Goal: Task Accomplishment & Management: Manage account settings

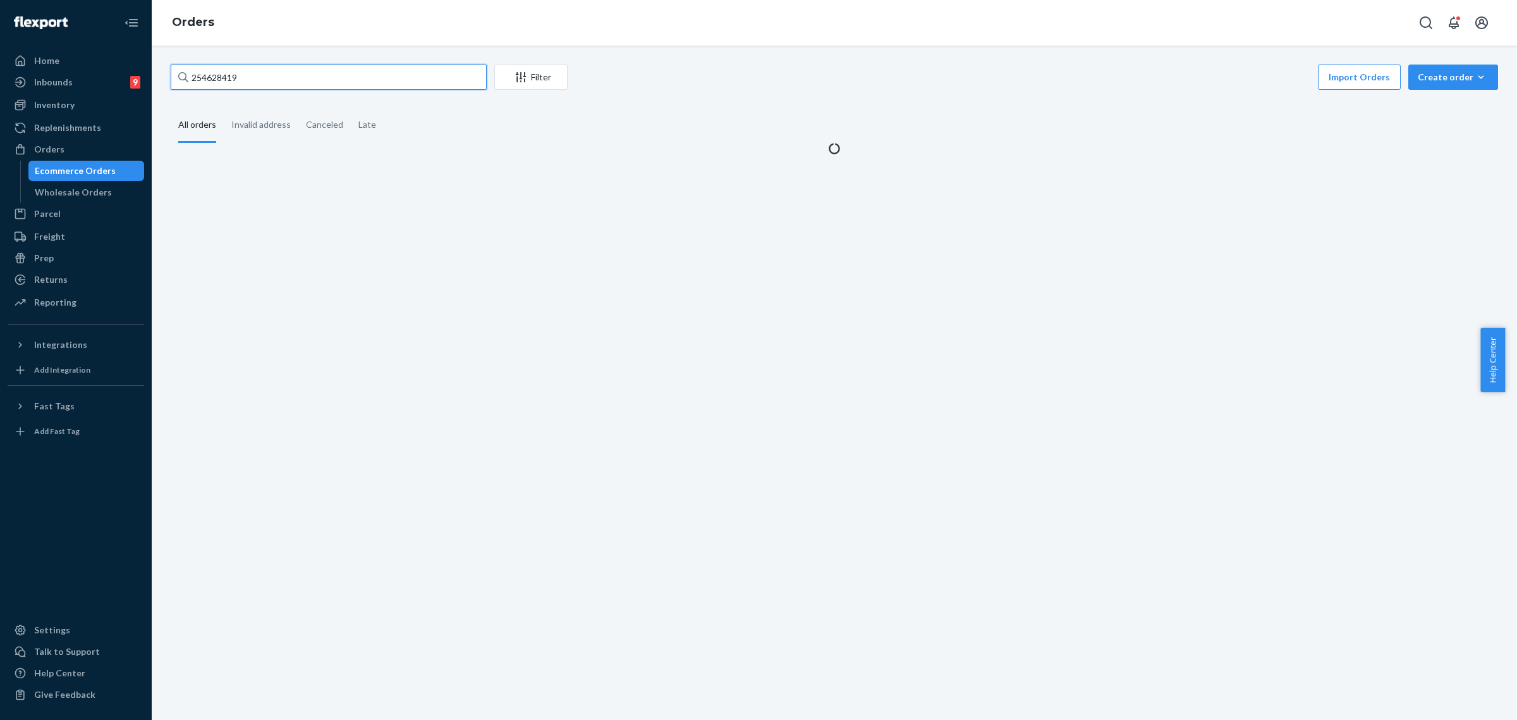
click at [221, 73] on input "254628419" at bounding box center [329, 76] width 316 height 25
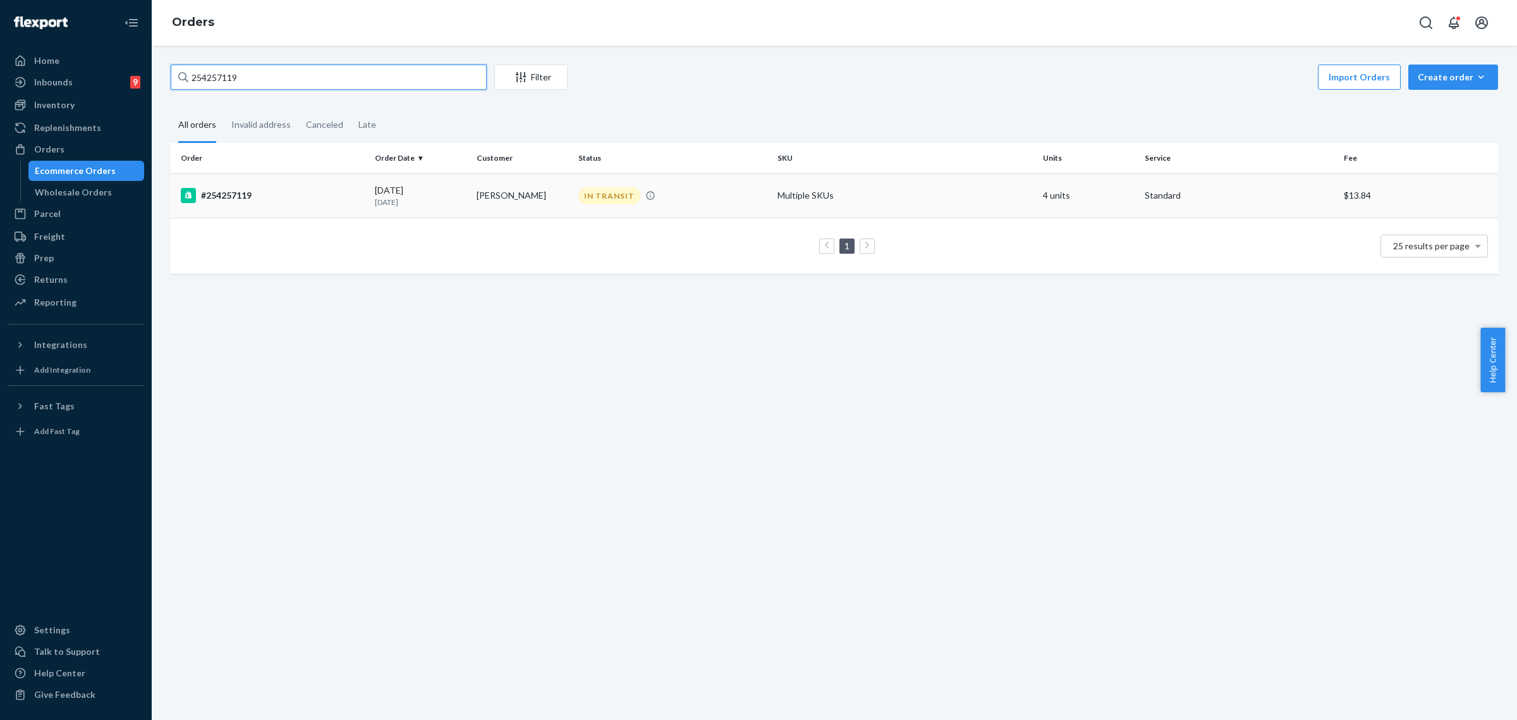
type input "254257119"
click at [296, 193] on div "#254257119" at bounding box center [273, 195] width 184 height 15
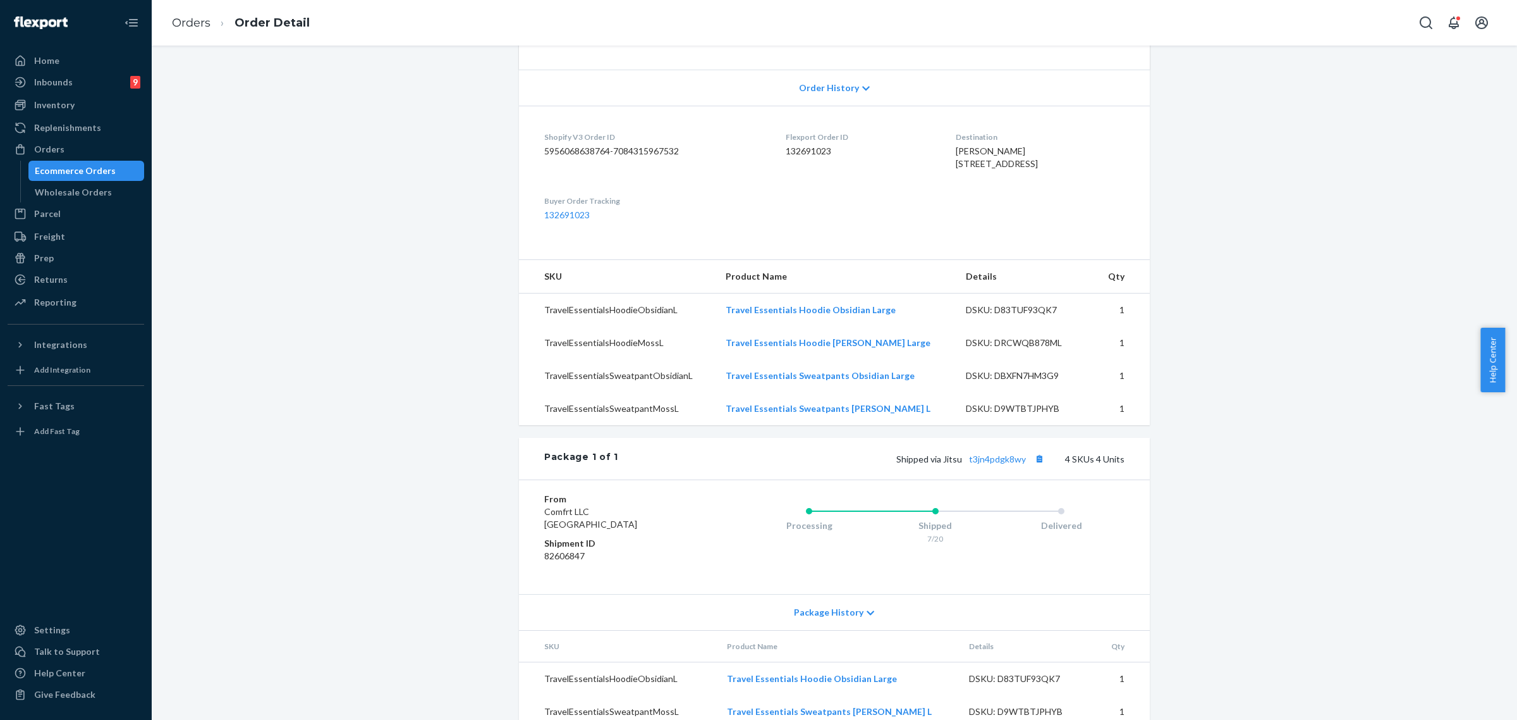
scroll to position [393, 0]
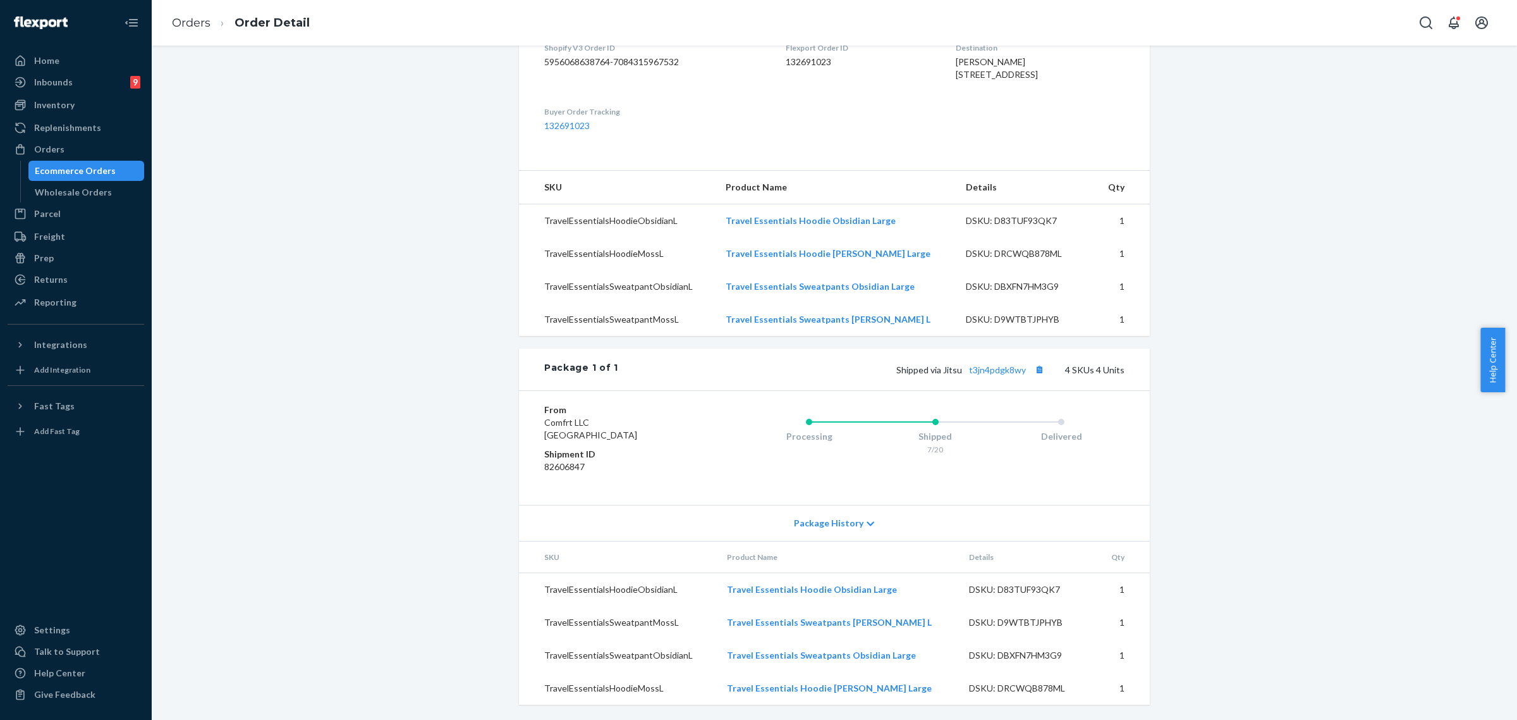
click at [867, 525] on icon at bounding box center [871, 524] width 8 height 4
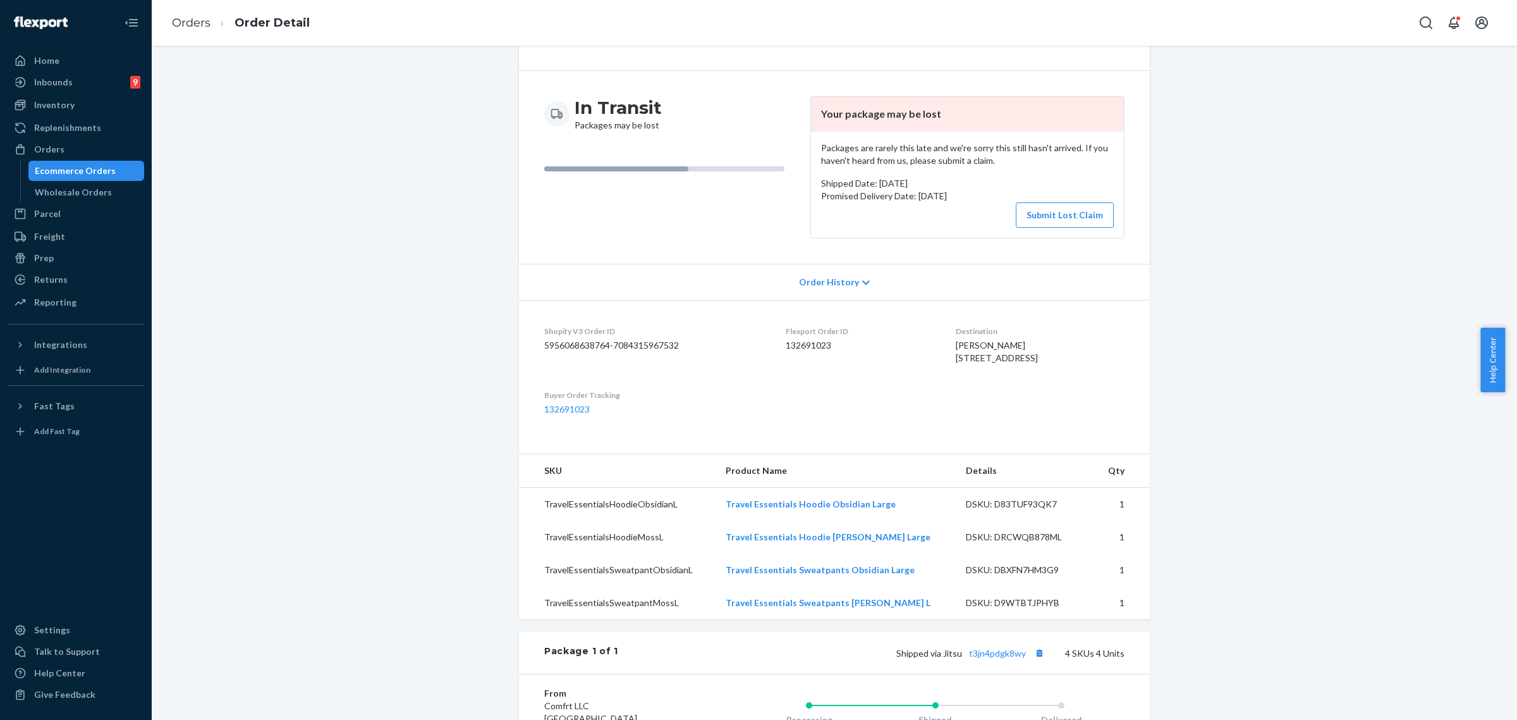
scroll to position [0, 0]
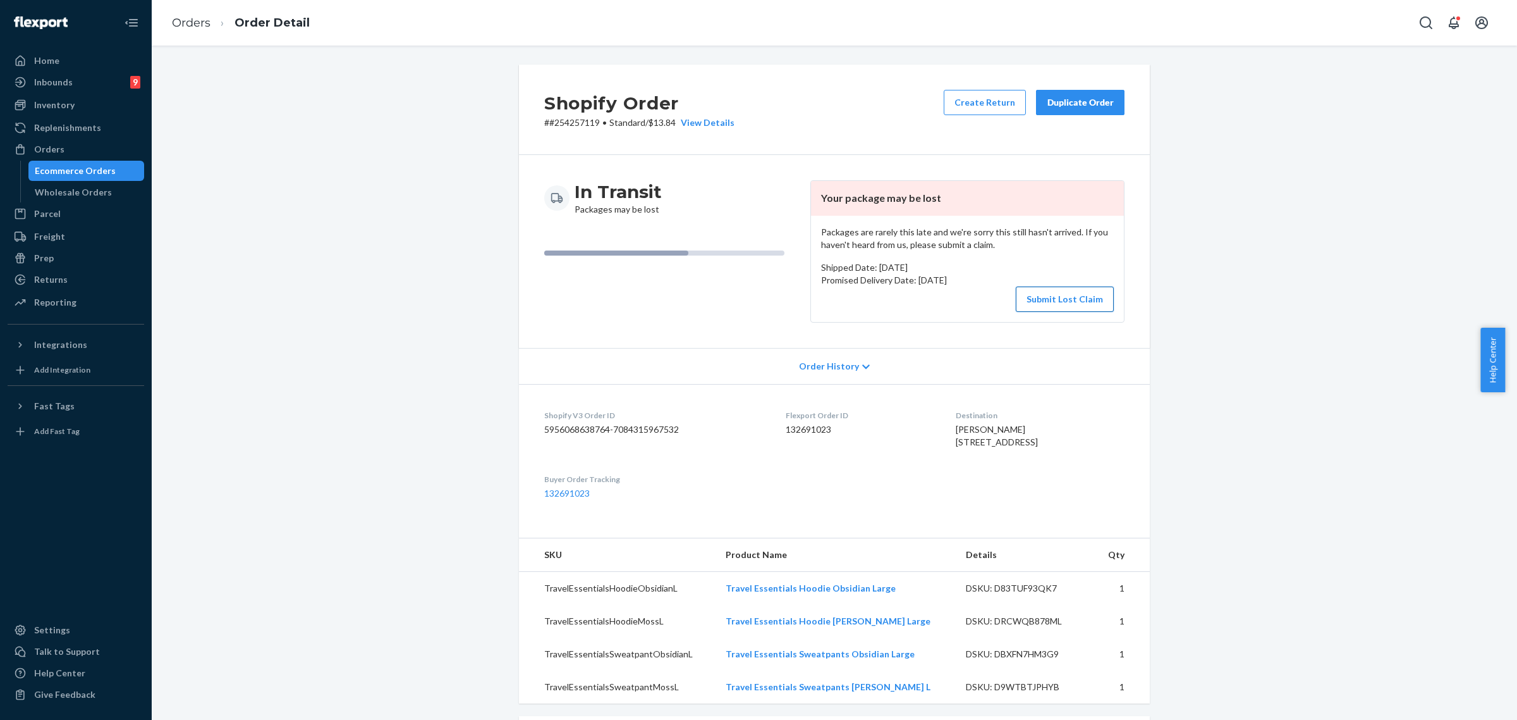
click at [1057, 301] on button "Submit Lost Claim" at bounding box center [1065, 298] width 98 height 25
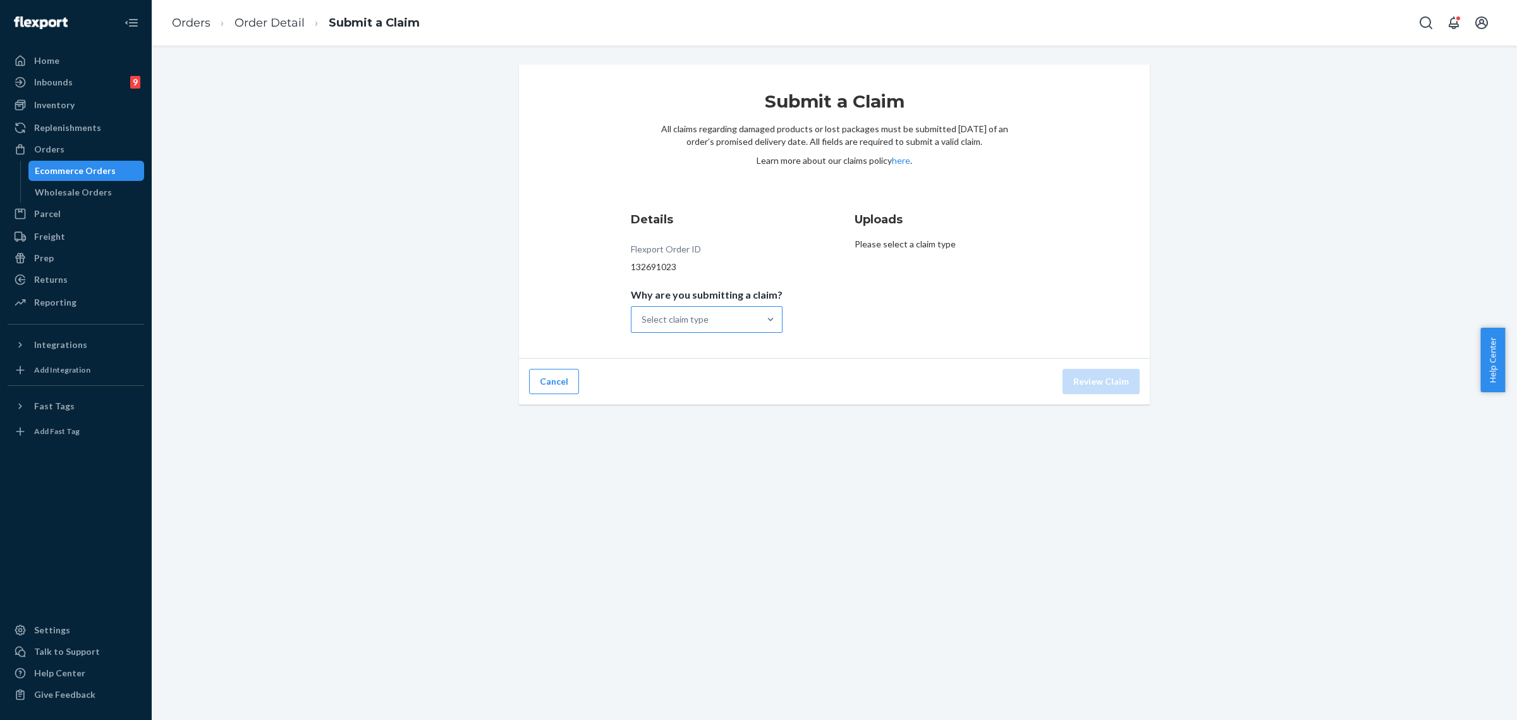
click at [773, 326] on div at bounding box center [770, 319] width 23 height 25
click at [643, 326] on input "Why are you submitting a claim? Select claim type" at bounding box center [642, 319] width 1 height 13
click at [725, 391] on div "Order with no tracking movement" at bounding box center [707, 382] width 147 height 38
click at [643, 326] on input "Why are you submitting a claim? option Order delivered damaged focused, 3 of 5.…" at bounding box center [642, 319] width 1 height 13
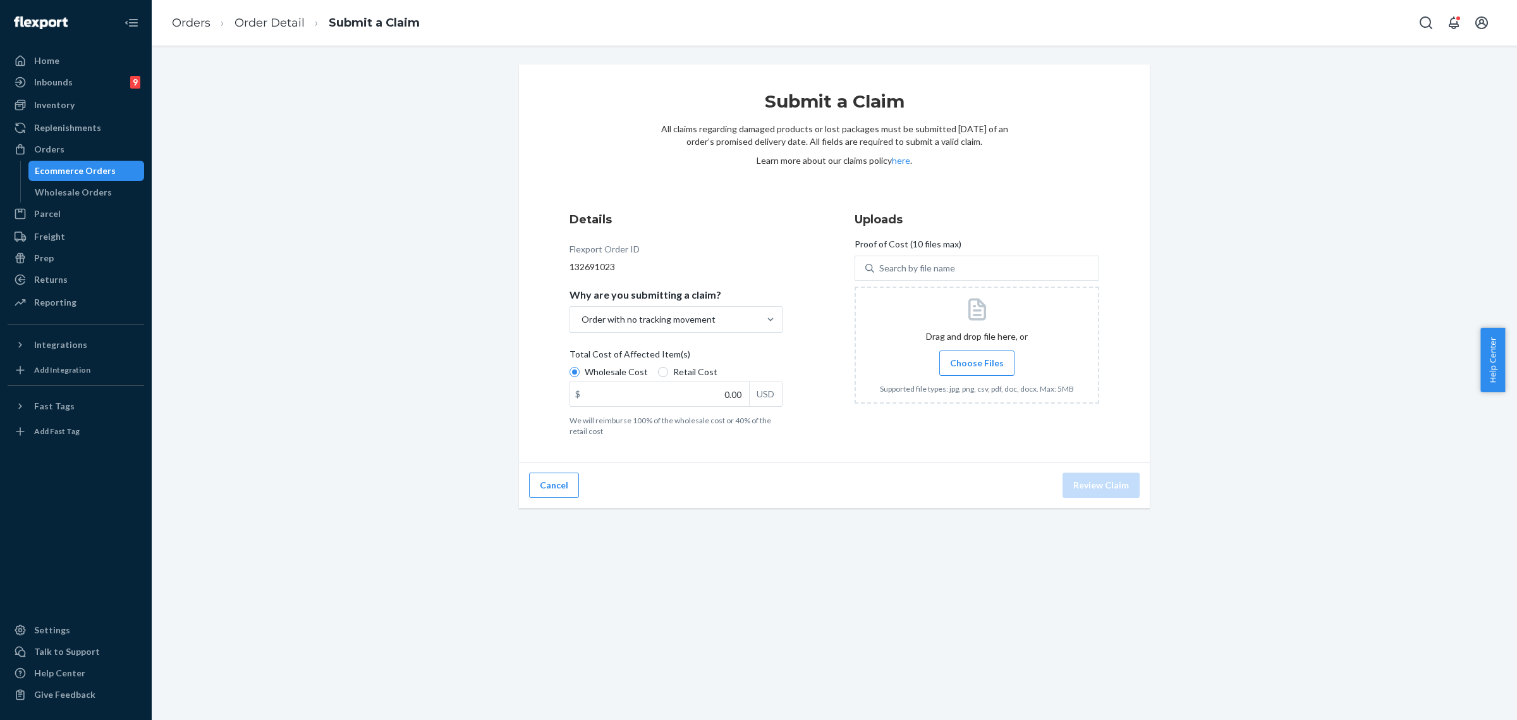
click at [971, 355] on label "Choose Files" at bounding box center [977, 362] width 75 height 25
click at [977, 356] on input "Choose Files" at bounding box center [977, 363] width 1 height 14
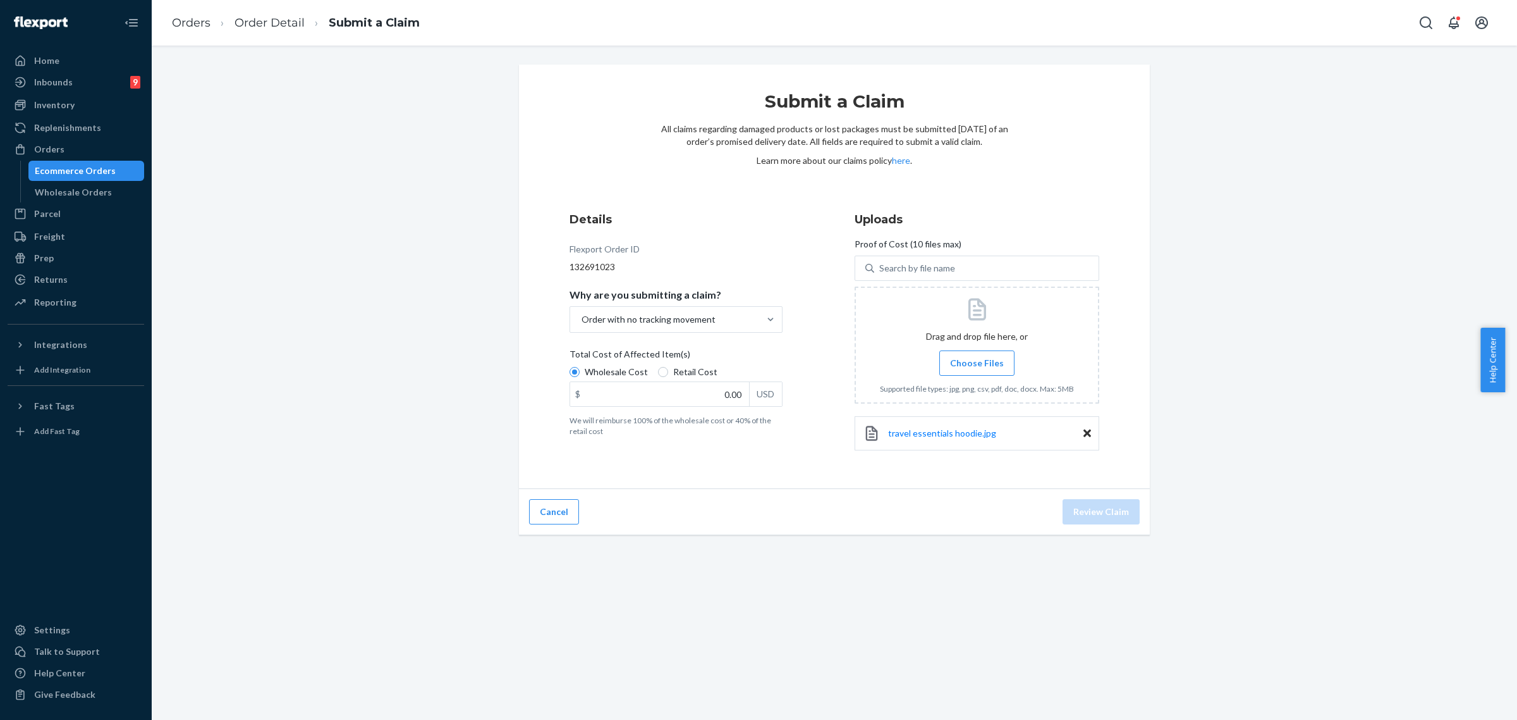
click at [979, 357] on span "Choose Files" at bounding box center [977, 363] width 54 height 13
click at [977, 356] on input "Choose Files" at bounding box center [977, 363] width 1 height 14
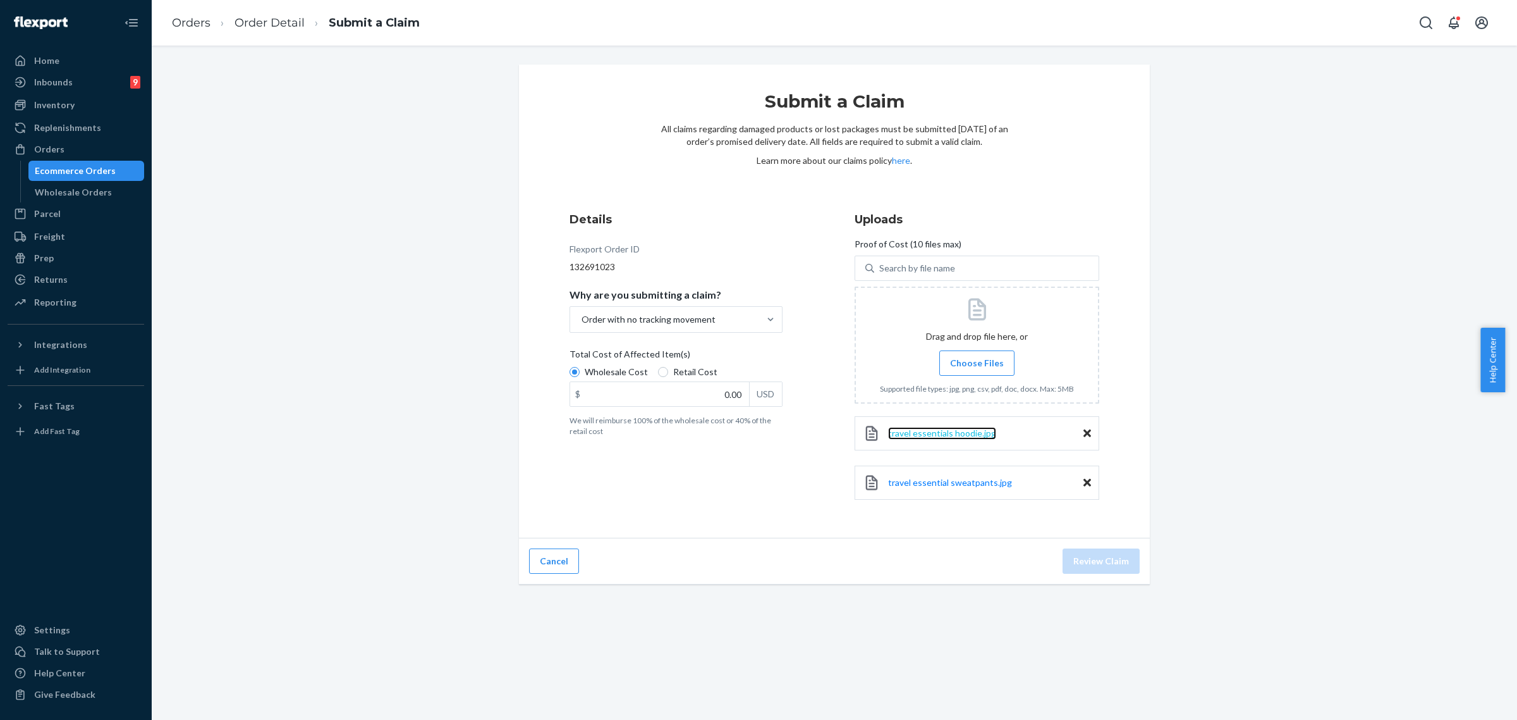
click at [974, 438] on span "travel essentials hoodie.jpg" at bounding box center [942, 432] width 108 height 11
click at [969, 484] on span "travel essential sweatpants.jpg" at bounding box center [950, 482] width 124 height 11
drag, startPoint x: 726, startPoint y: 392, endPoint x: 808, endPoint y: 428, distance: 89.7
click at [728, 392] on input "0.00" at bounding box center [659, 394] width 179 height 24
type input "164.00"
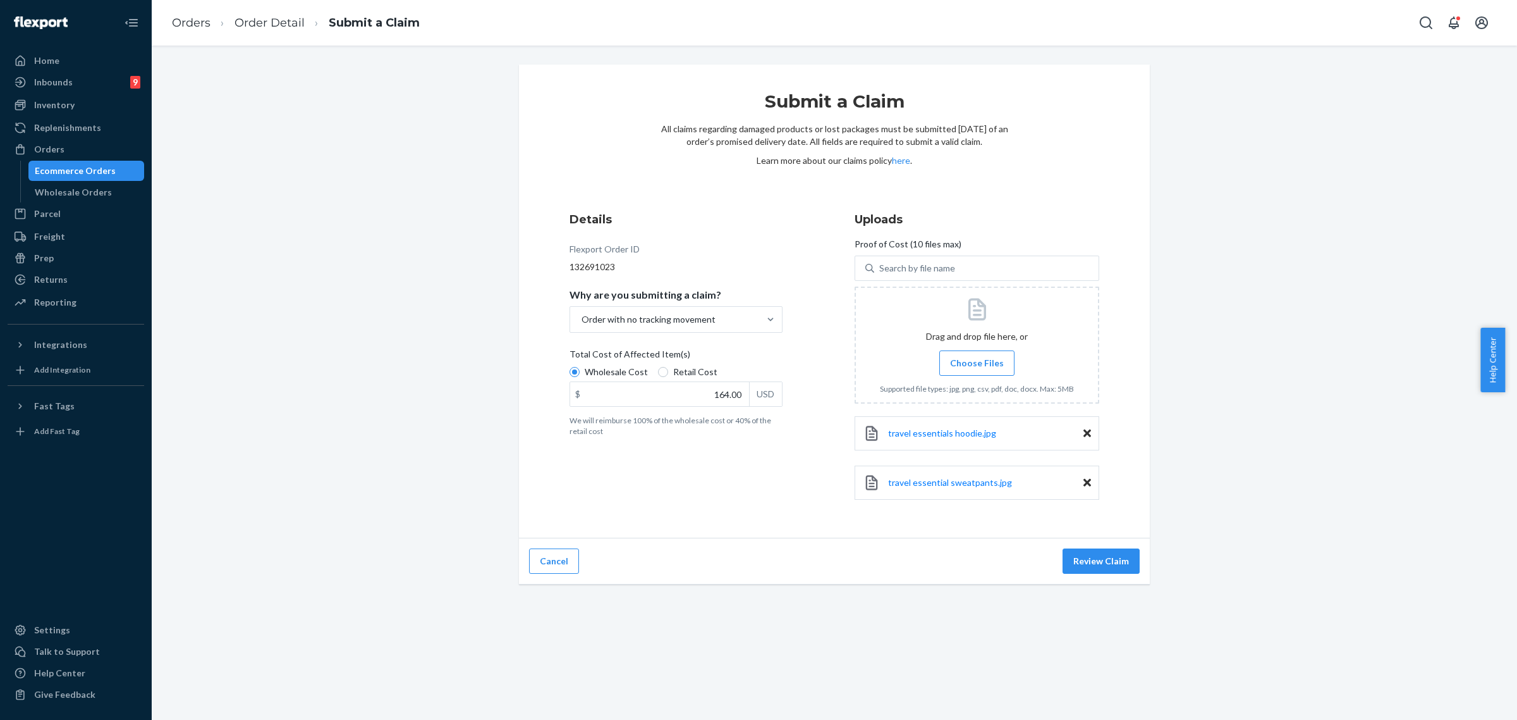
drag, startPoint x: 1098, startPoint y: 567, endPoint x: 1105, endPoint y: 571, distance: 8.2
click at [1098, 567] on button "Review Claim" at bounding box center [1101, 560] width 77 height 25
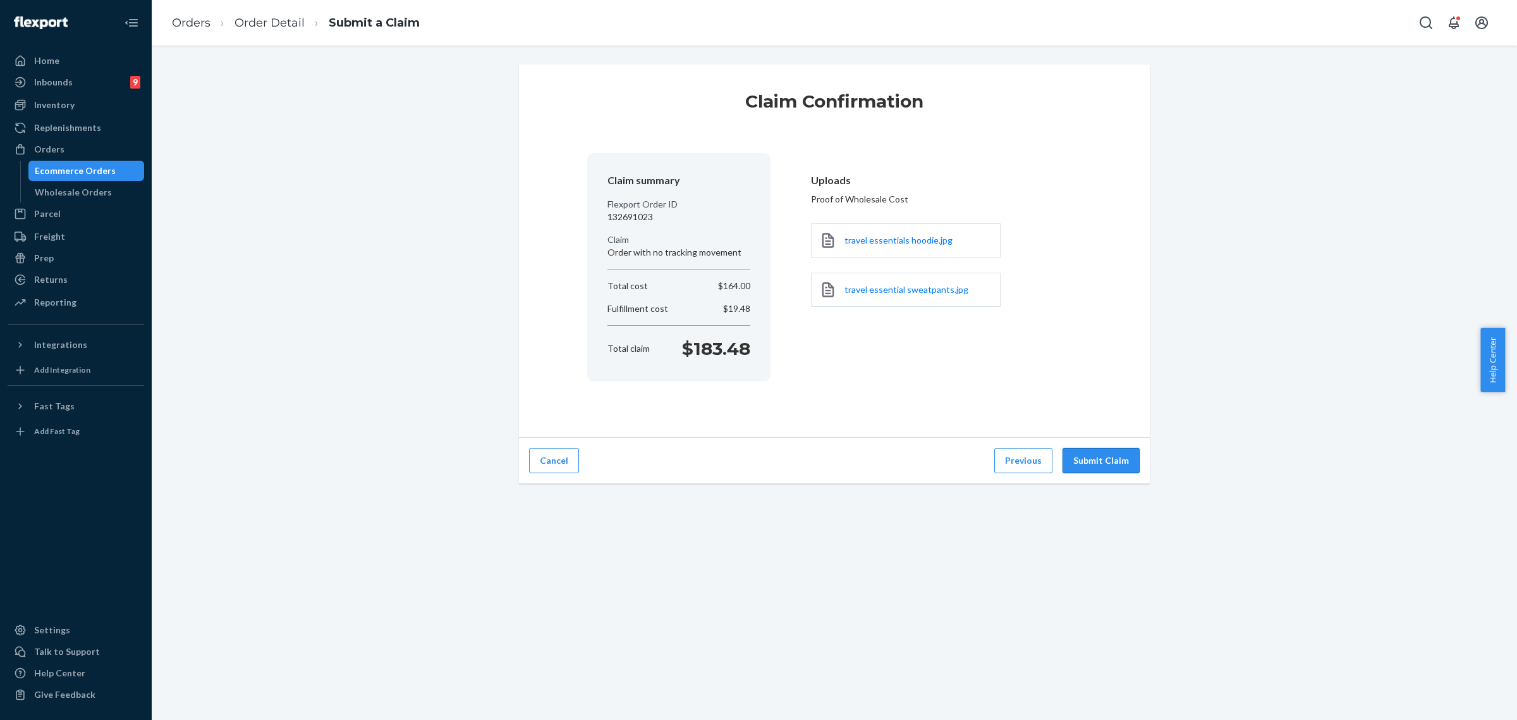
click at [1099, 457] on button "Submit Claim" at bounding box center [1101, 460] width 77 height 25
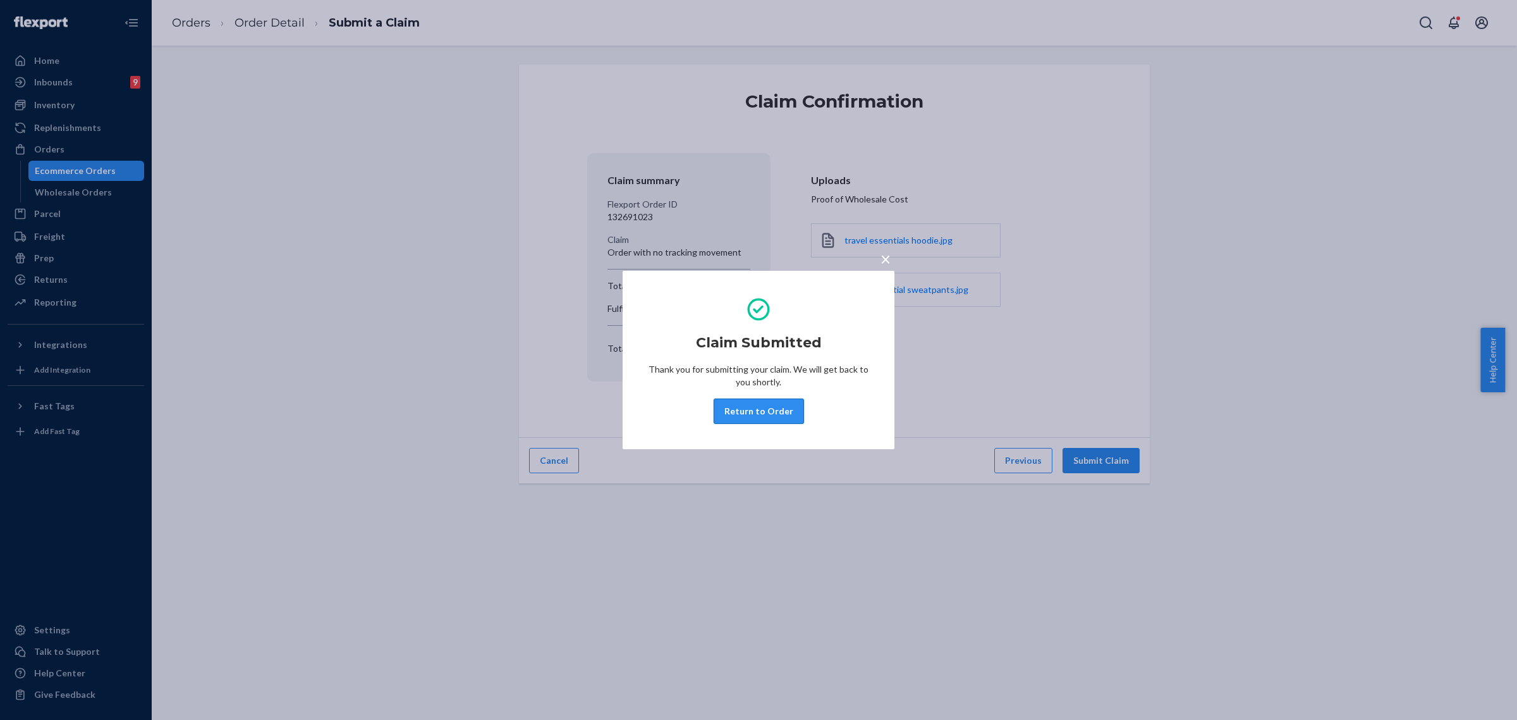
click at [780, 414] on button "Return to Order" at bounding box center [759, 410] width 90 height 25
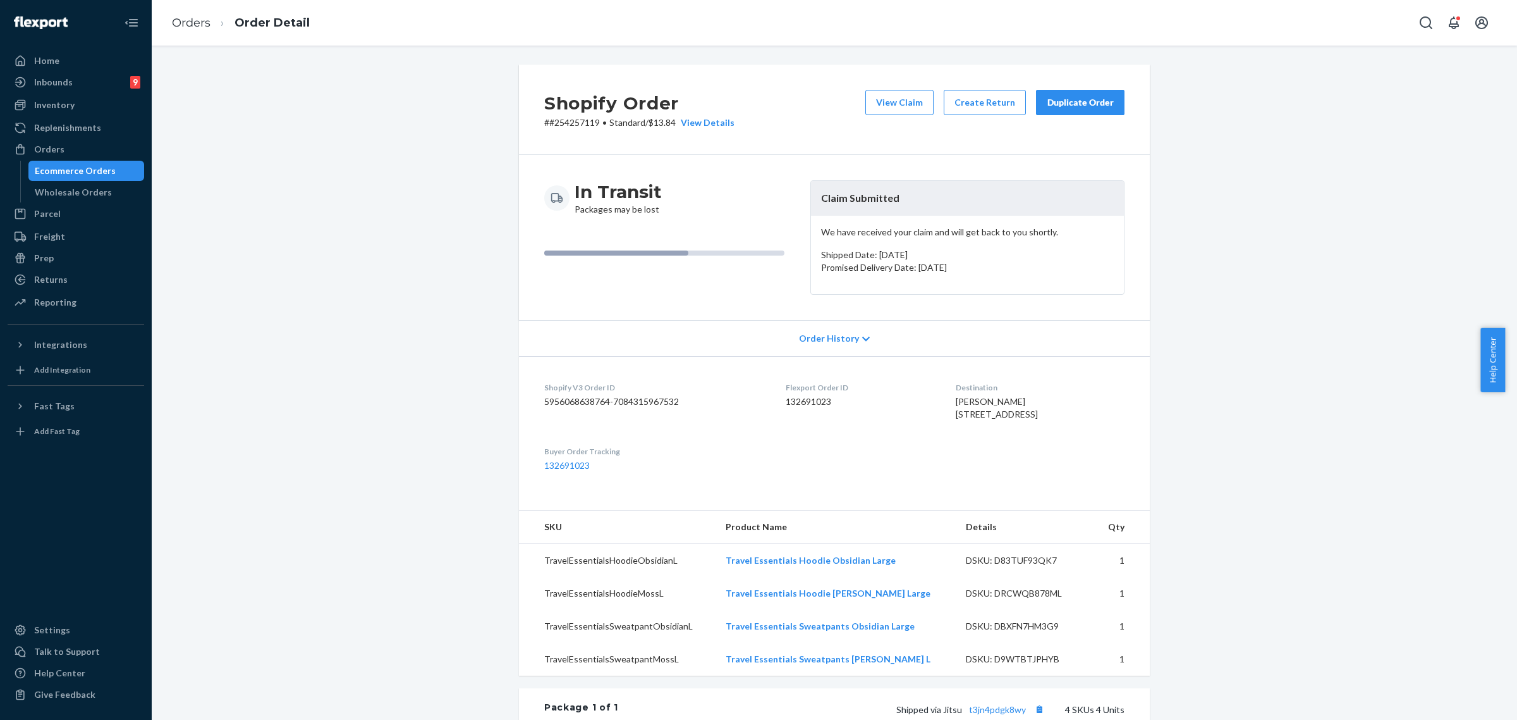
click at [576, 125] on p "# #254257119 • Standard / $13.84 View Details" at bounding box center [639, 122] width 190 height 13
copy p "254257119"
click at [395, 394] on div "Shopify Order # #254257119 • Standard / $13.84 View Details View Claim Create R…" at bounding box center [834, 561] width 1347 height 995
click at [323, 282] on div "Shopify Order # #254257119 • Standard / $13.84 View Details View Claim Create R…" at bounding box center [834, 561] width 1347 height 995
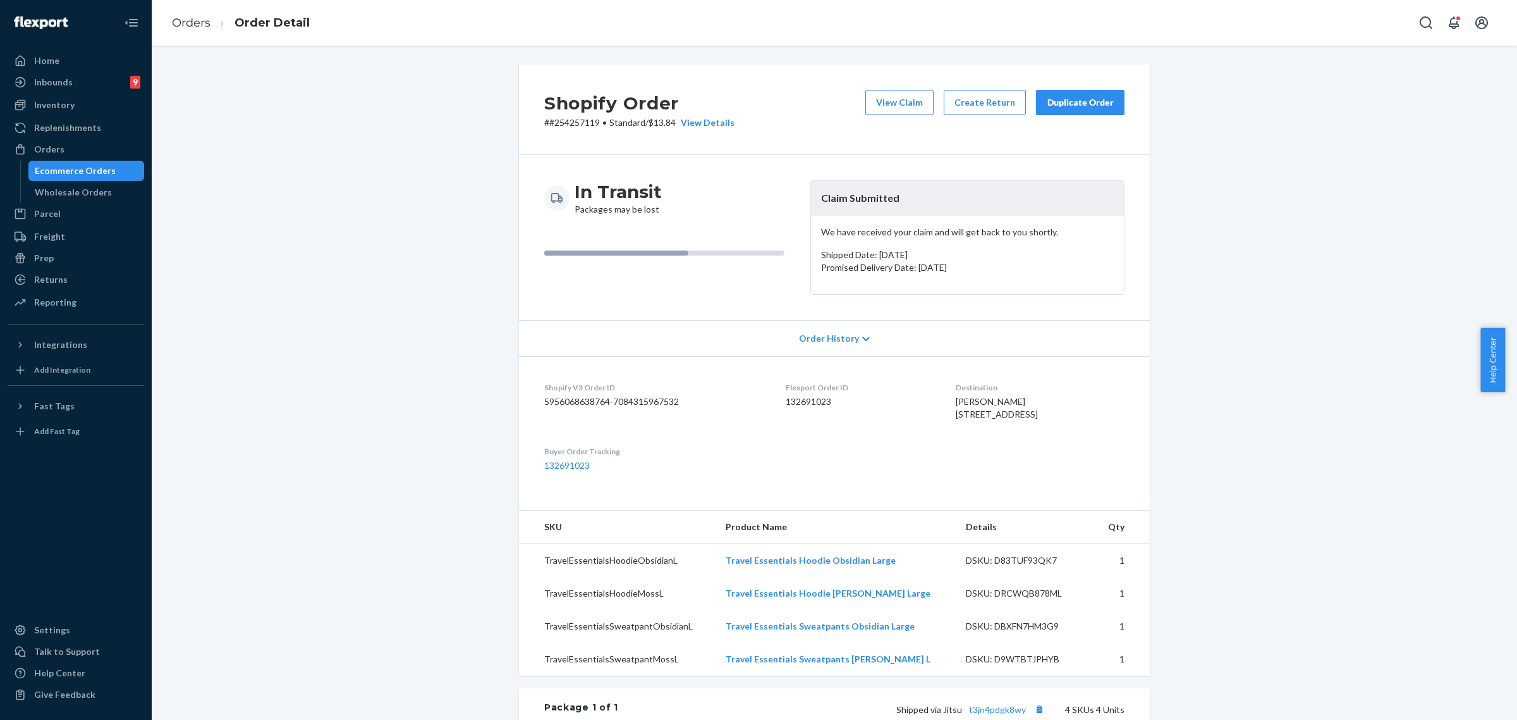
click at [577, 124] on p "# #254257119 • Standard / $13.84 View Details" at bounding box center [639, 122] width 190 height 13
copy p "254257119"
drag, startPoint x: 816, startPoint y: 202, endPoint x: 922, endPoint y: 200, distance: 106.2
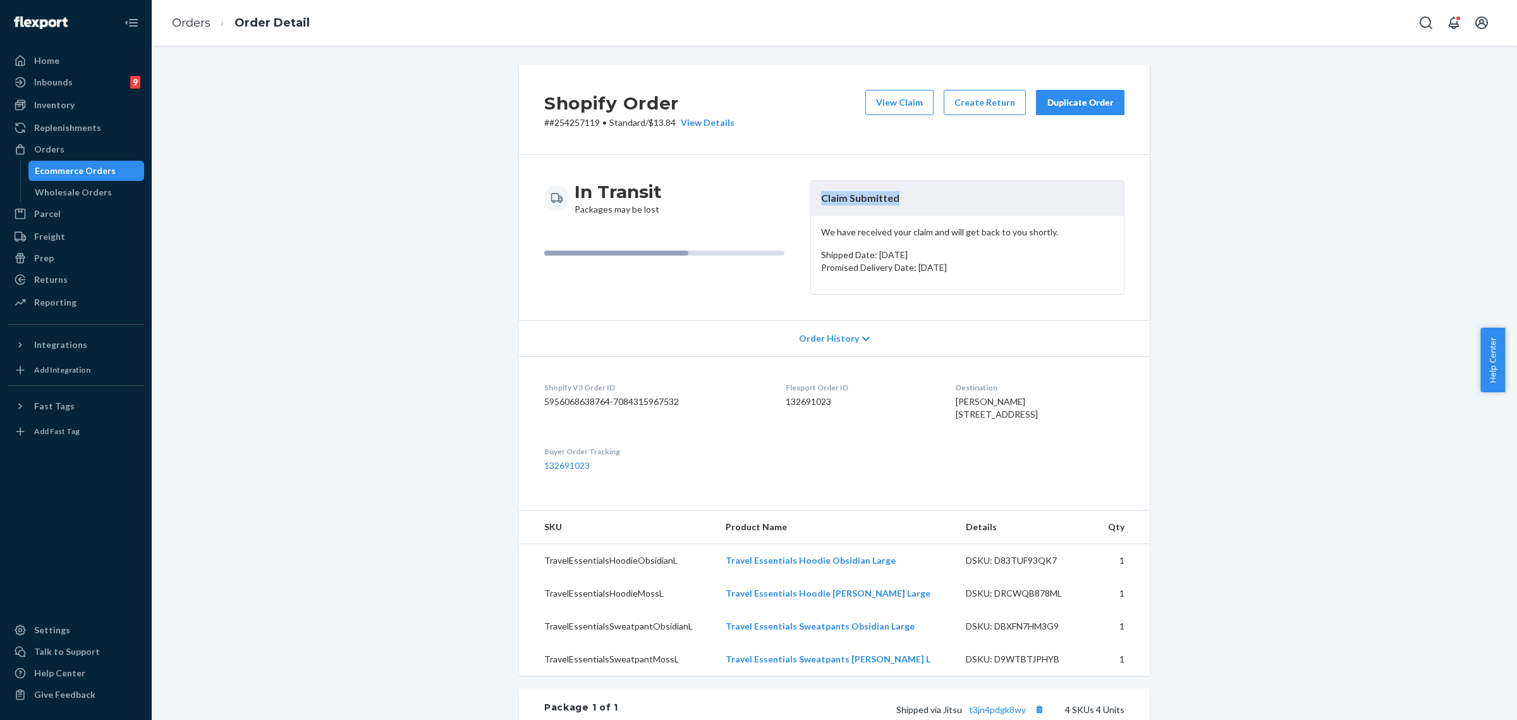
click at [922, 200] on header "Claim Submitted" at bounding box center [967, 198] width 313 height 35
copy header "Claim Submitted"
drag, startPoint x: 39, startPoint y: 100, endPoint x: 146, endPoint y: 135, distance: 112.4
click at [39, 100] on div "Inventory" at bounding box center [54, 105] width 40 height 13
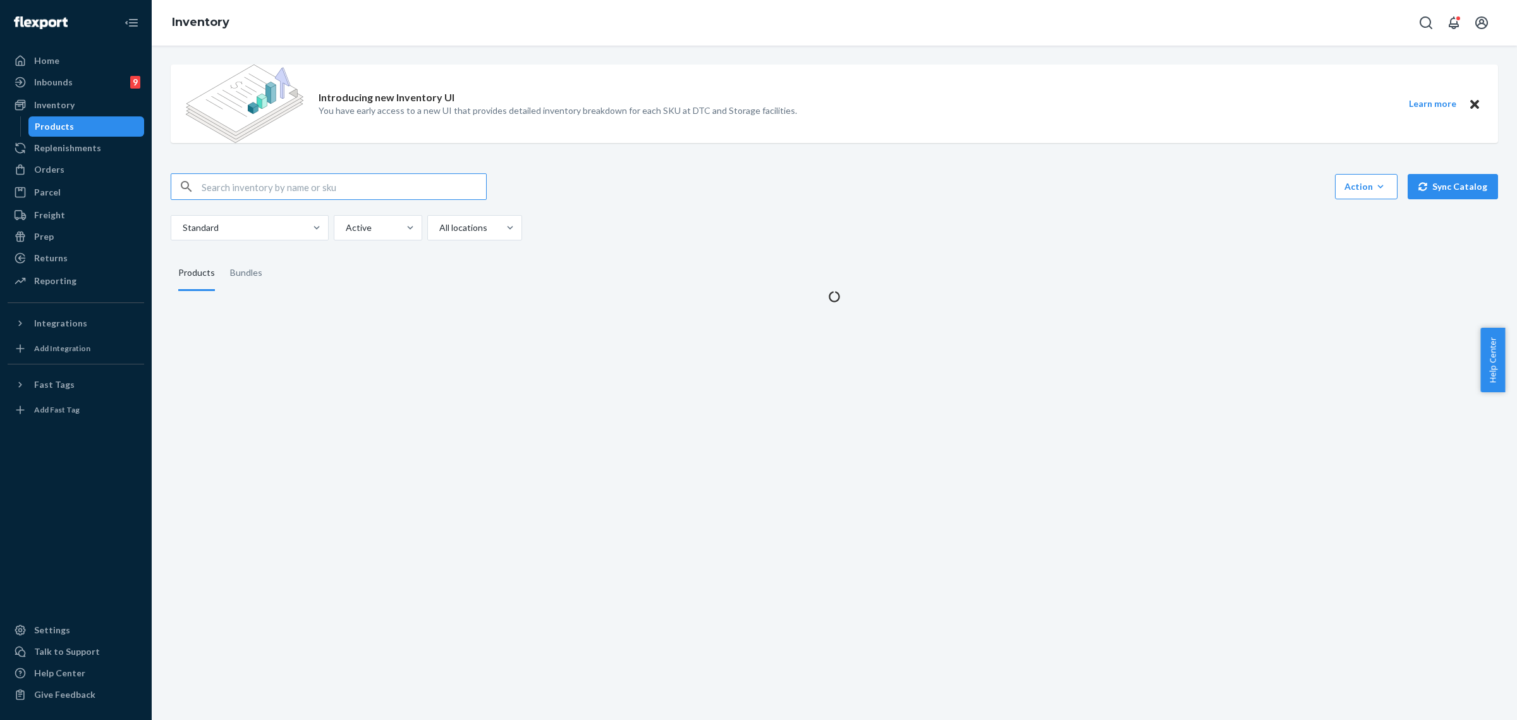
click at [213, 190] on input "text" at bounding box center [344, 186] width 285 height 25
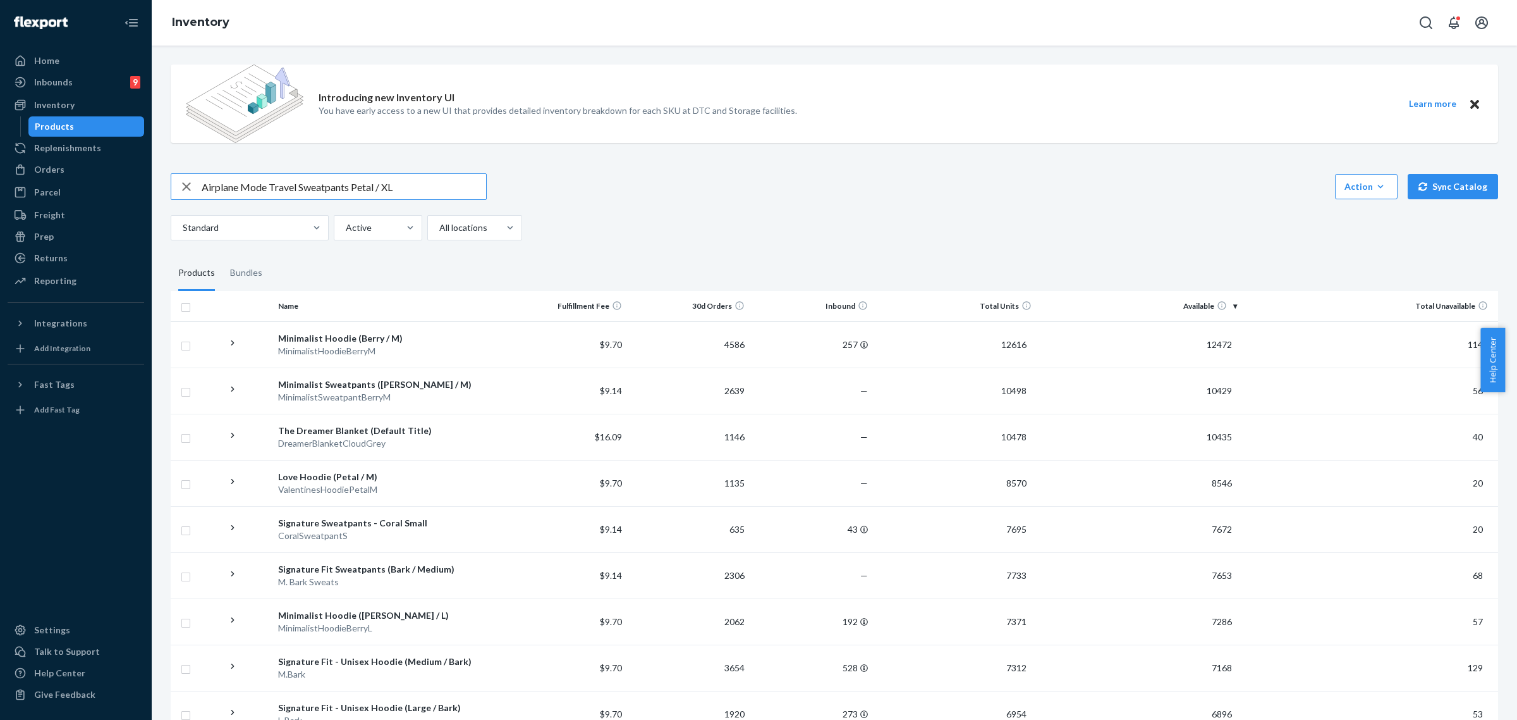
drag, startPoint x: 270, startPoint y: 185, endPoint x: 190, endPoint y: 181, distance: 80.4
click at [190, 181] on div "Airplane Mode Travel Sweatpants Petal / XL" at bounding box center [328, 186] width 315 height 25
type input "DND Travel Sweatpants Petal / XL"
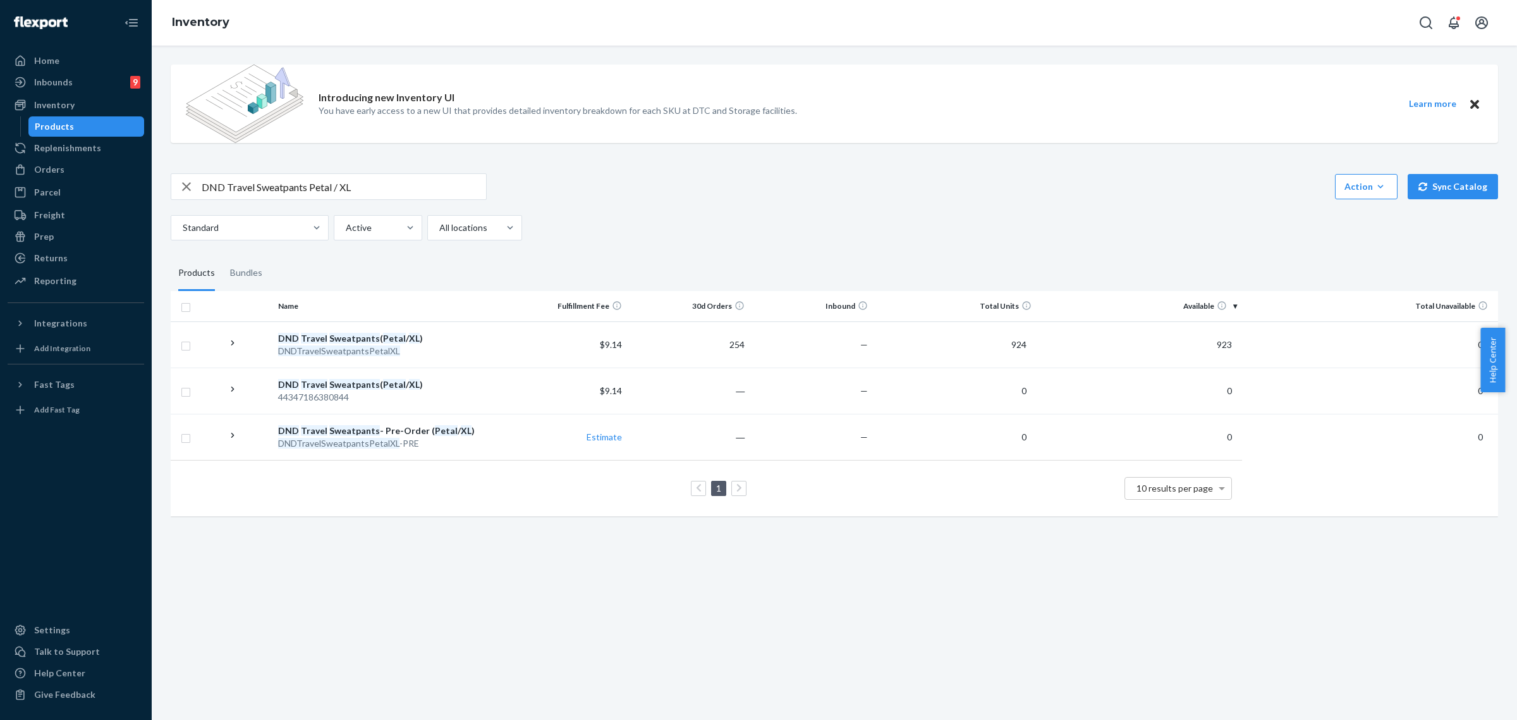
drag, startPoint x: 190, startPoint y: 185, endPoint x: 199, endPoint y: 188, distance: 10.0
click at [190, 185] on icon "button" at bounding box center [186, 186] width 15 height 25
click at [302, 192] on input "text" at bounding box center [344, 186] width 285 height 25
paste input "Airplane Mode Travel Sweatpants Petal / XL"
type input "Airplane Mode Travel Sweatpants Petal / XL"
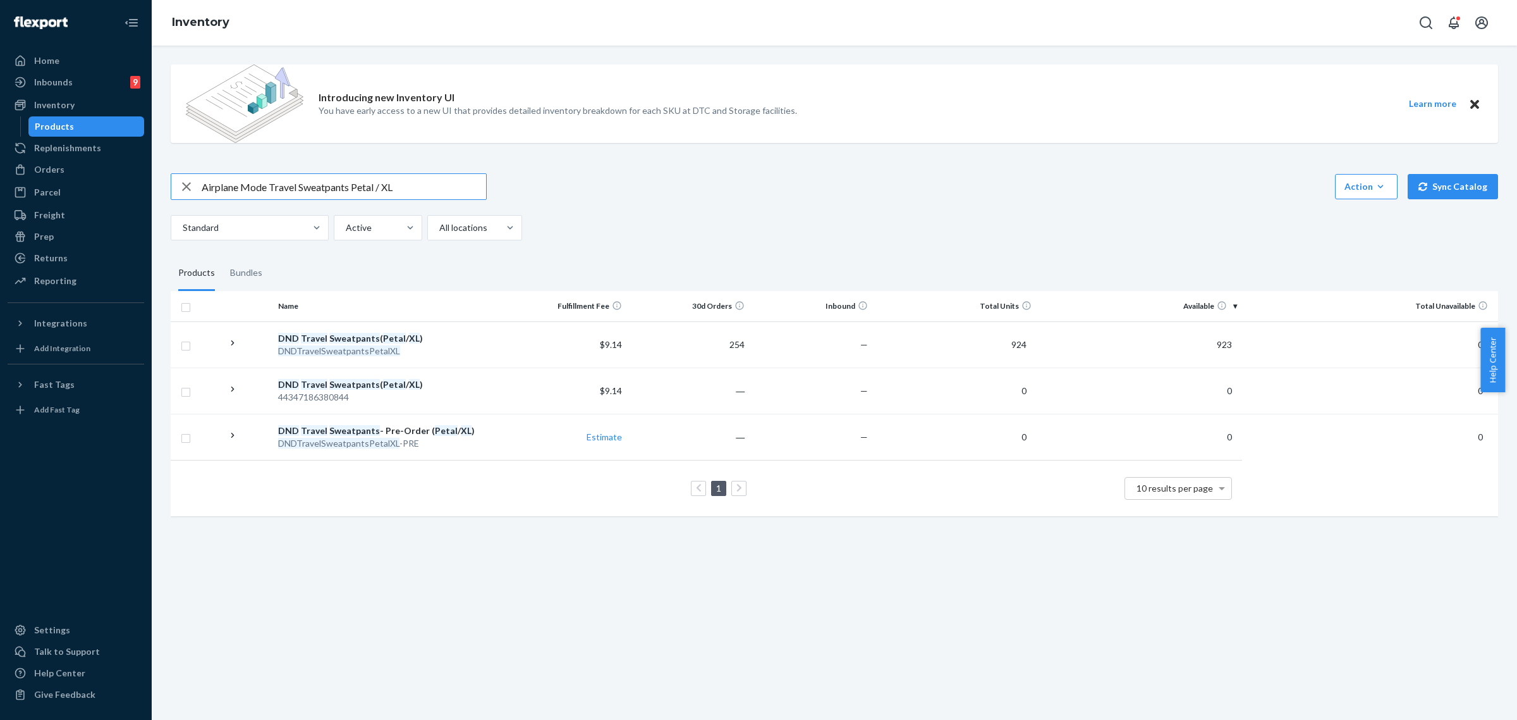
click at [188, 185] on icon "button" at bounding box center [186, 186] width 9 height 9
click at [259, 188] on input "text" at bounding box center [344, 186] width 285 height 25
paste input "DND Travel Hoodie (Petal / XL)"
type input "DND Travel Hoodie (Petal / XL)"
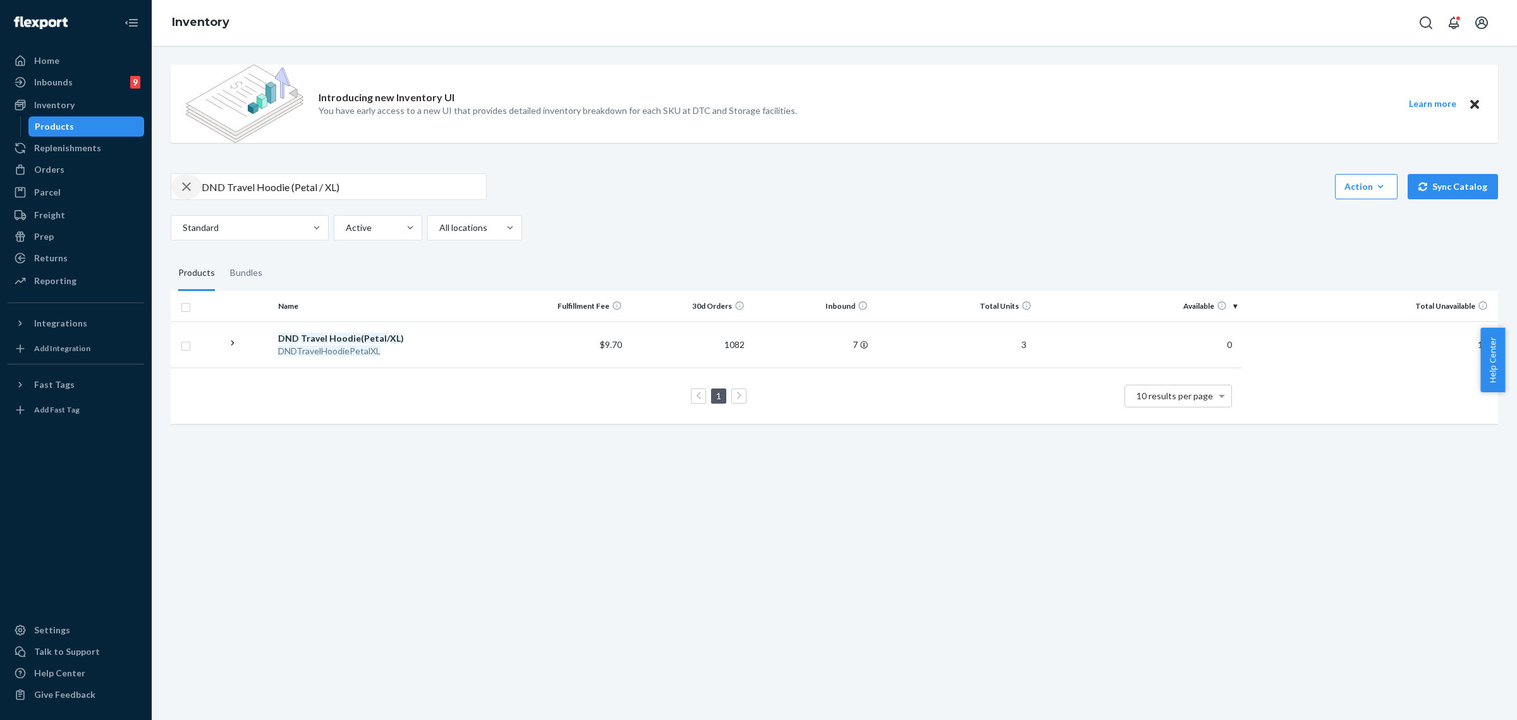
click at [183, 185] on icon "button" at bounding box center [186, 186] width 15 height 25
click at [226, 188] on input "text" at bounding box center [344, 186] width 285 height 25
paste input "Rib Contour Waist Length Tank Cherry Blossom / XL"
type input "Rib Contour Waist Length Tank Cherry Blossom / XL"
click at [184, 185] on icon "button" at bounding box center [186, 186] width 15 height 25
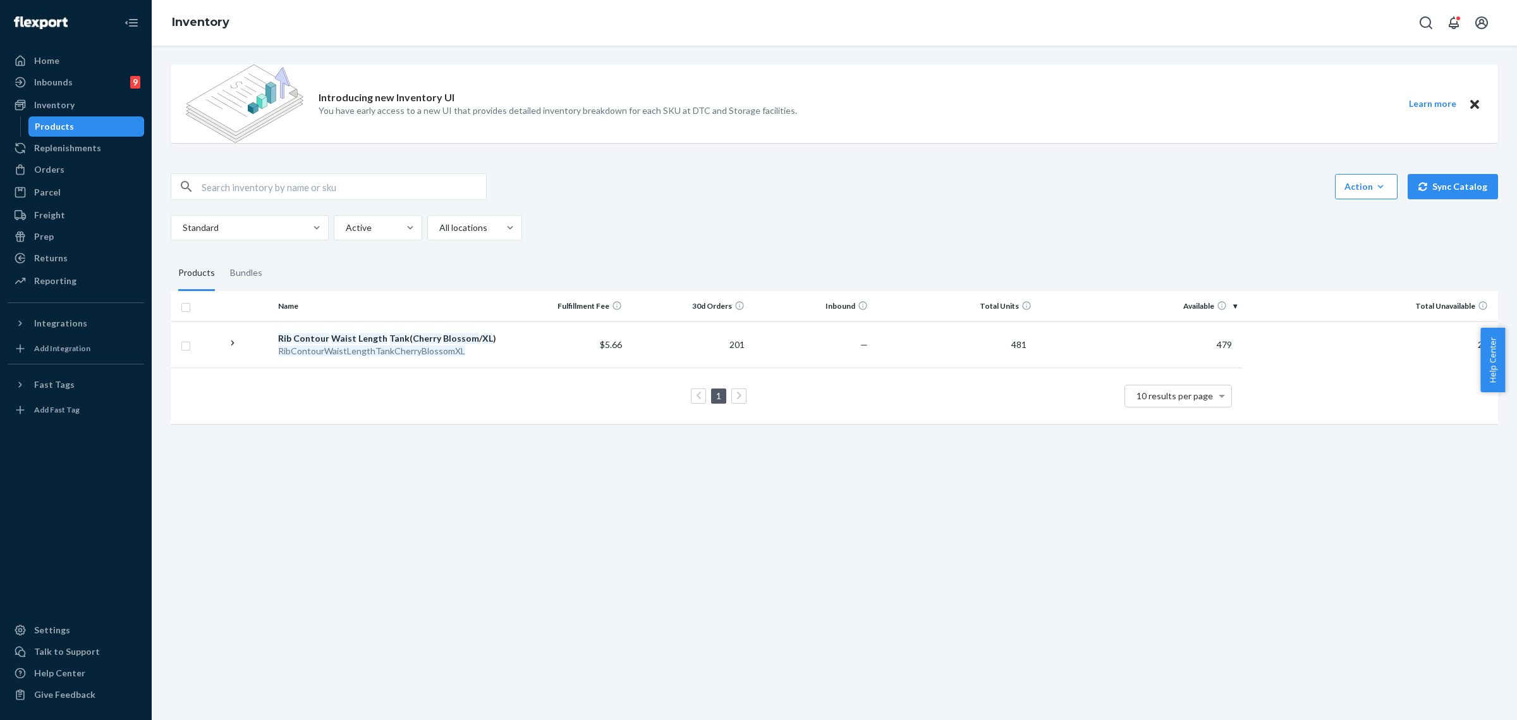
click at [250, 188] on input "text" at bounding box center [344, 186] width 285 height 25
paste input "Rib Contour Boxer (Cherry Blossom / XL)"
type input "Rib Contour Boxer (Cherry Blossom / XL)"
drag, startPoint x: 66, startPoint y: 165, endPoint x: 93, endPoint y: 172, distance: 27.5
click at [66, 165] on div "Orders" at bounding box center [76, 170] width 134 height 18
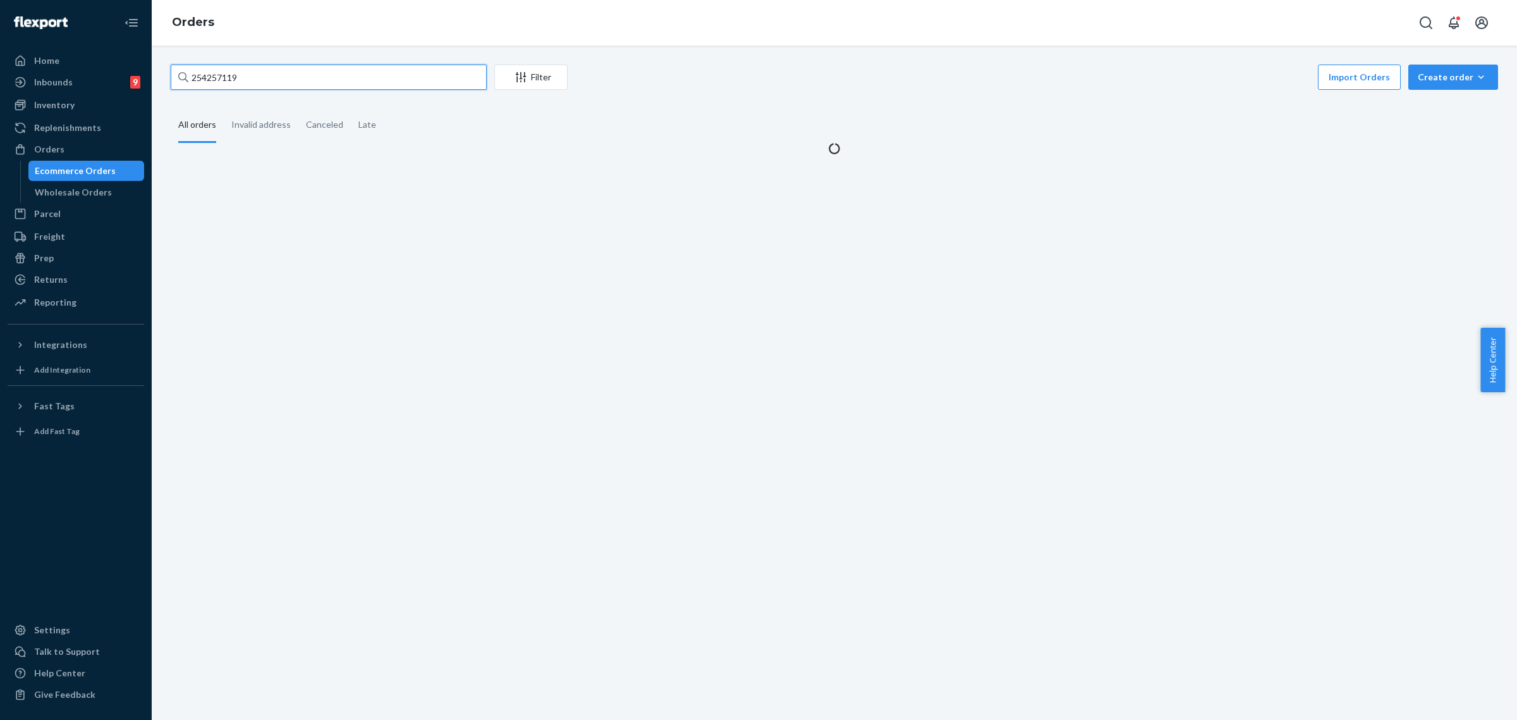
click at [204, 76] on input "254257119" at bounding box center [329, 76] width 316 height 25
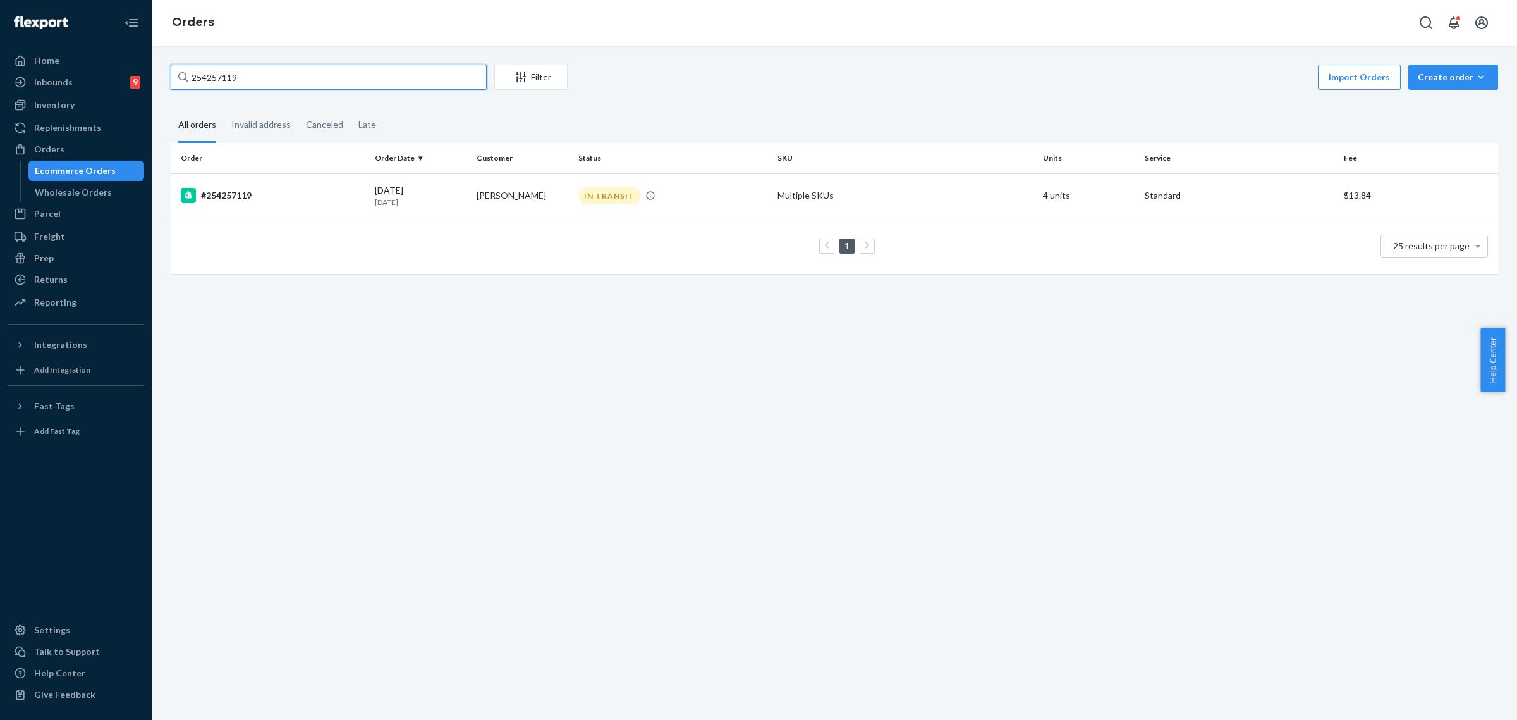
paste input "H1OSXQ4FXG"
type input "H1OSXQ4FXG"
click at [703, 196] on div "IN TRANSIT" at bounding box center [673, 195] width 194 height 17
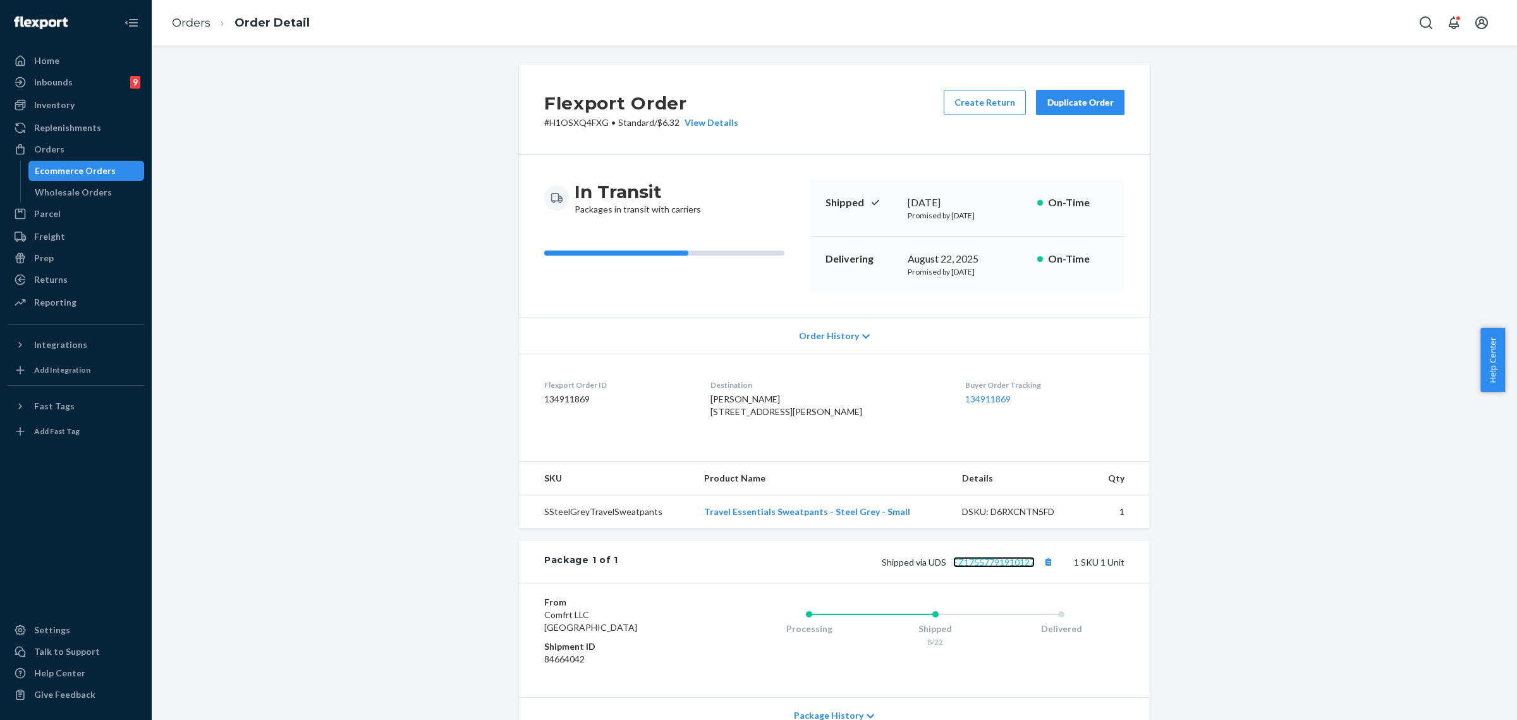
click at [994, 567] on link "EZ17557791910127" at bounding box center [994, 561] width 82 height 11
drag, startPoint x: 925, startPoint y: 589, endPoint x: 1026, endPoint y: 586, distance: 100.6
click at [1026, 567] on span "Shipped via UDS EZ17557791910127" at bounding box center [969, 561] width 175 height 11
click at [1040, 570] on button "Copy tracking number" at bounding box center [1048, 561] width 16 height 16
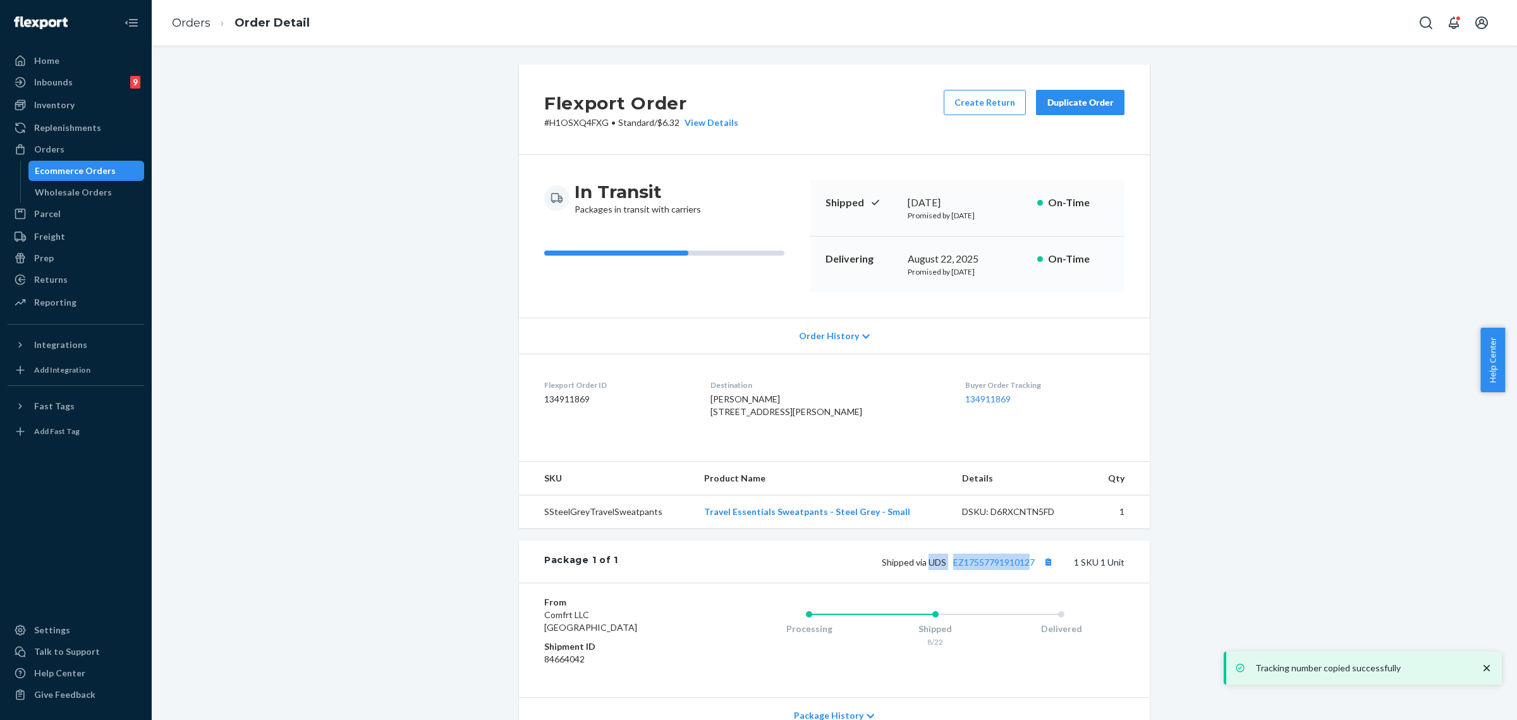
click at [928, 570] on div "Shipped via UDS EZ17557791910127 1 SKU 1 Unit" at bounding box center [871, 561] width 506 height 16
drag, startPoint x: 921, startPoint y: 585, endPoint x: 1031, endPoint y: 585, distance: 110.0
click at [1031, 567] on span "Shipped via UDS EZ17557791910127" at bounding box center [969, 561] width 175 height 11
copy span "UDS EZ17557791910127"
click at [60, 157] on div "Orders" at bounding box center [76, 149] width 134 height 18
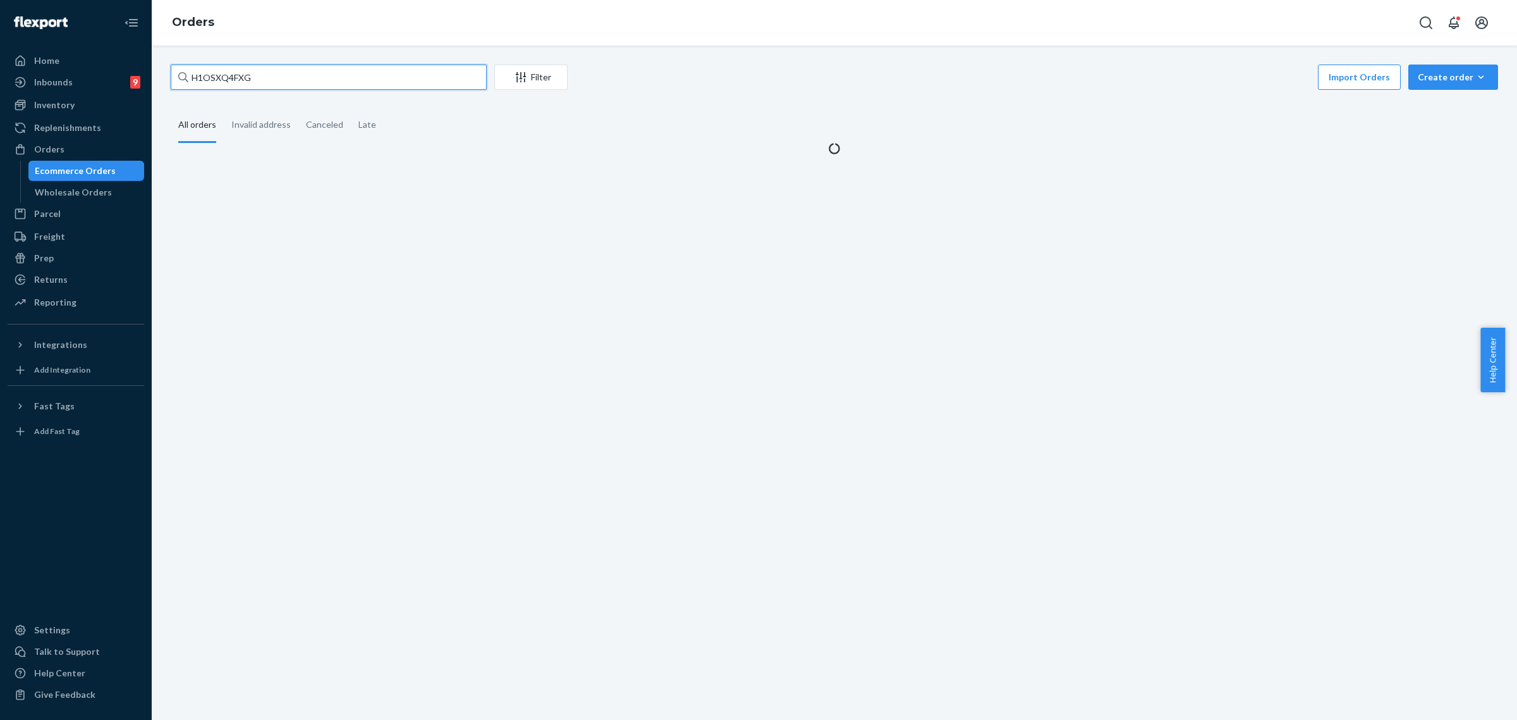
click at [216, 78] on input "H1OSXQ4FXG" at bounding box center [329, 76] width 316 height 25
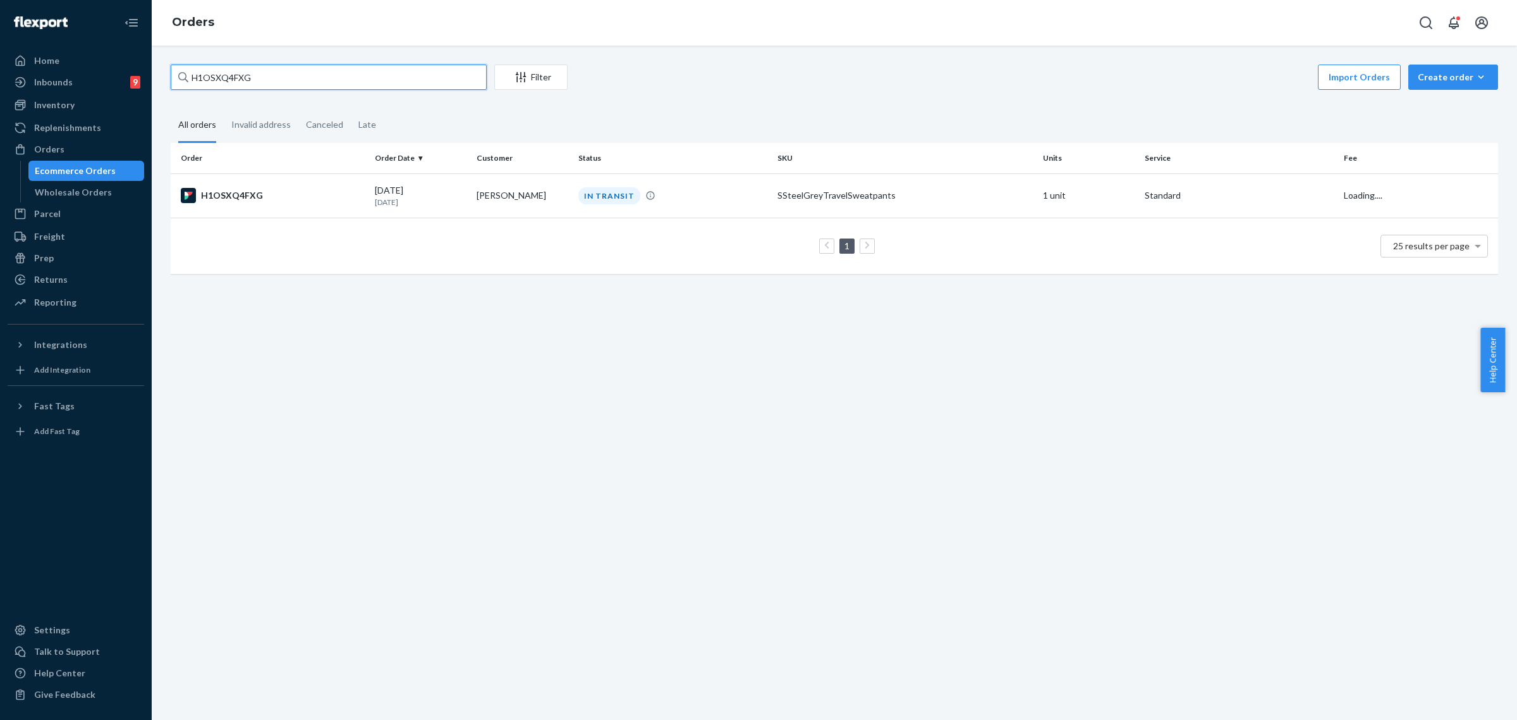
click at [216, 78] on input "H1OSXQ4FXG" at bounding box center [329, 76] width 316 height 25
paste input "ZFXQETEE"
type input "H1ZFXQETEE"
click at [667, 188] on div "IN TRANSIT" at bounding box center [673, 195] width 194 height 17
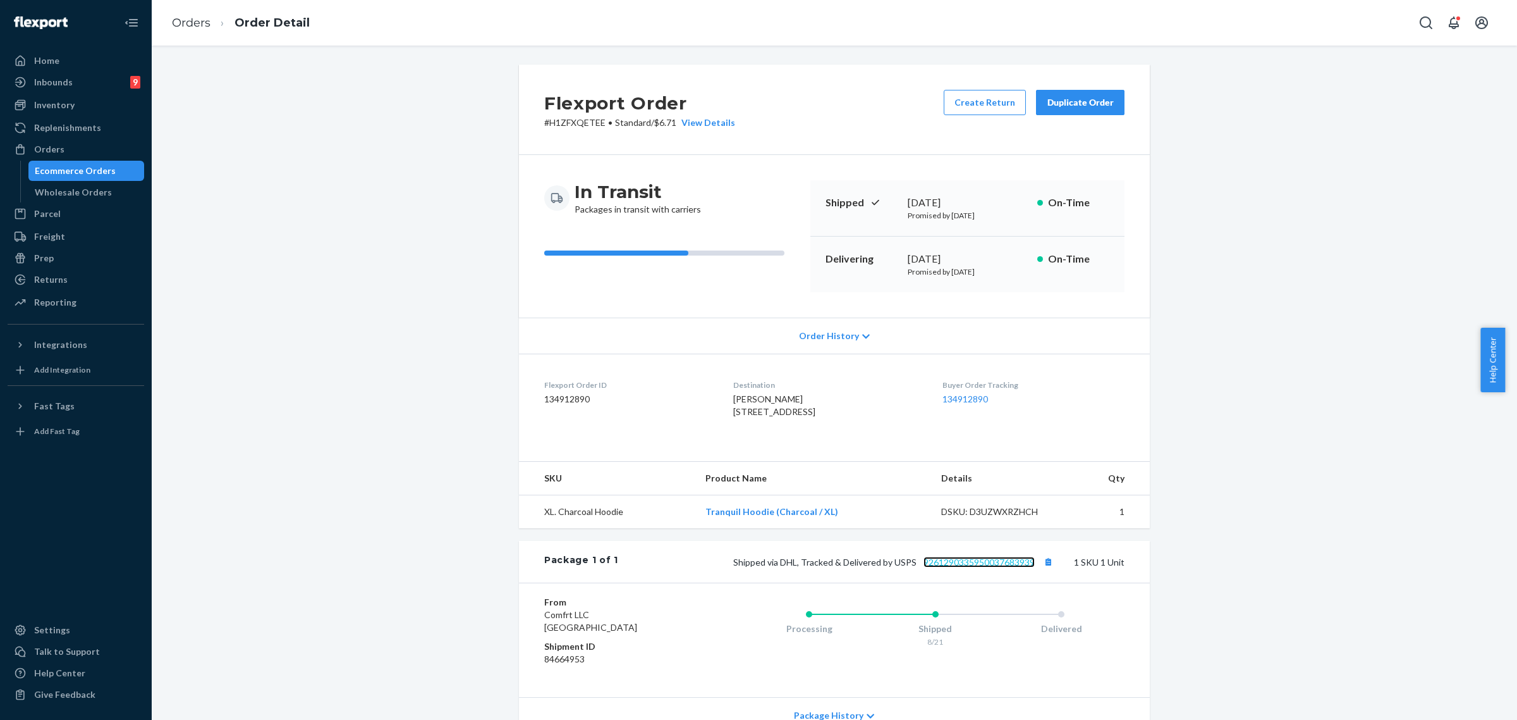
click at [966, 567] on link "9261290335950037683939" at bounding box center [979, 561] width 111 height 11
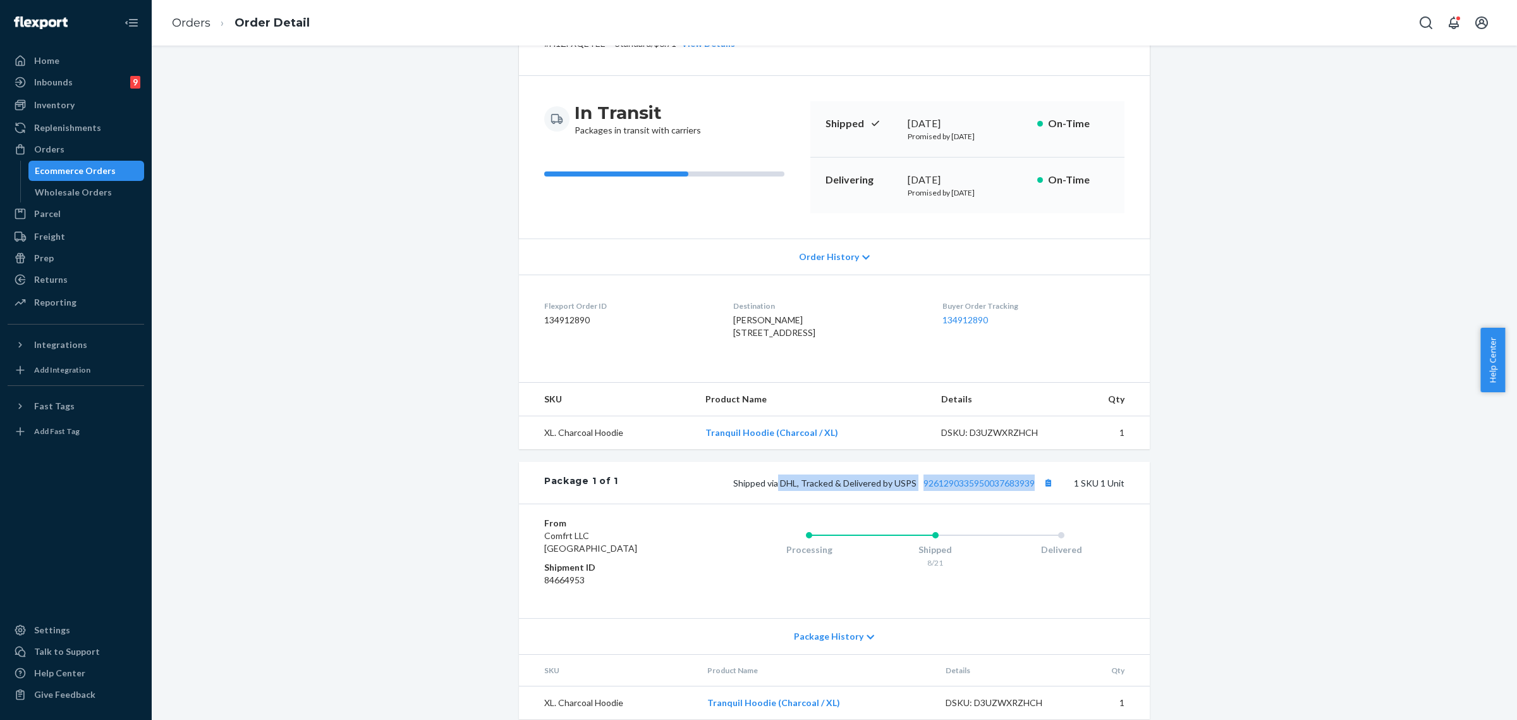
drag, startPoint x: 775, startPoint y: 509, endPoint x: 1031, endPoint y: 508, distance: 256.1
click at [1031, 488] on span "Shipped via DHL, Tracked & Delivered by USPS 9261290335950037683939" at bounding box center [894, 482] width 323 height 11
copy span "DHL, Tracked & Delivered by USPS 9261290335950037683939"
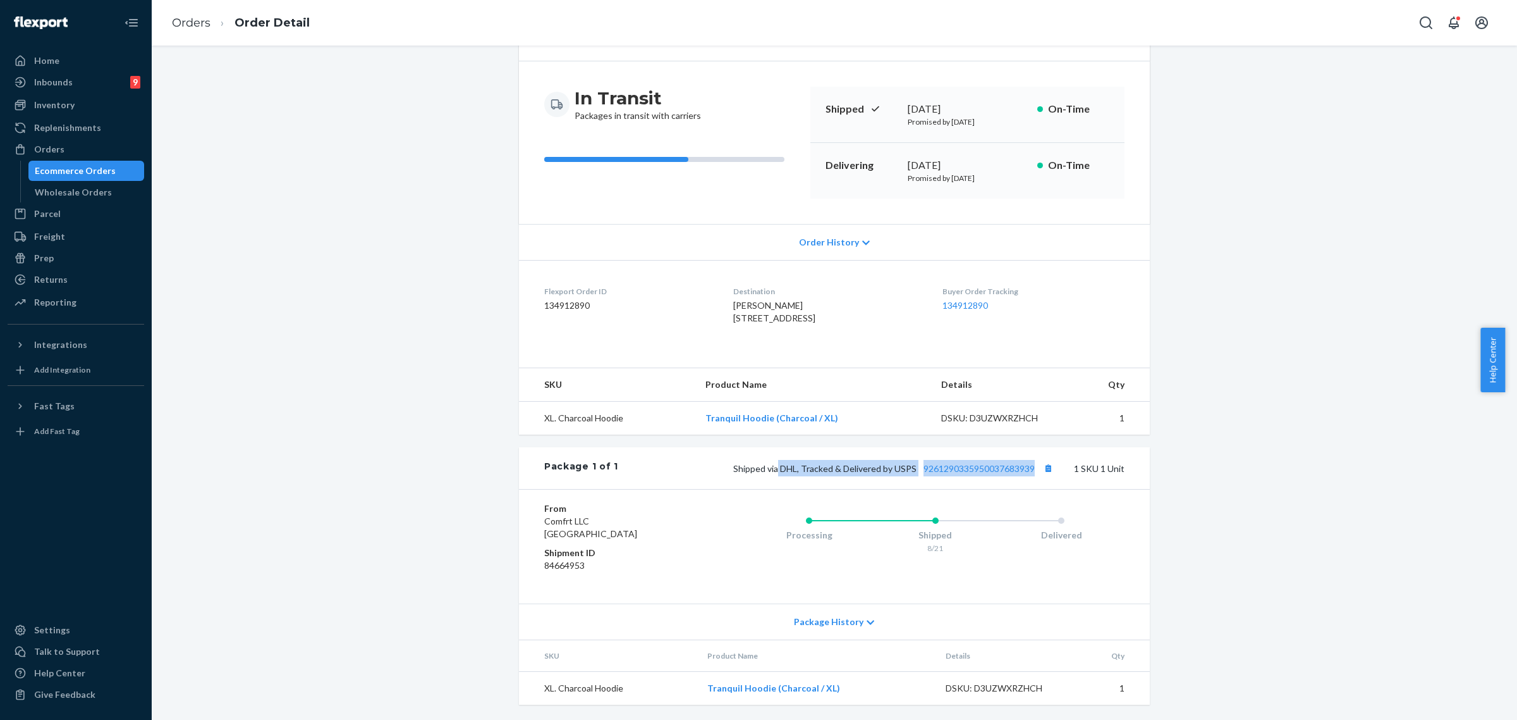
scroll to position [120, 0]
click at [41, 152] on div "Orders" at bounding box center [49, 149] width 30 height 13
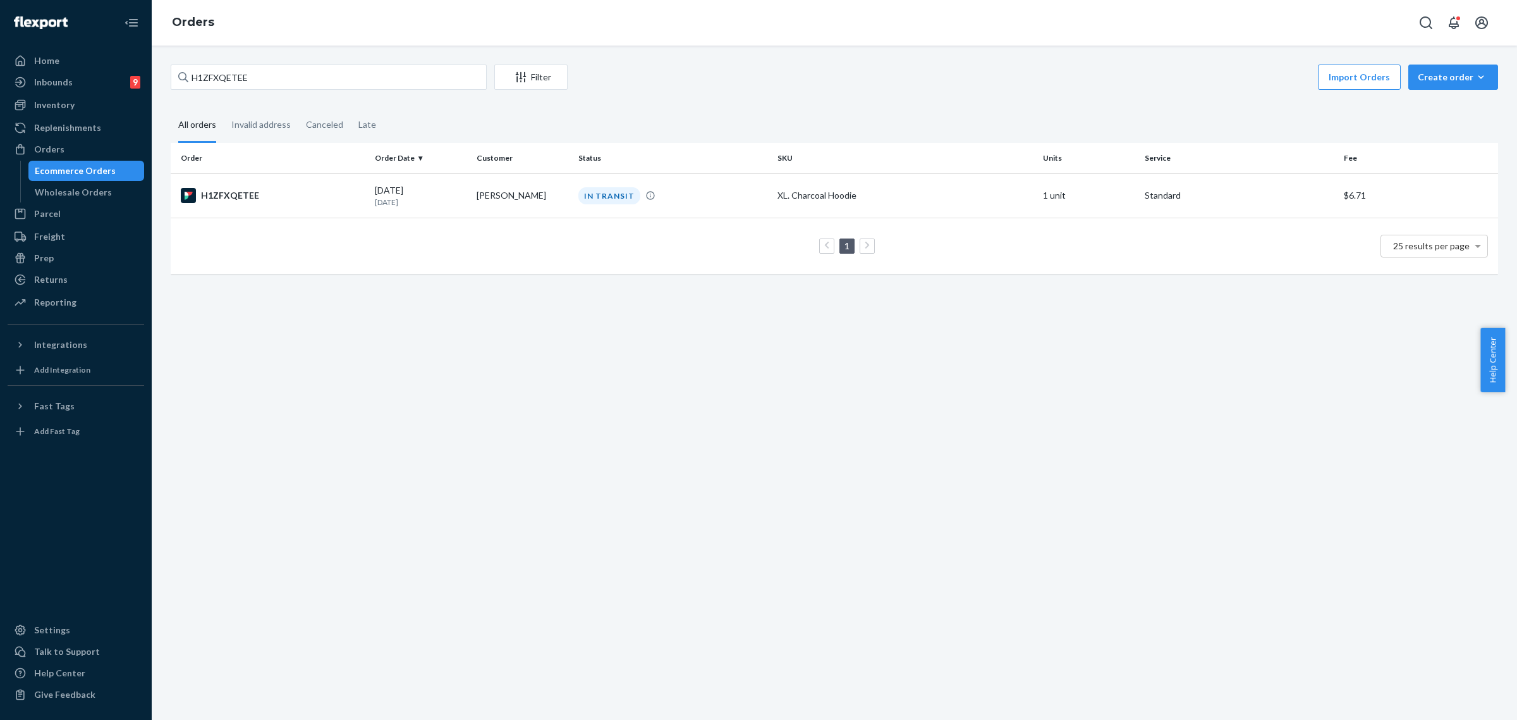
drag, startPoint x: 49, startPoint y: 146, endPoint x: 196, endPoint y: 163, distance: 147.7
click at [49, 145] on div "Orders" at bounding box center [49, 149] width 30 height 13
click at [229, 77] on input "H1ZFXQETEE" at bounding box center [329, 76] width 316 height 25
paste input "254522527"
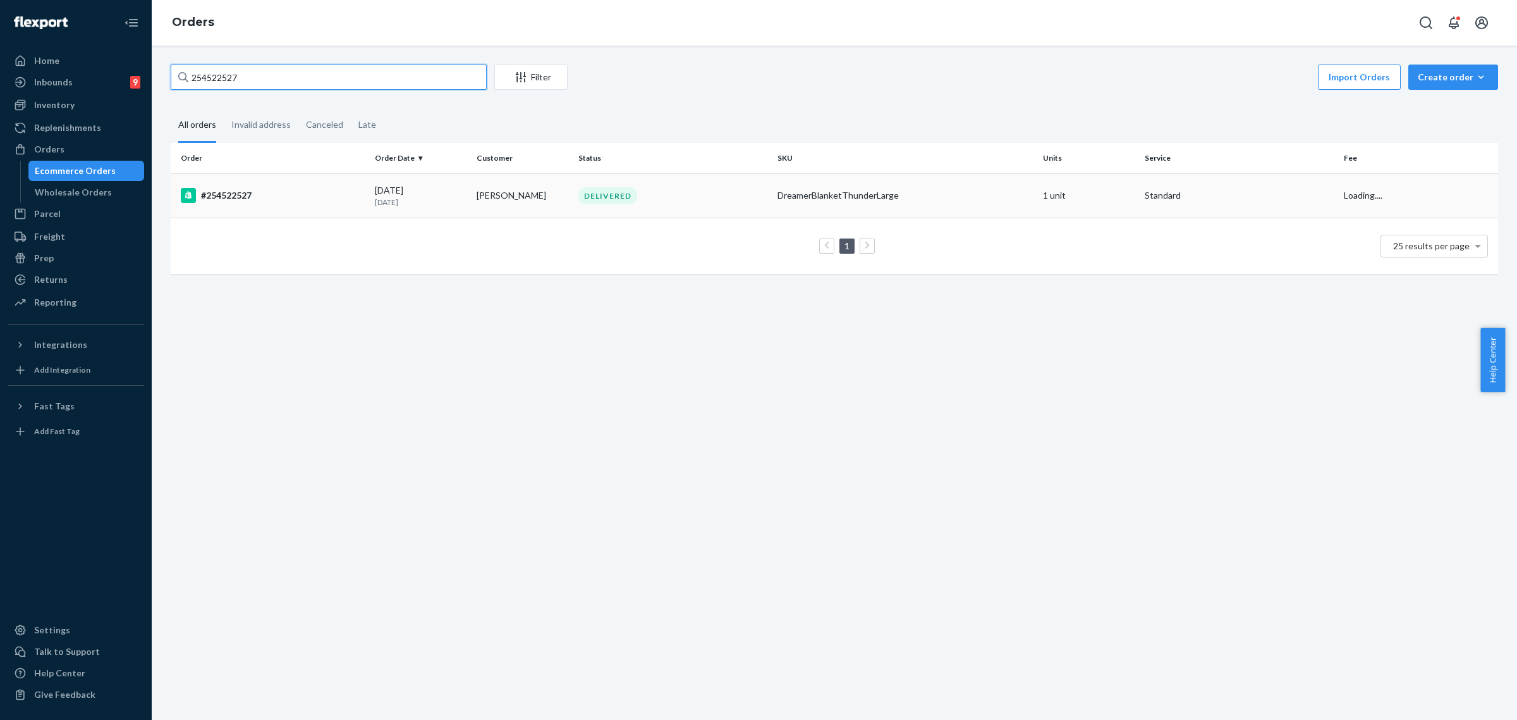
type input "254522527"
click at [659, 203] on div "DELIVERED" at bounding box center [673, 195] width 194 height 17
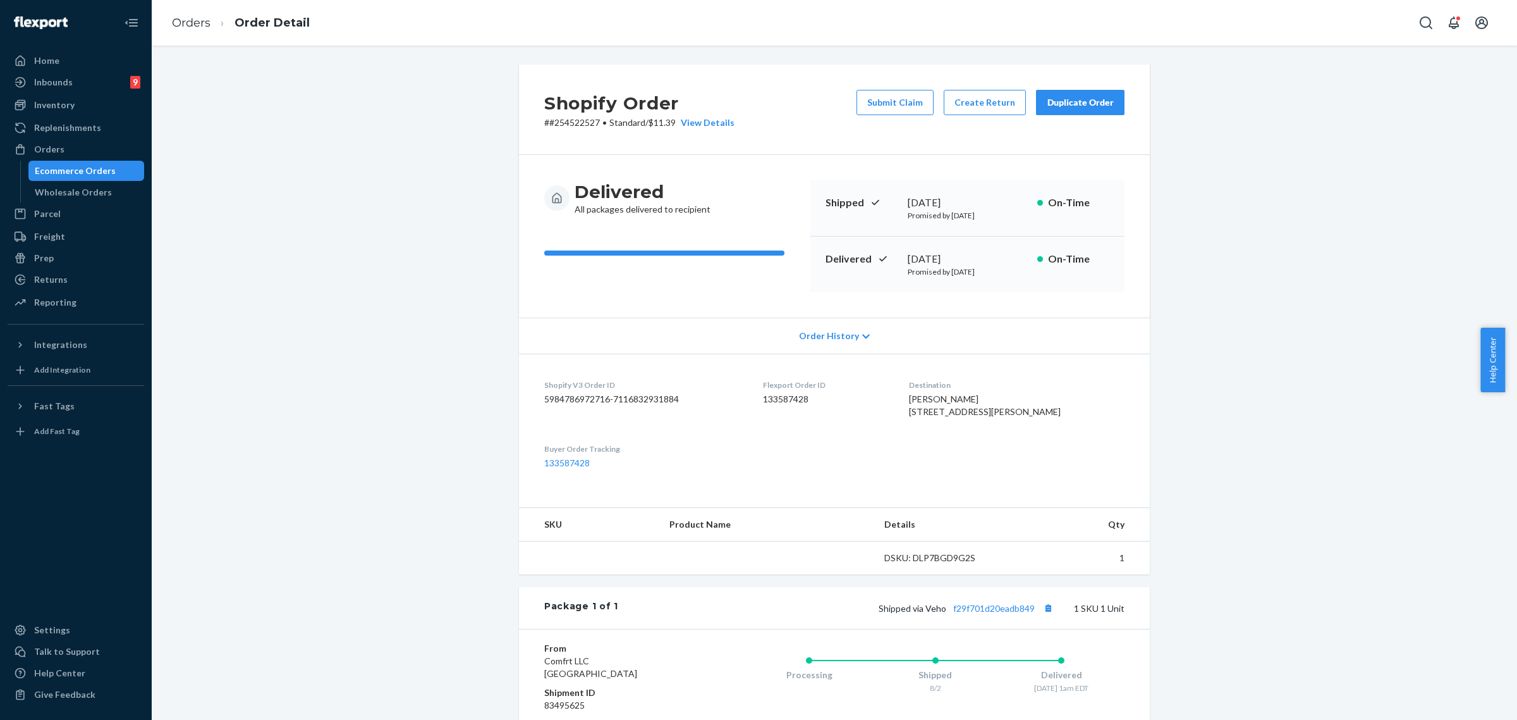
click at [1069, 104] on div "Duplicate Order" at bounding box center [1080, 102] width 67 height 13
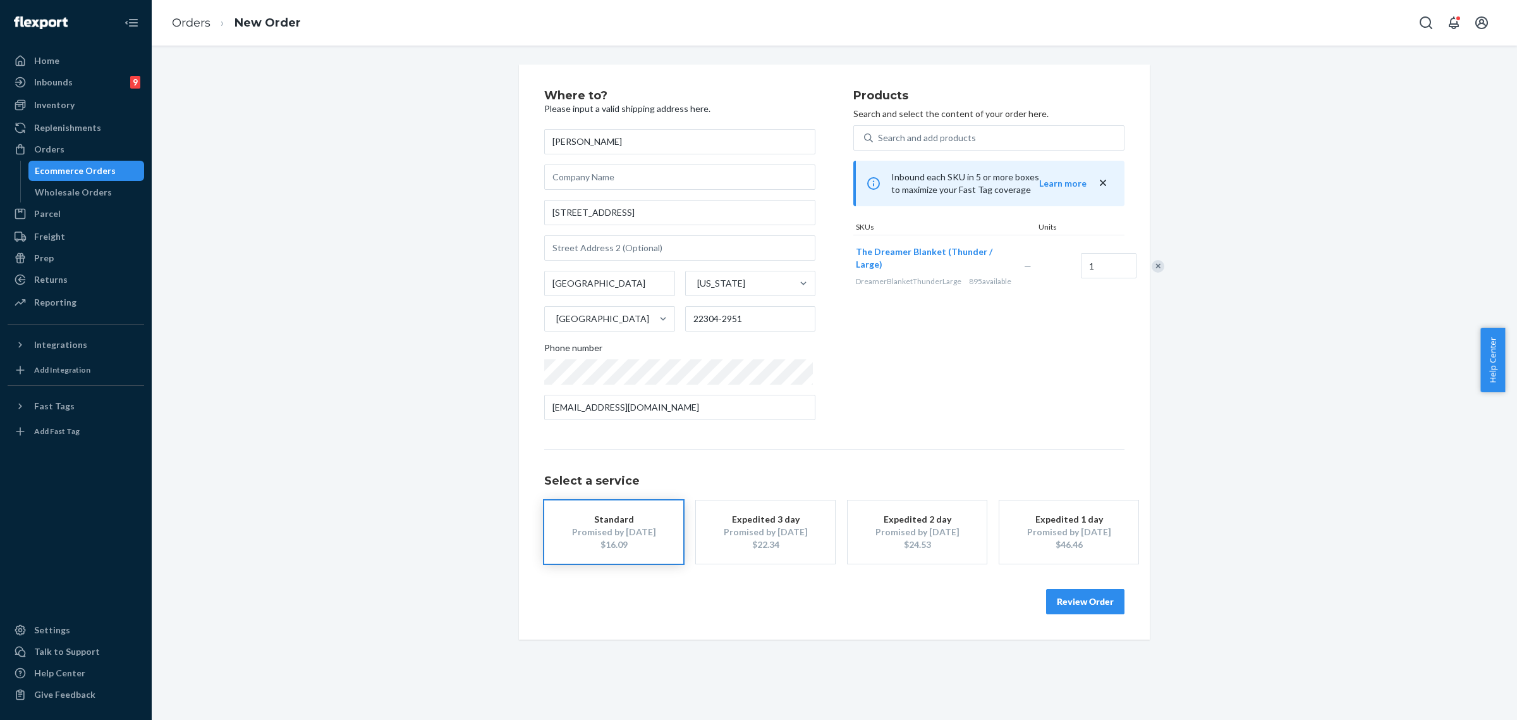
click at [1098, 598] on button "Review Order" at bounding box center [1085, 601] width 78 height 25
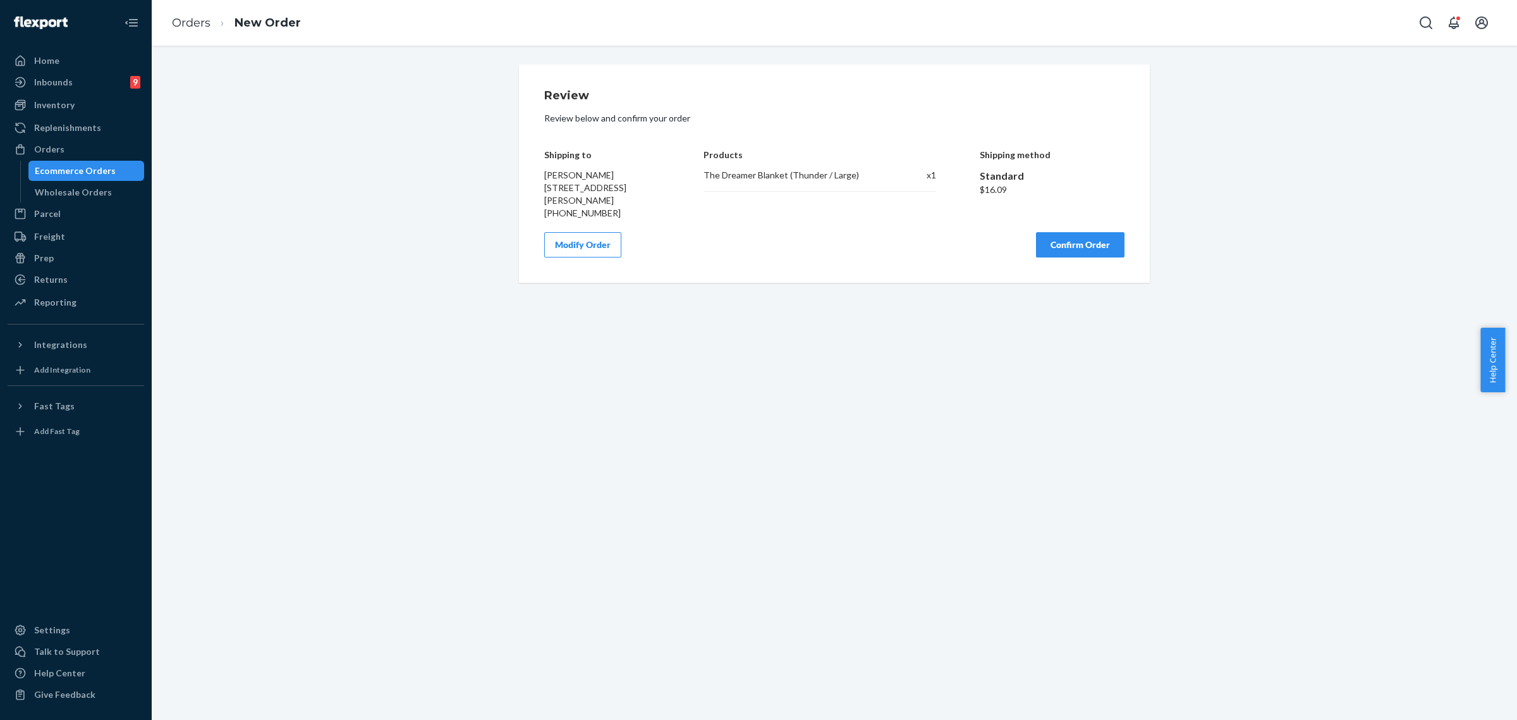
click at [1053, 239] on button "Confirm Order" at bounding box center [1080, 244] width 89 height 25
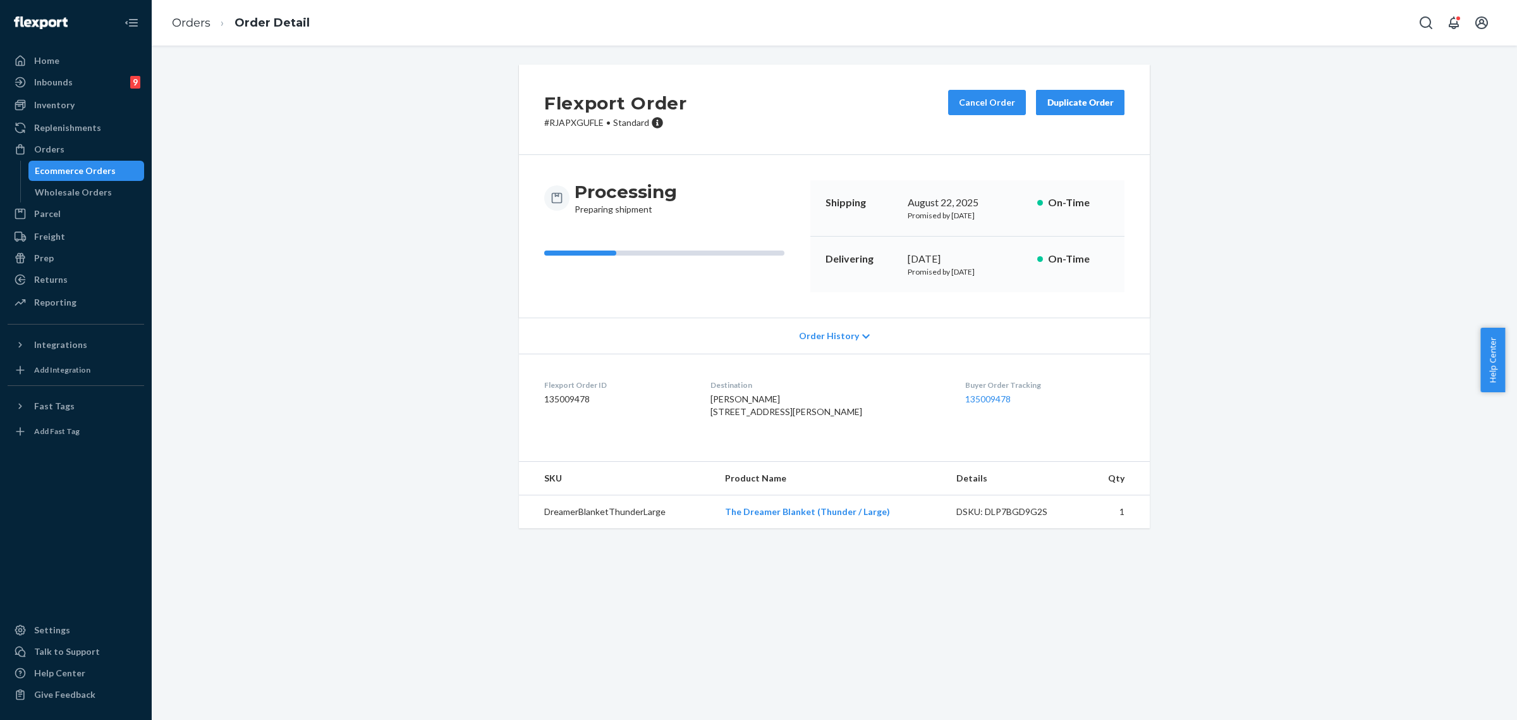
click at [561, 120] on p "# RJAPXGUFLE • Standard" at bounding box center [615, 122] width 143 height 13
click at [563, 120] on p "# RJAPXGUFLE • Standard" at bounding box center [615, 122] width 143 height 13
copy p "RJAPXGUFLE"
drag, startPoint x: 46, startPoint y: 146, endPoint x: 152, endPoint y: 162, distance: 106.9
click at [46, 146] on div "Orders" at bounding box center [49, 149] width 30 height 13
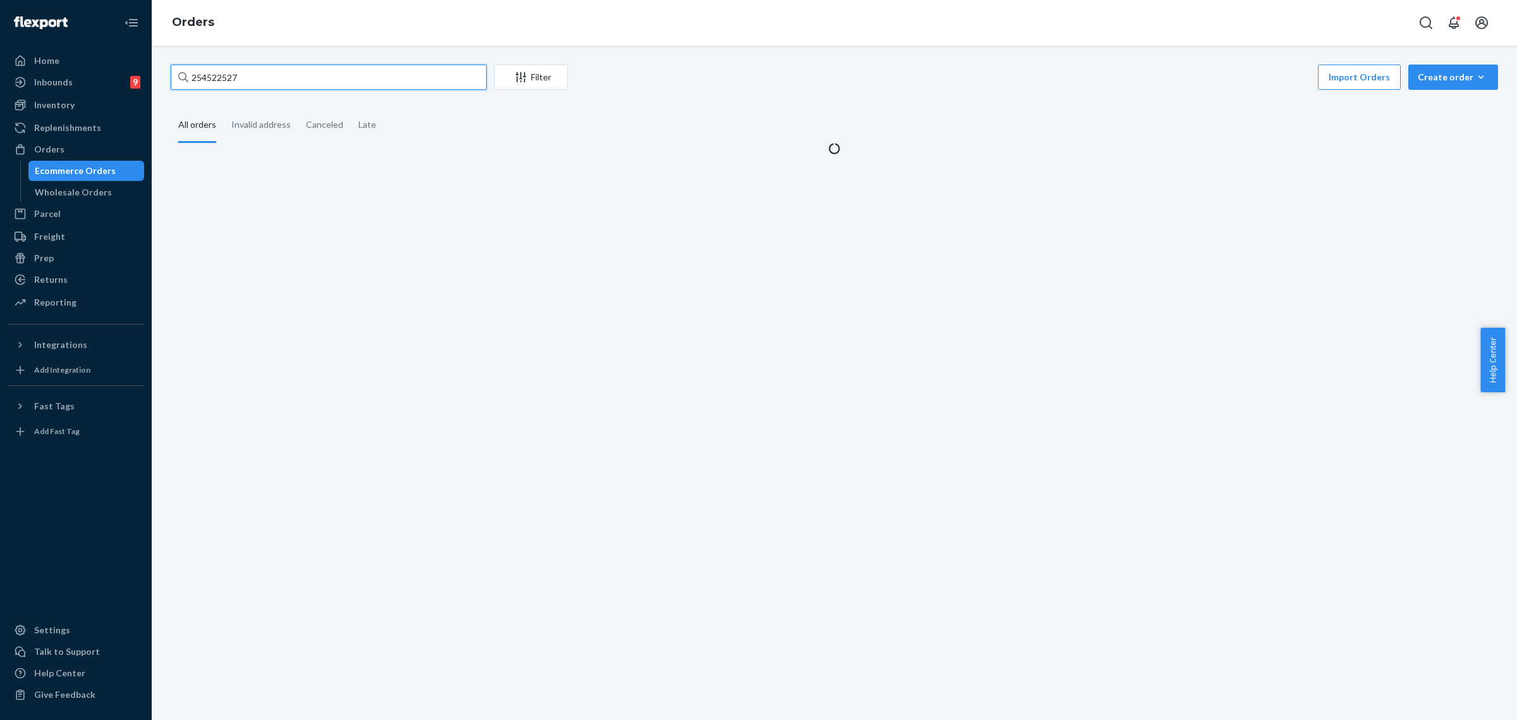
click at [223, 82] on input "254522527" at bounding box center [329, 76] width 316 height 25
paste input "S18RMJBYXL"
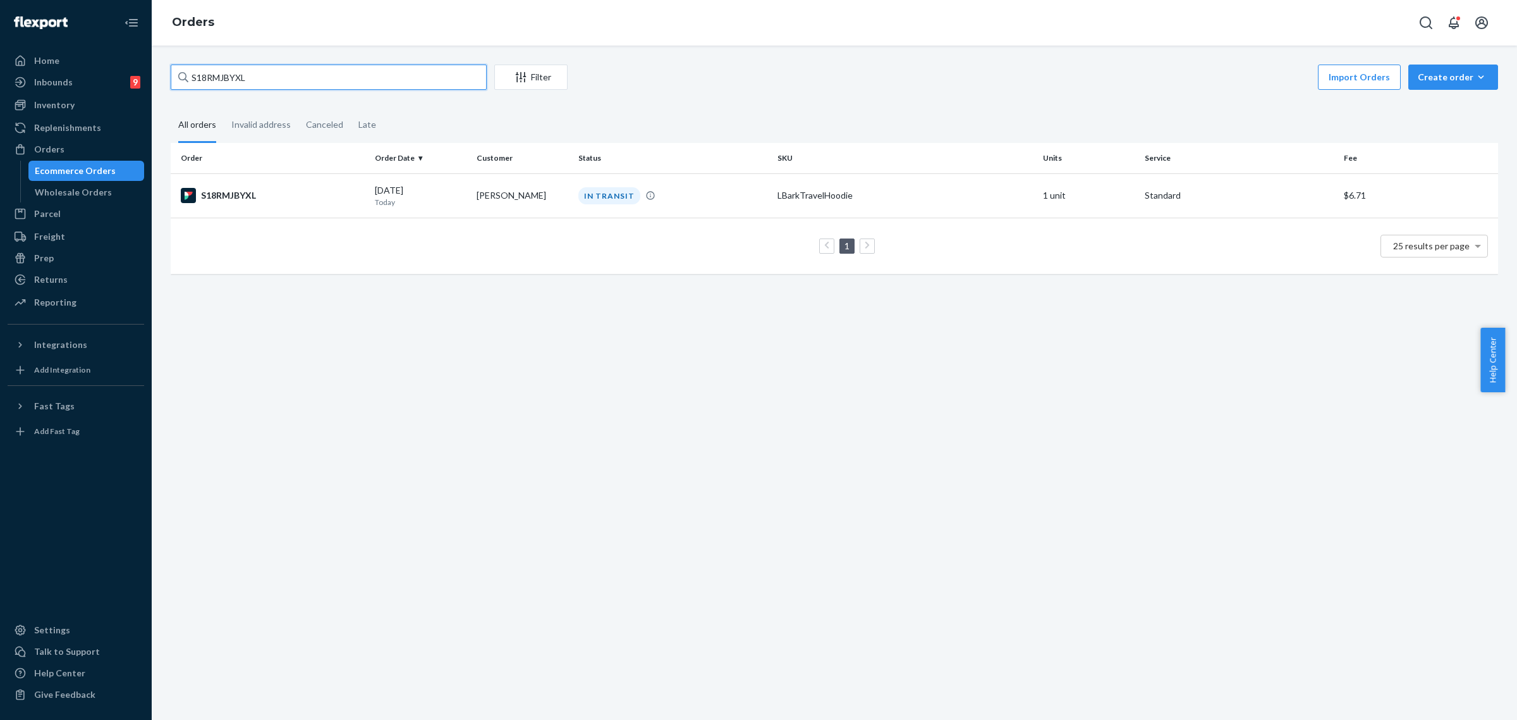
type input "S18RMJBYXL"
click at [599, 196] on div "IN TRANSIT" at bounding box center [610, 195] width 62 height 17
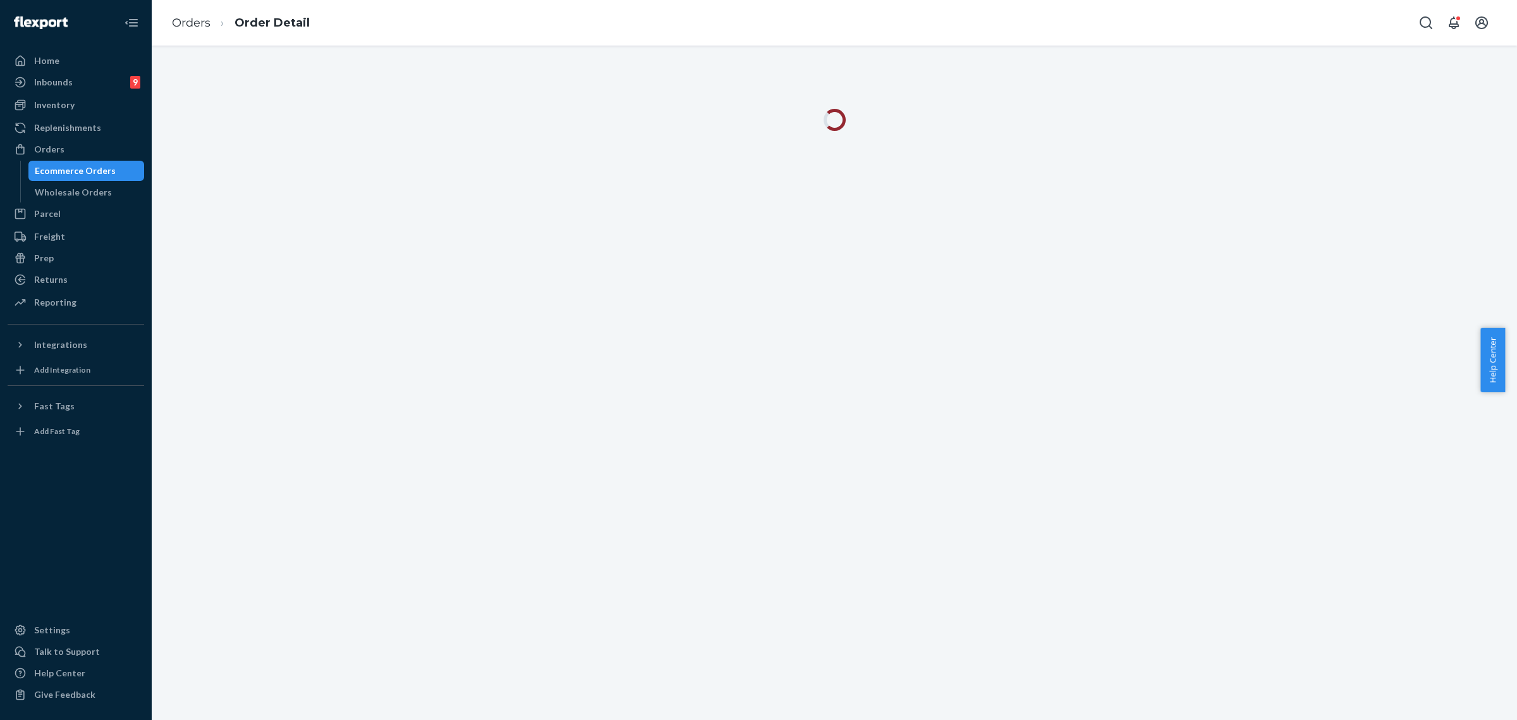
click at [670, 371] on div at bounding box center [835, 383] width 1366 height 674
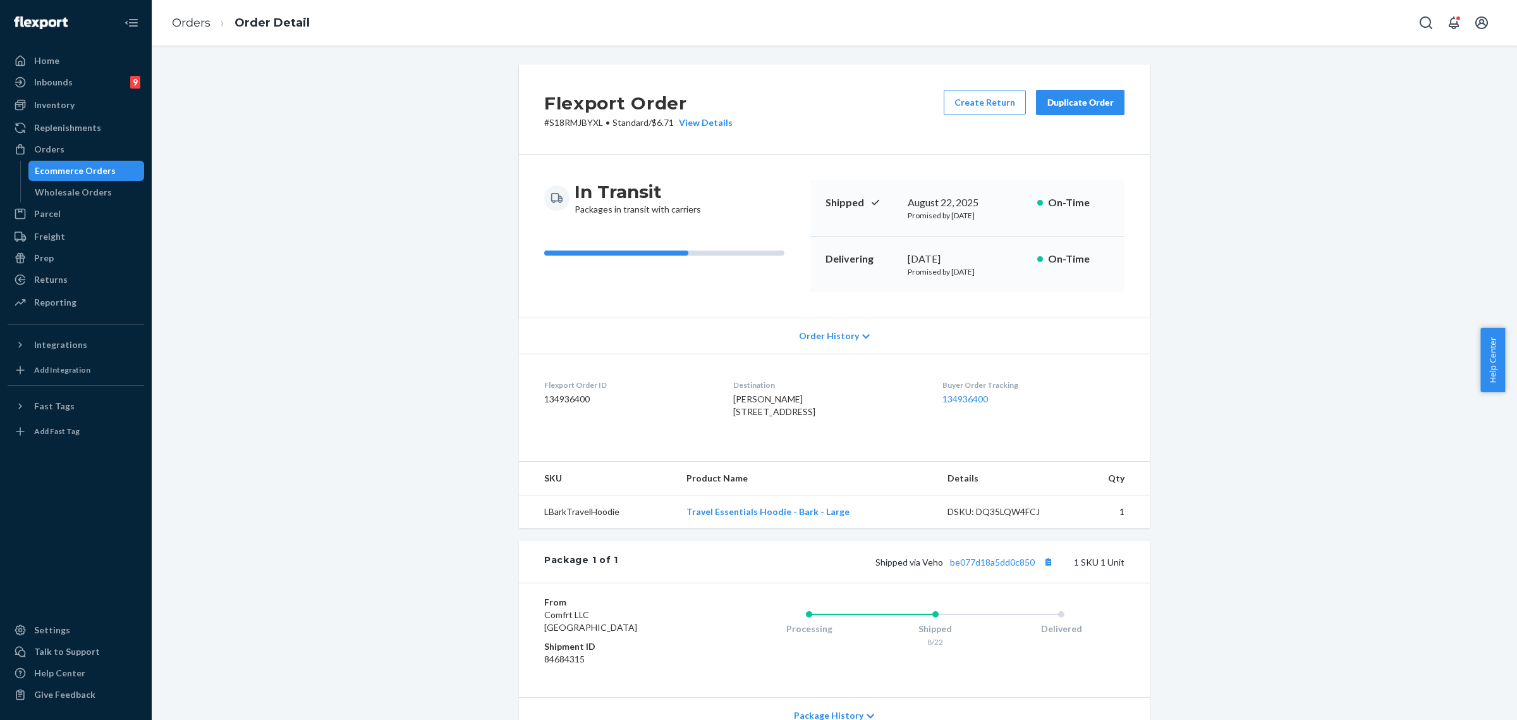
click at [438, 420] on div "Flexport Order # S18RMJBYXL • Standard / $6.71 View Details Create Return Dupli…" at bounding box center [834, 438] width 1347 height 749
click at [435, 452] on div "Flexport Order # S18RMJBYXL • Standard / $6.71 View Details Create Return Dupli…" at bounding box center [834, 438] width 1347 height 749
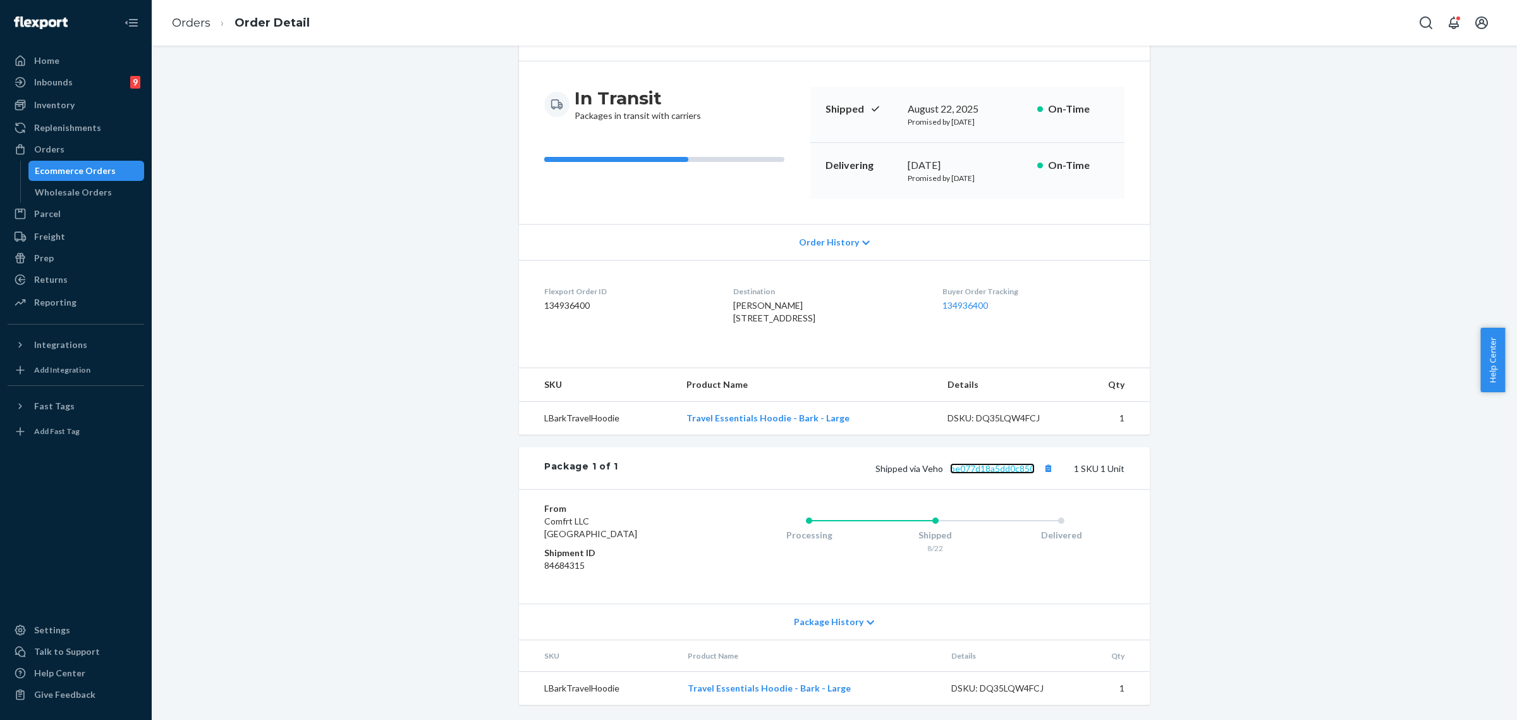
click at [1002, 465] on link "be077d18a5dd0c850" at bounding box center [992, 468] width 85 height 11
drag, startPoint x: 920, startPoint y: 469, endPoint x: 1031, endPoint y: 468, distance: 110.6
click at [1031, 468] on span "Shipped via Veho be077d18a5dd0c850" at bounding box center [966, 468] width 181 height 11
copy span "Veho be077d18a5dd0c850"
drag, startPoint x: 54, startPoint y: 152, endPoint x: 136, endPoint y: 190, distance: 90.0
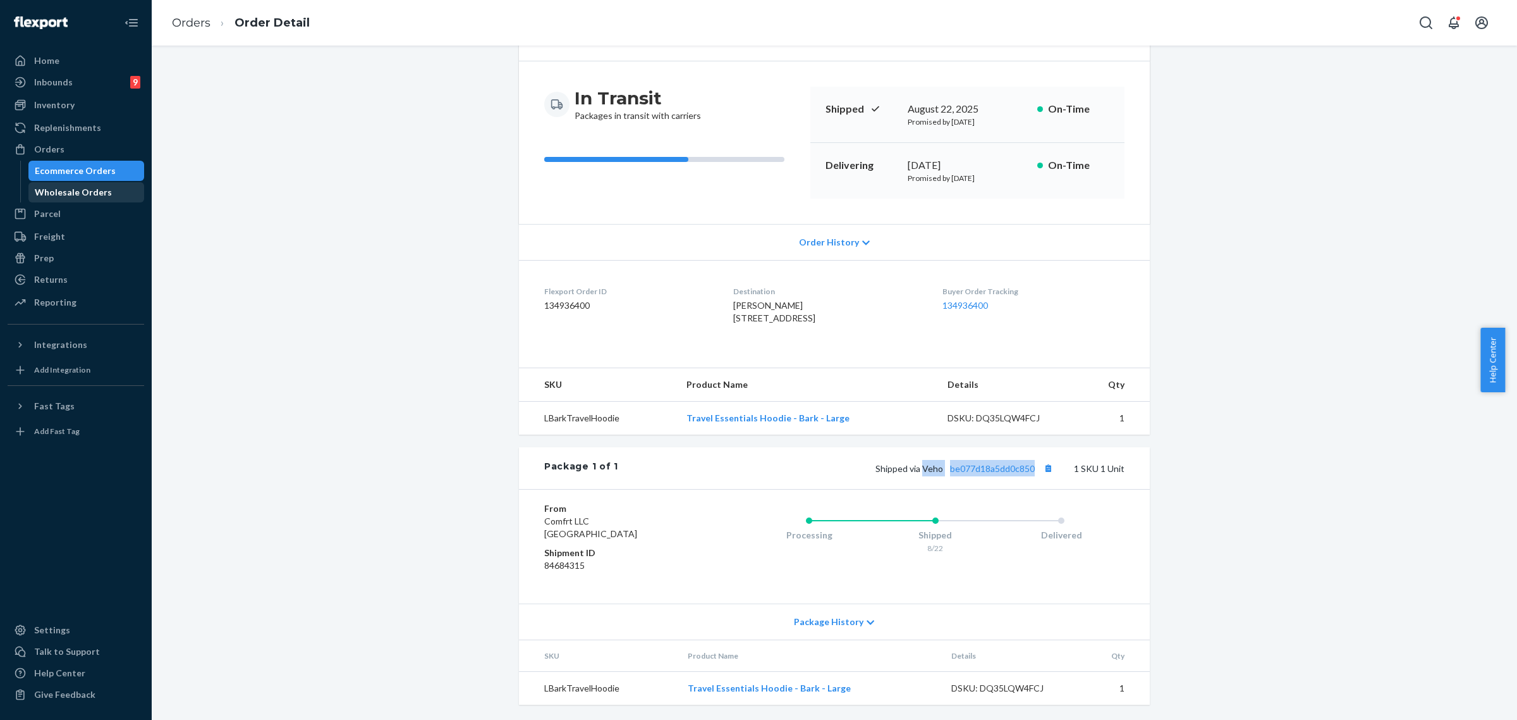
click at [54, 152] on div "Orders" at bounding box center [49, 149] width 30 height 13
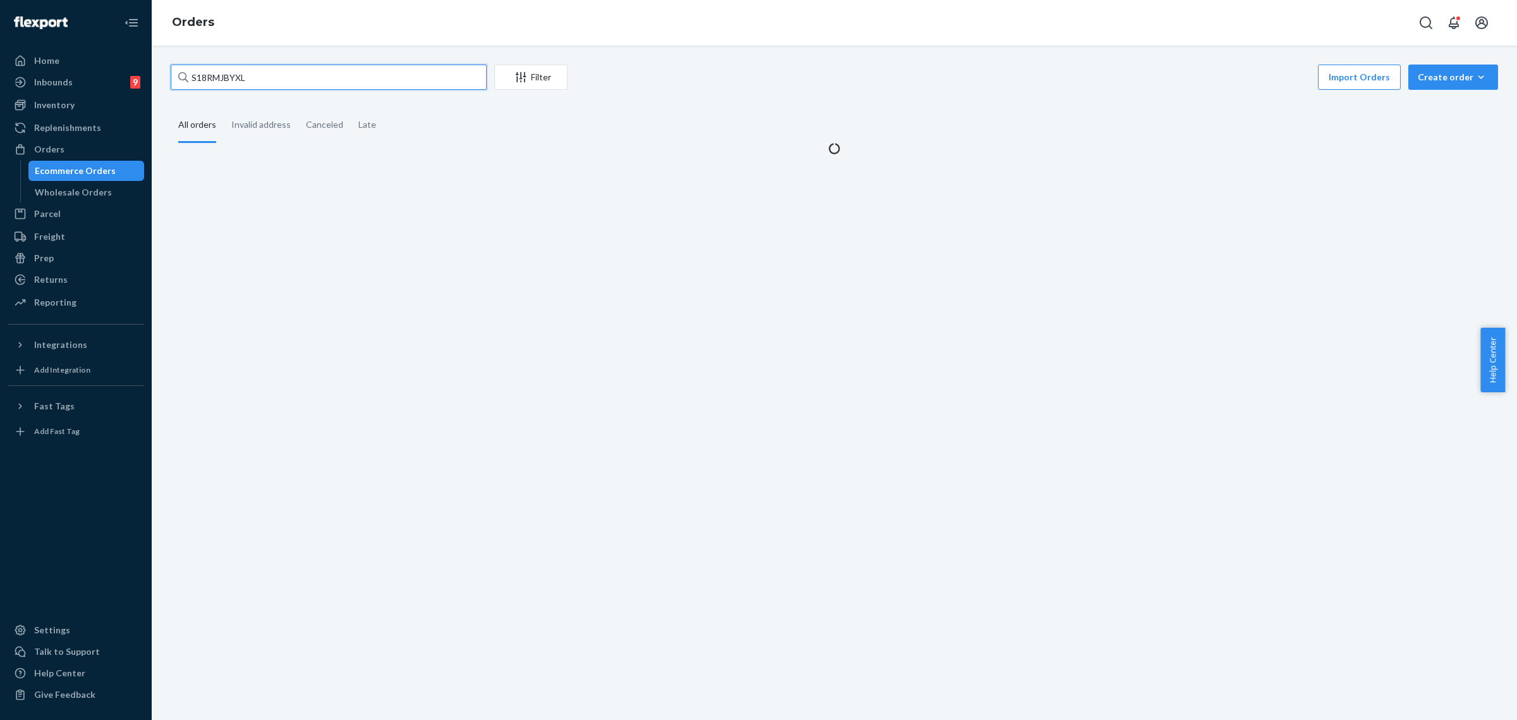
click at [220, 82] on input "S18RMJBYXL" at bounding box center [329, 76] width 316 height 25
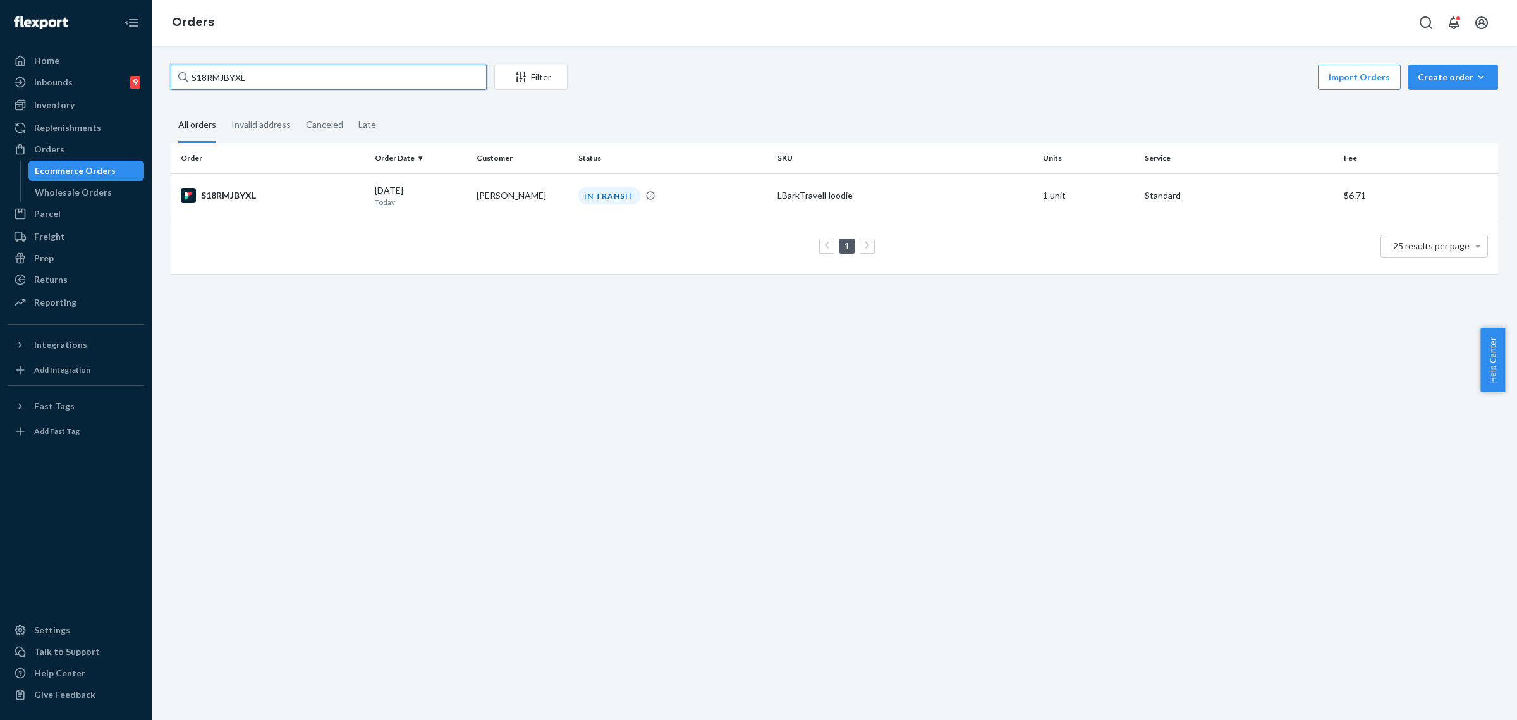
paste input "7WPLHYXX"
type input "S17WPLHYXX"
click at [321, 196] on div "S17WPLHYXX" at bounding box center [273, 195] width 184 height 15
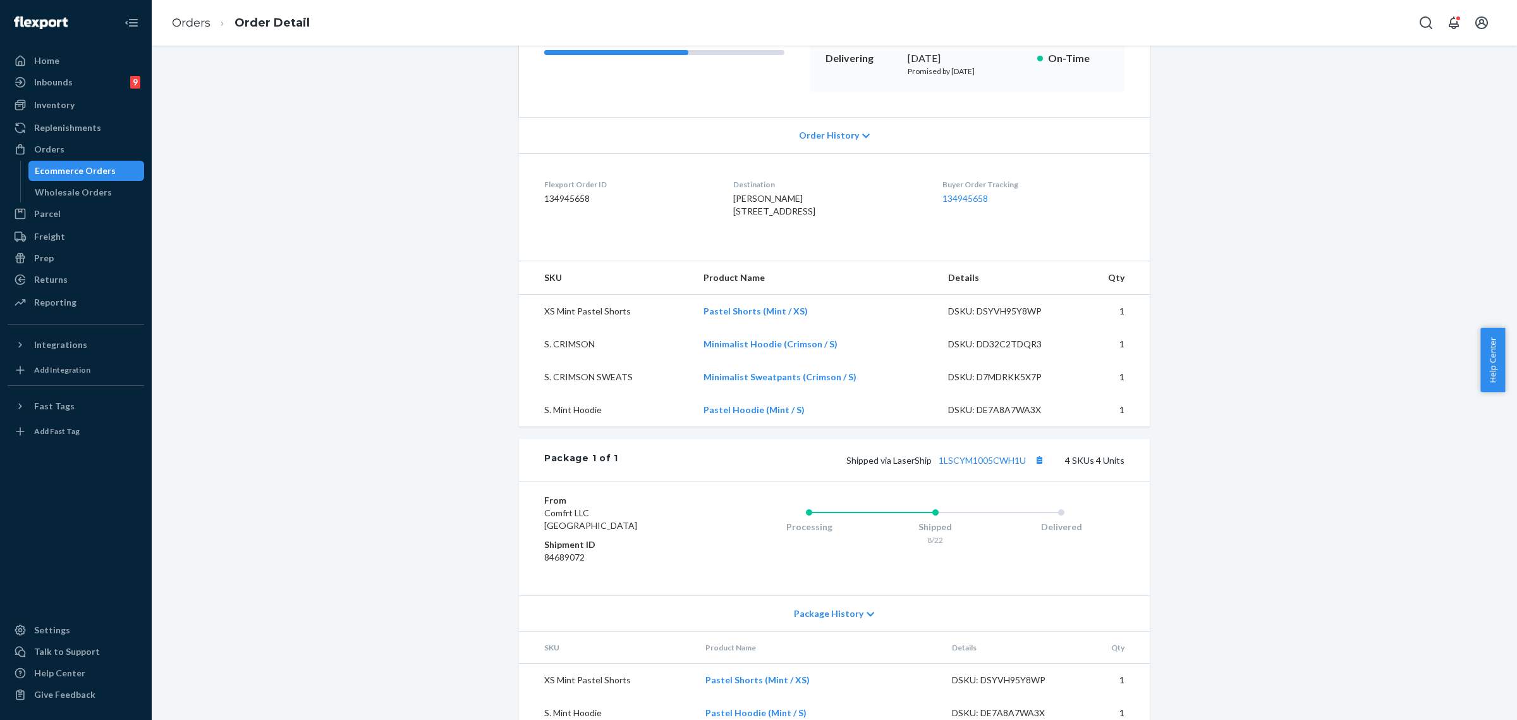
scroll to position [237, 0]
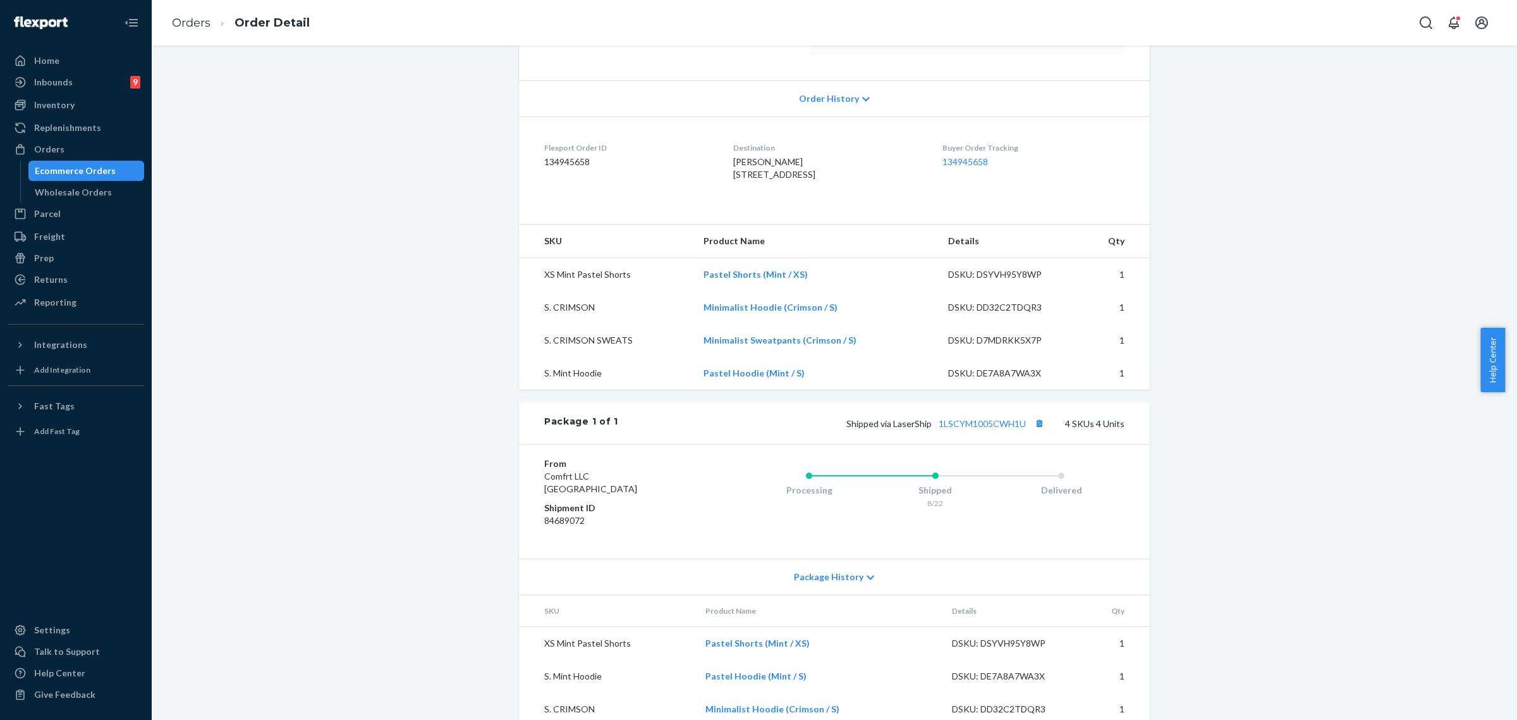
drag, startPoint x: 972, startPoint y: 456, endPoint x: 984, endPoint y: 459, distance: 11.8
click at [972, 431] on div "Shipped via LaserShip 1LSCYM1005CWH1U 4 SKUs 4 Units" at bounding box center [871, 423] width 506 height 16
click at [984, 429] on link "1LSCYM1005CWH1U" at bounding box center [982, 423] width 87 height 11
drag, startPoint x: 889, startPoint y: 450, endPoint x: 1007, endPoint y: 583, distance: 177.8
click at [1025, 431] on div "Shipped via LaserShip 1LSCYM1005CWH1U 4 SKUs 4 Units" at bounding box center [871, 423] width 506 height 16
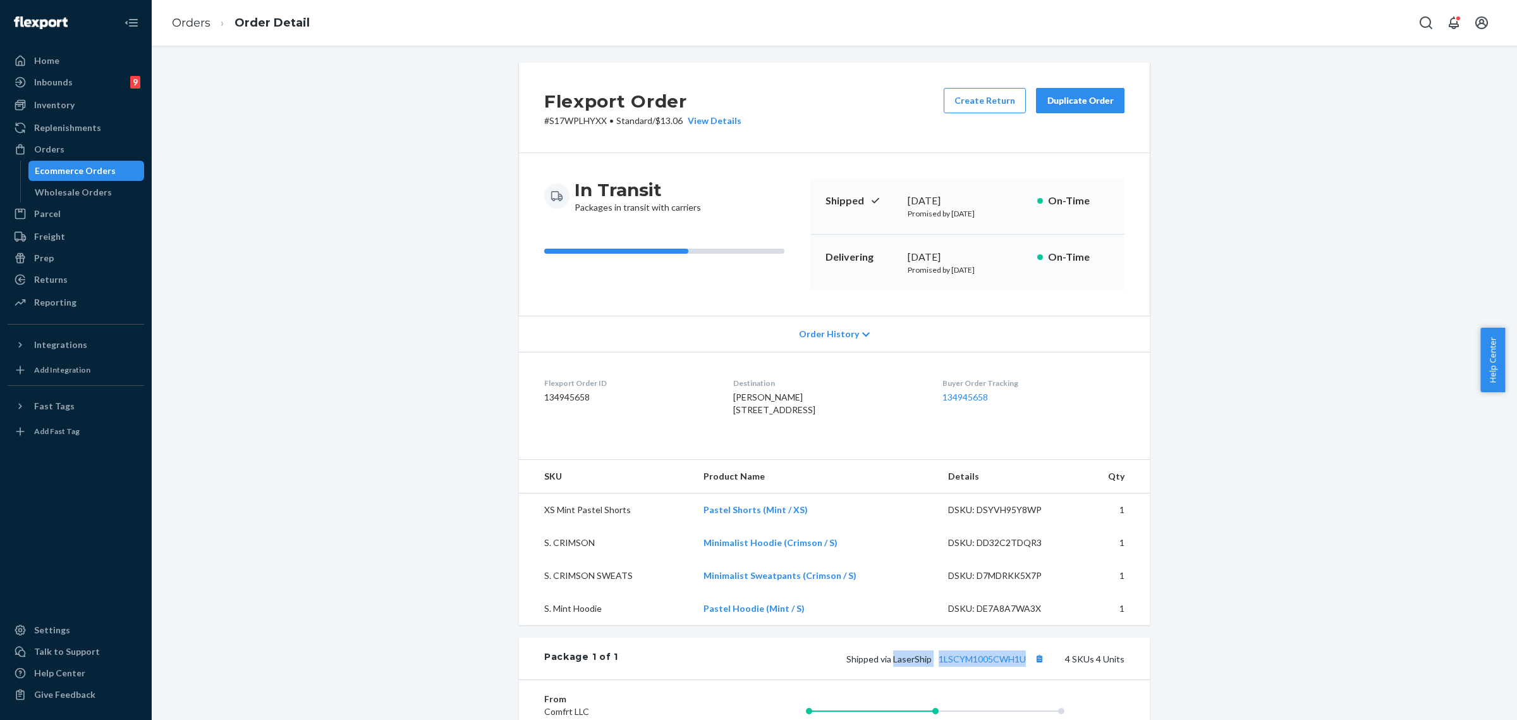
scroll to position [0, 0]
copy span "LaserShip 1LSCYM1005CWH1U"
click at [70, 142] on div "Orders" at bounding box center [76, 149] width 134 height 18
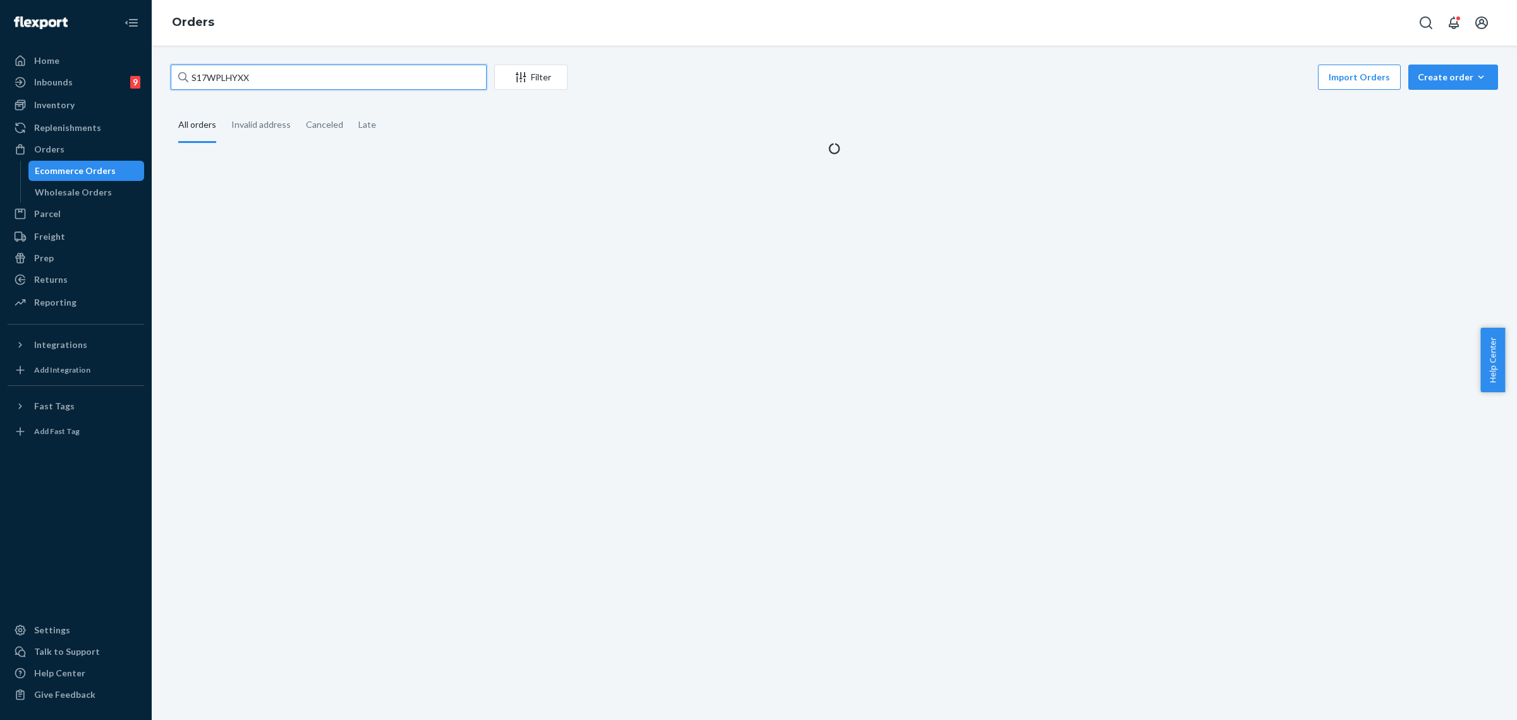
click at [220, 74] on input "S17WPLHYXX" at bounding box center [329, 76] width 316 height 25
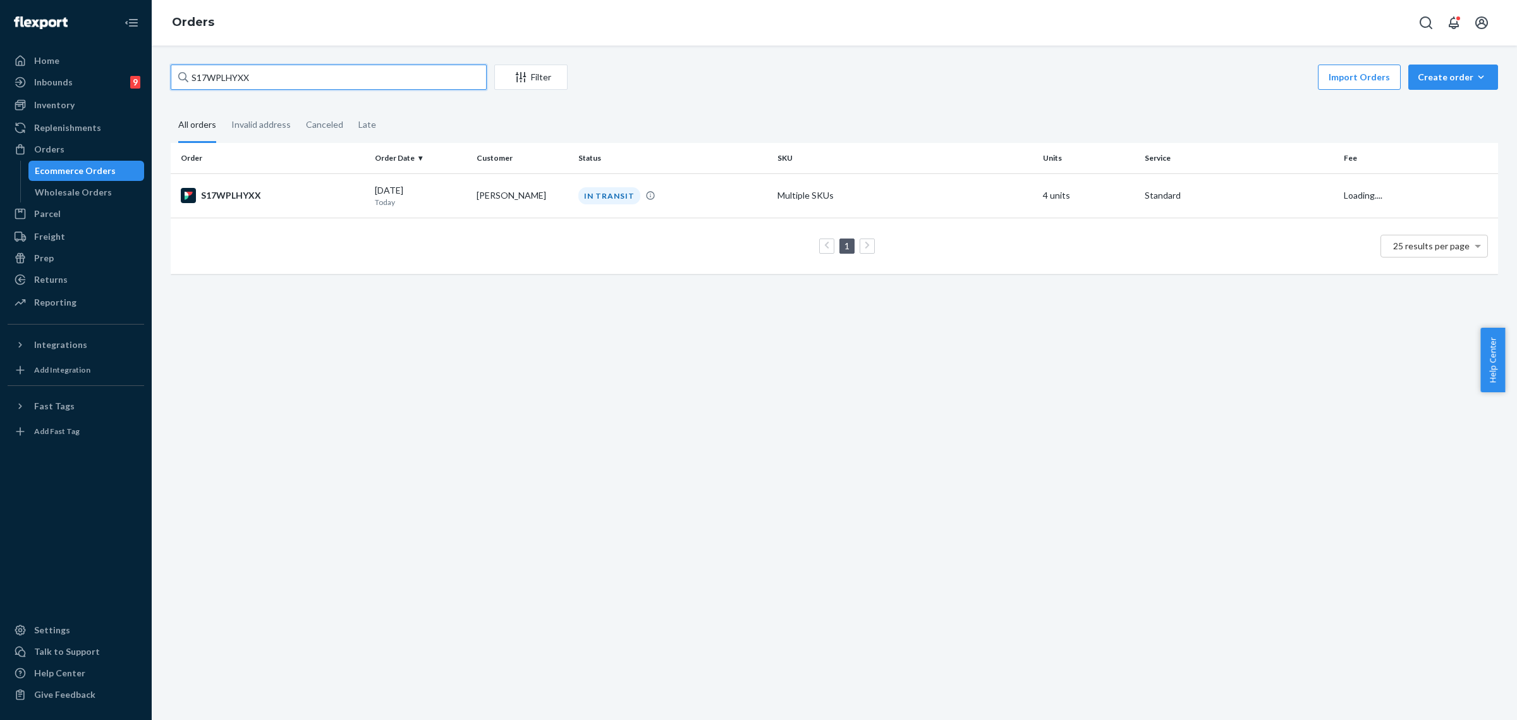
paste input "254634672"
type input "254634672"
click at [683, 209] on td "IN TRANSIT" at bounding box center [672, 195] width 199 height 44
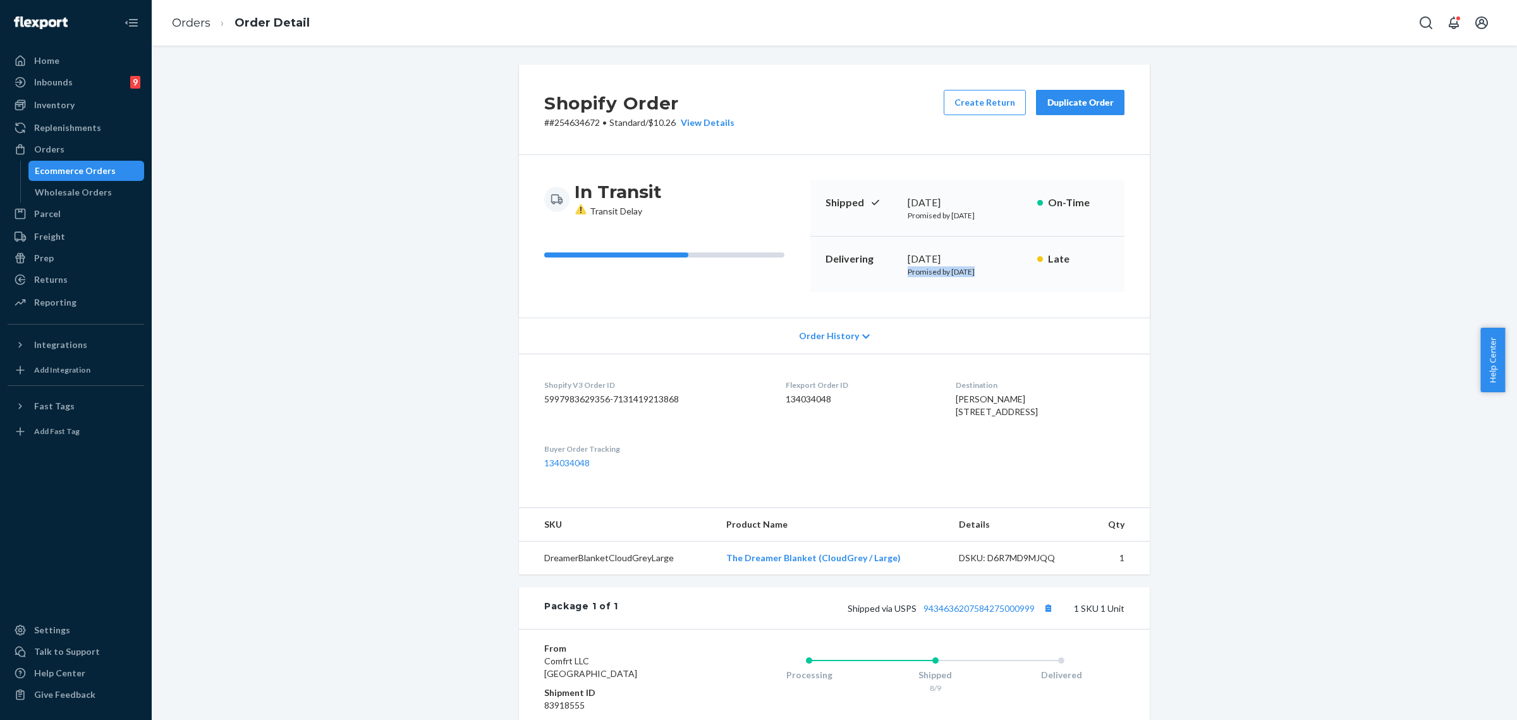
drag, startPoint x: 899, startPoint y: 269, endPoint x: 1028, endPoint y: 269, distance: 129.0
click at [1028, 269] on div "Delivering August 13, 2025 Promised by August 20, 2025 Late" at bounding box center [968, 264] width 314 height 56
copy p "Promised by August 20, 2025"
click at [433, 408] on div "Shopify Order # #254634672 • Standard / $10.26 View Details Create Return Dupli…" at bounding box center [834, 461] width 1347 height 795
click at [68, 152] on div "Orders" at bounding box center [76, 149] width 134 height 18
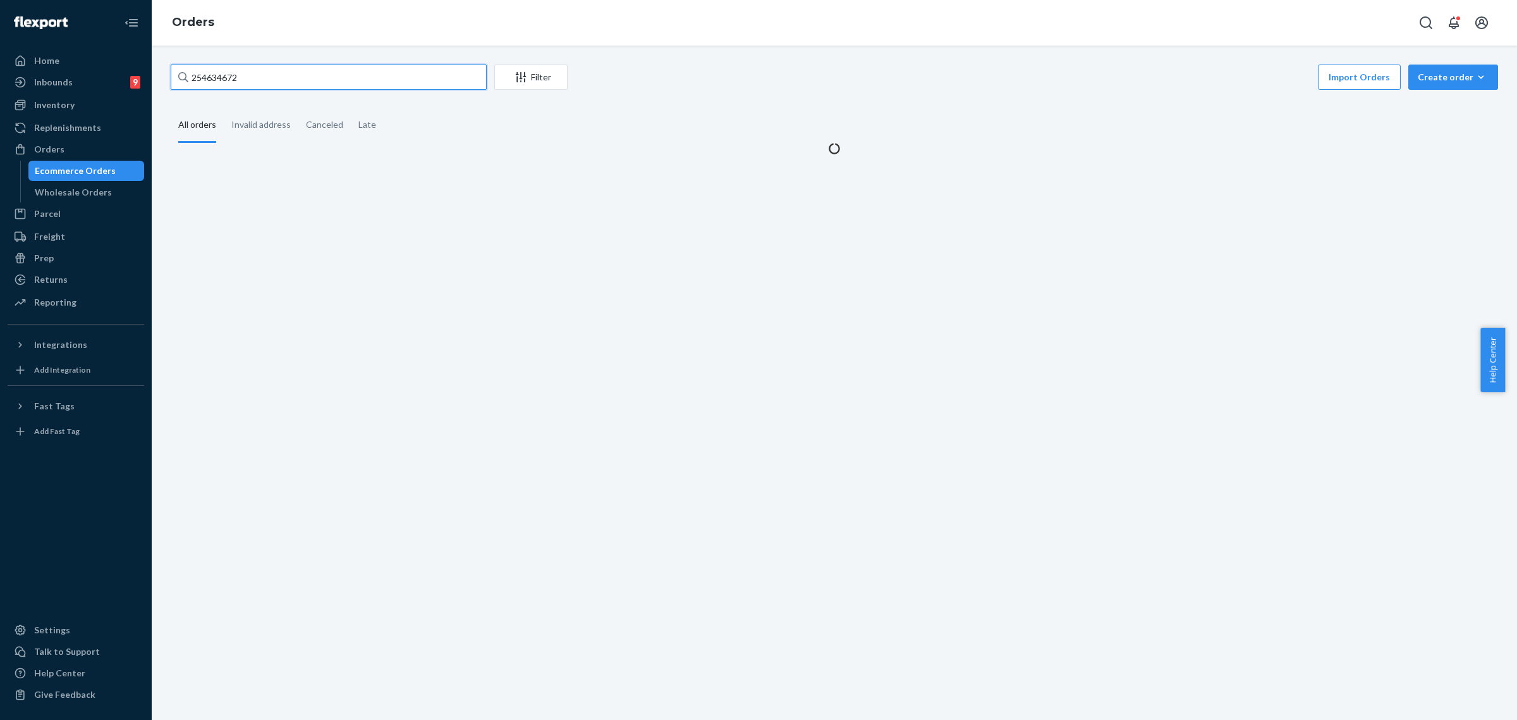
click at [196, 80] on input "254634672" at bounding box center [329, 76] width 316 height 25
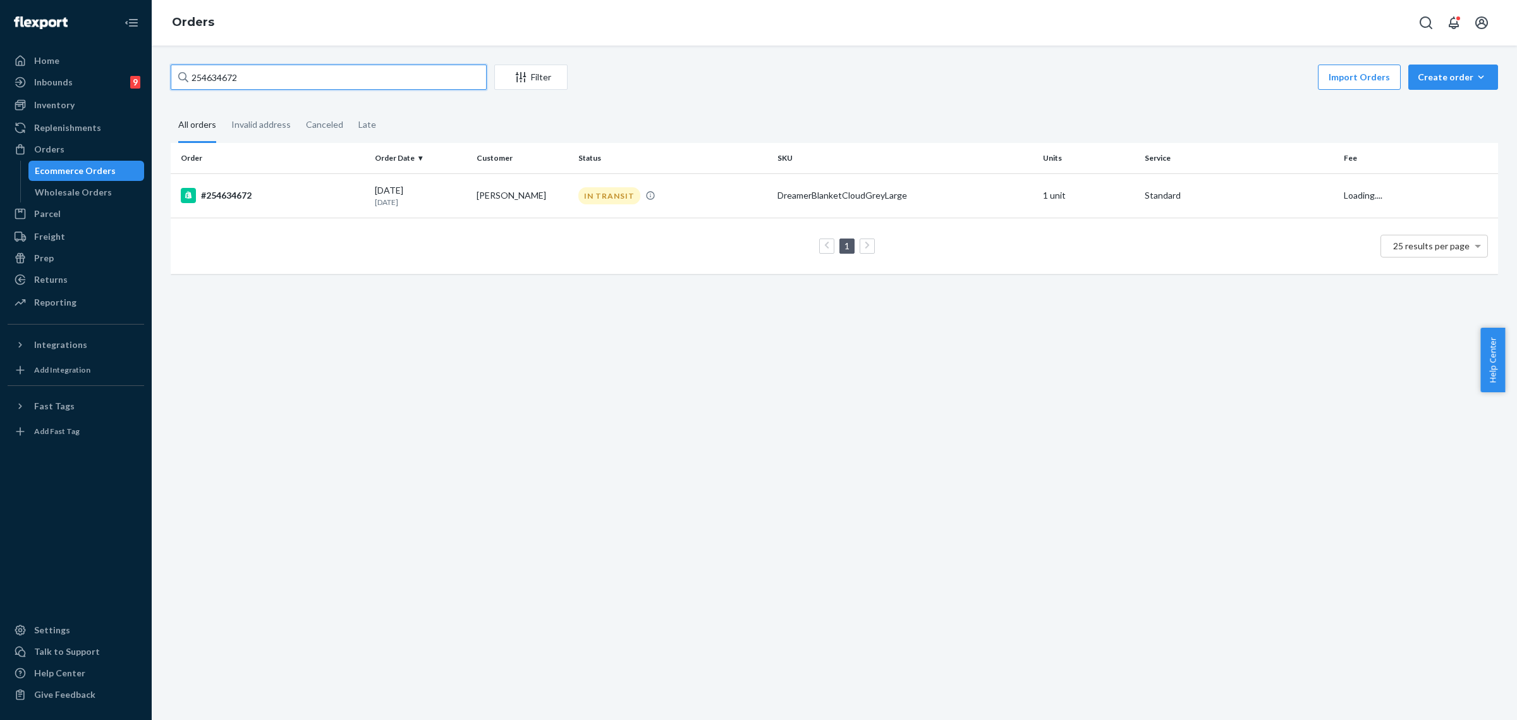
paste input "RKN-2KRKGX"
type input "RKN-2KRKGX"
click at [532, 194] on td "Zana Blomberg" at bounding box center [523, 195] width 102 height 44
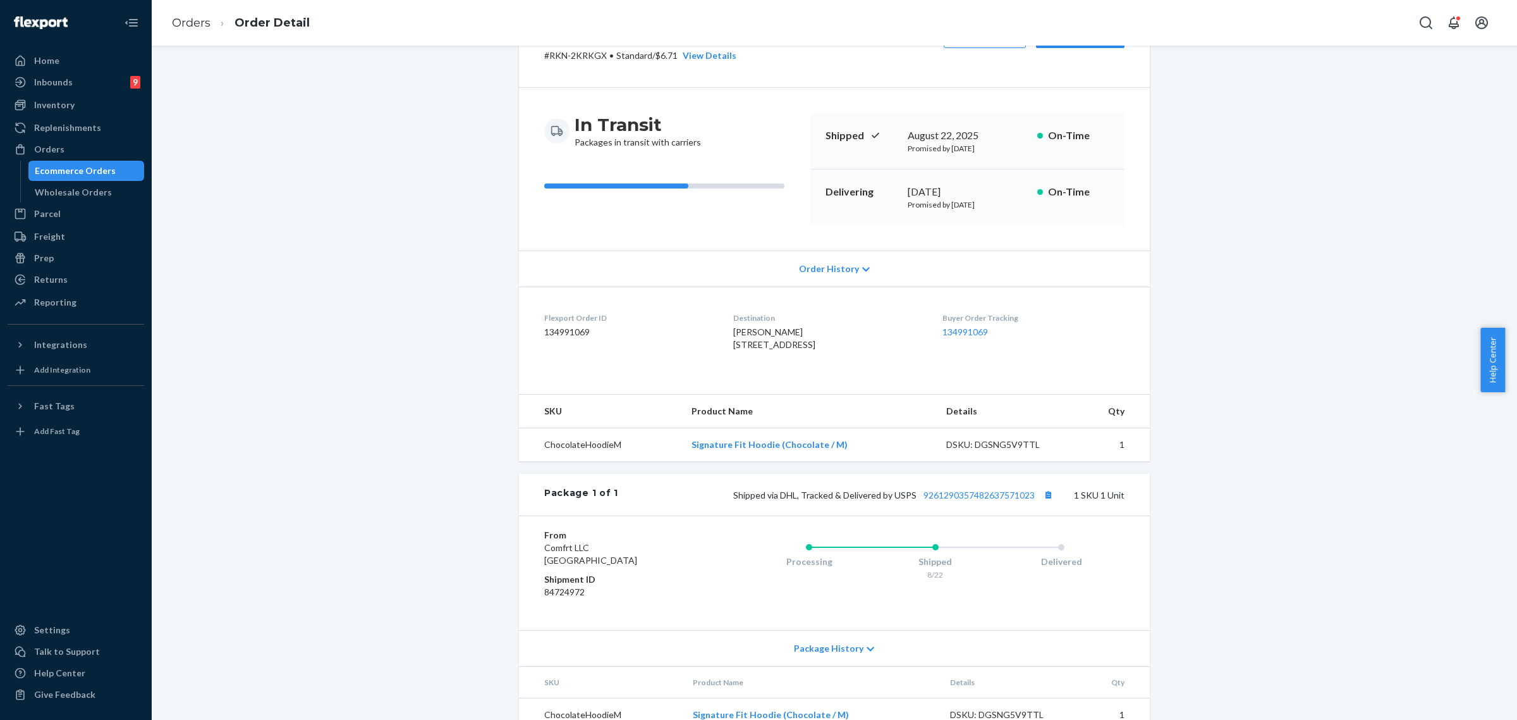
scroll to position [120, 0]
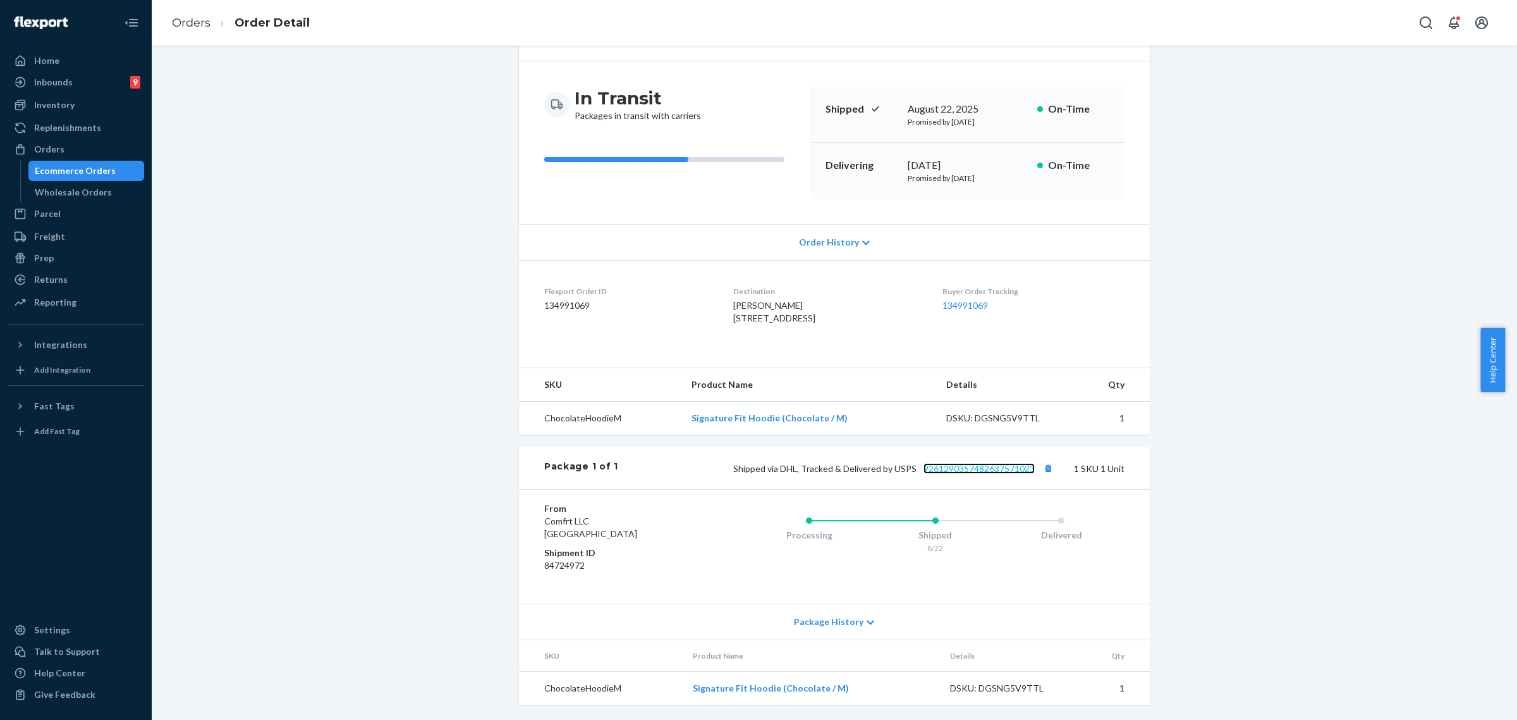
click at [976, 470] on link "9261290357482637571023" at bounding box center [979, 468] width 111 height 11
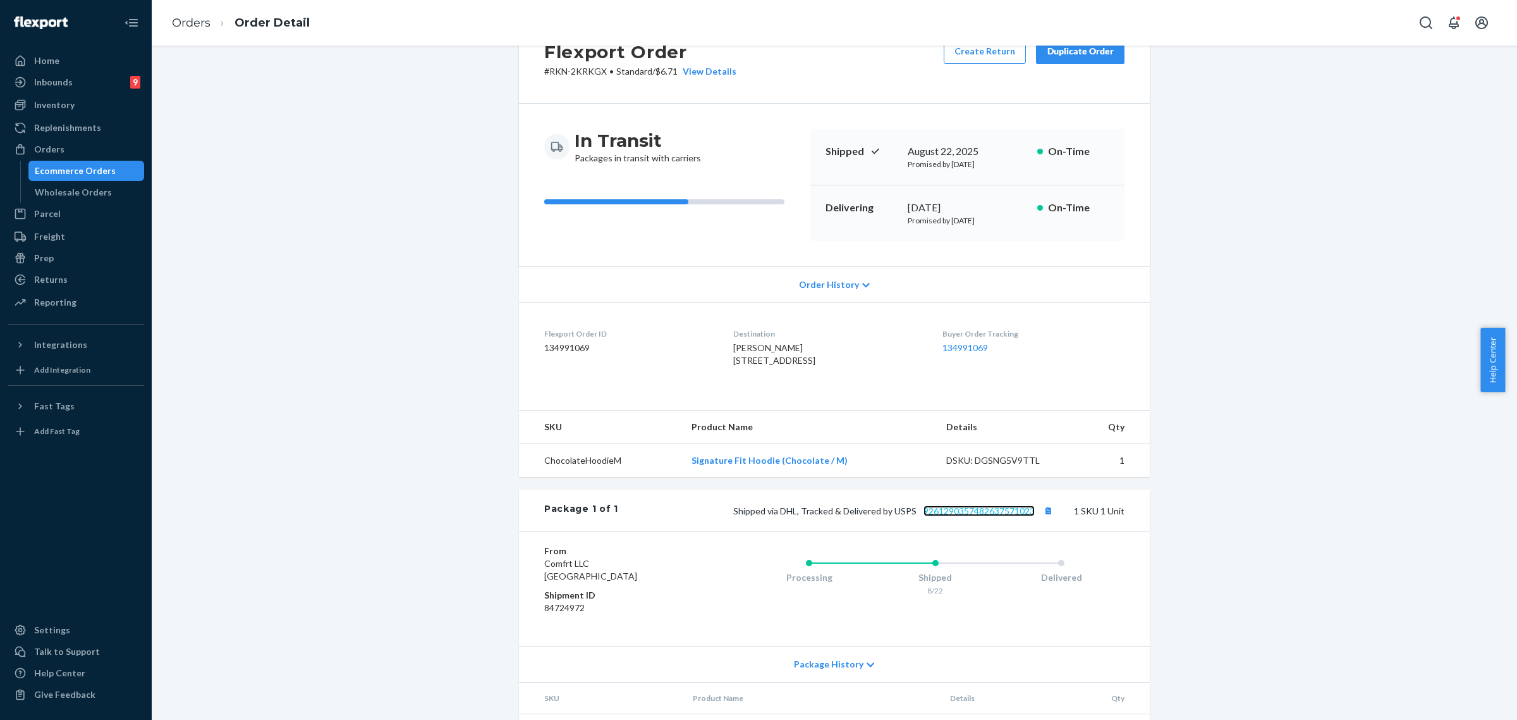
scroll to position [79, 0]
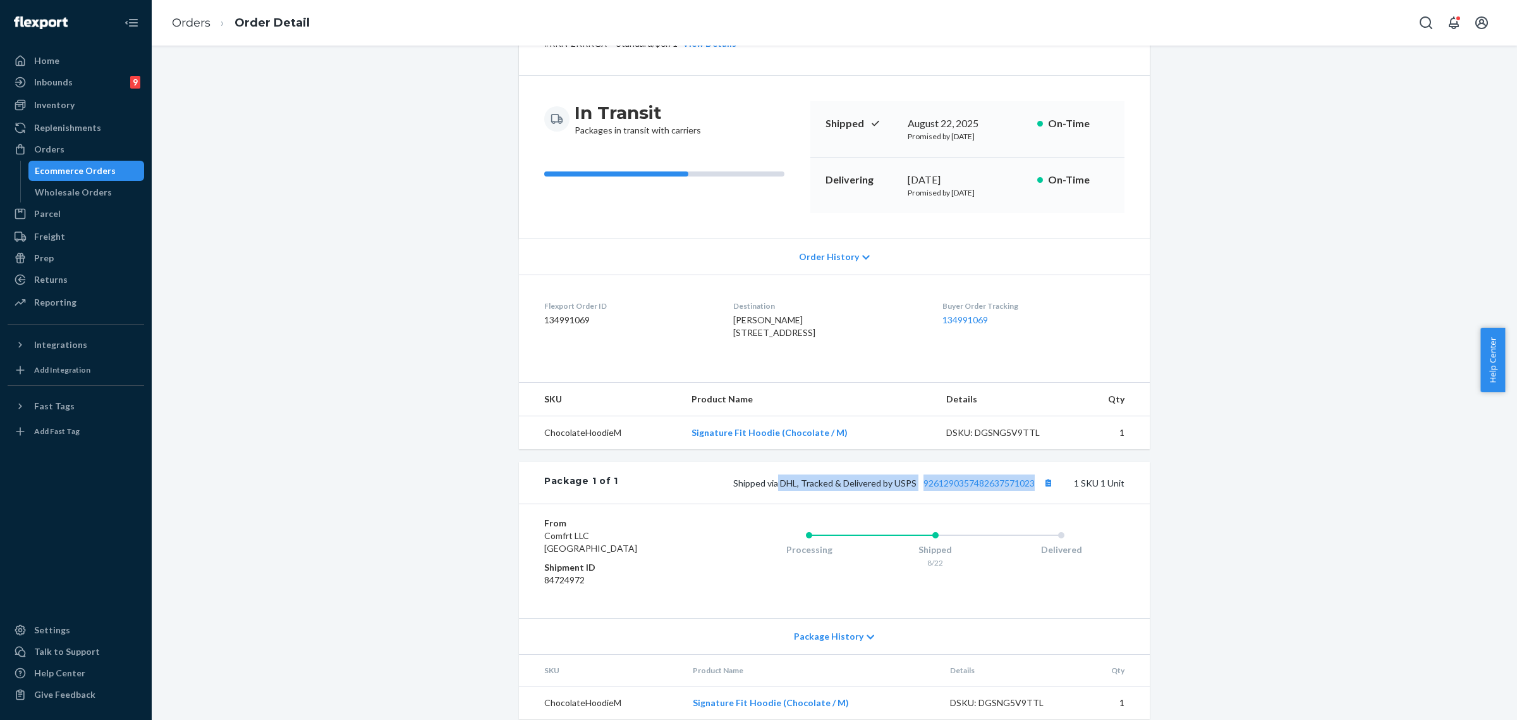
drag, startPoint x: 775, startPoint y: 507, endPoint x: 1034, endPoint y: 509, distance: 258.6
click at [1034, 488] on span "Shipped via DHL, Tracked & Delivered by USPS 9261290357482637571023" at bounding box center [894, 482] width 323 height 11
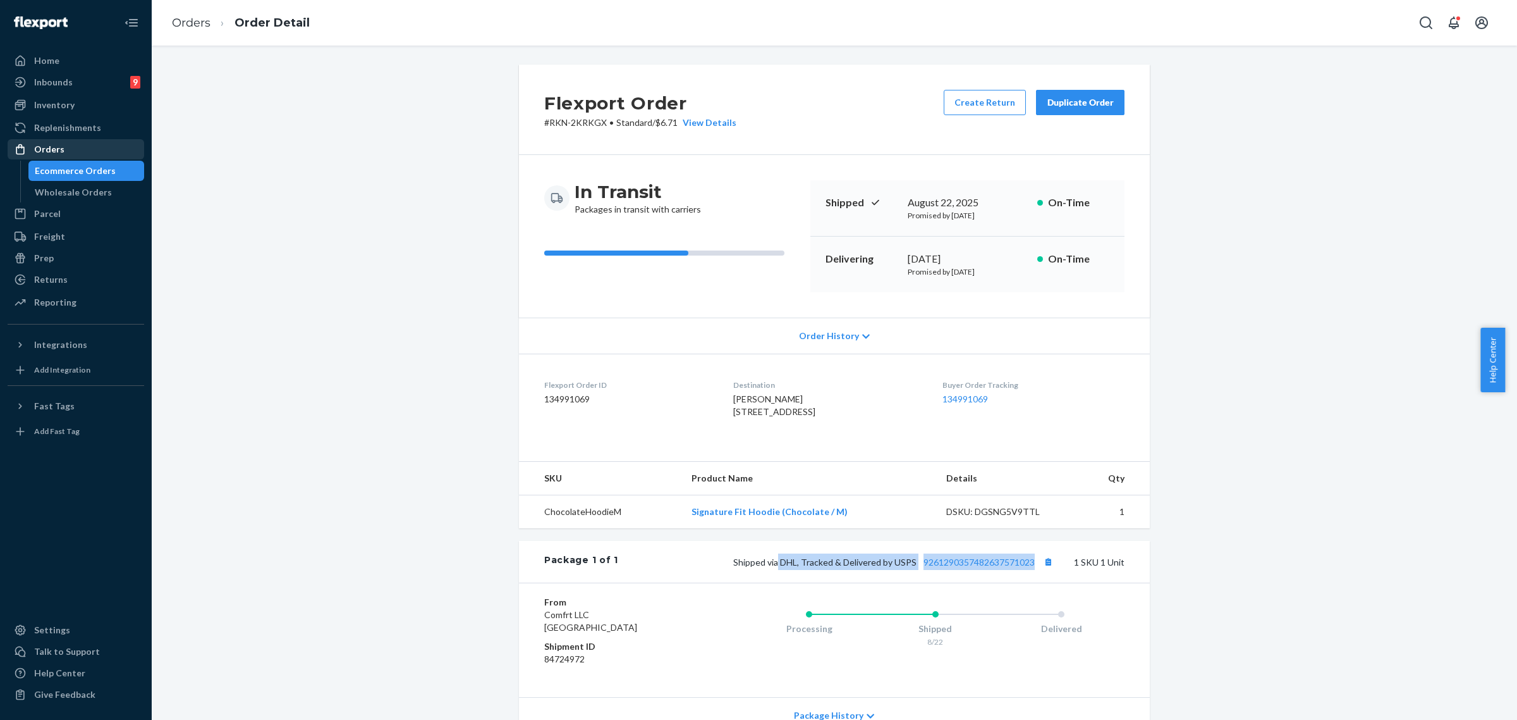
click at [64, 146] on div "Orders" at bounding box center [76, 149] width 134 height 18
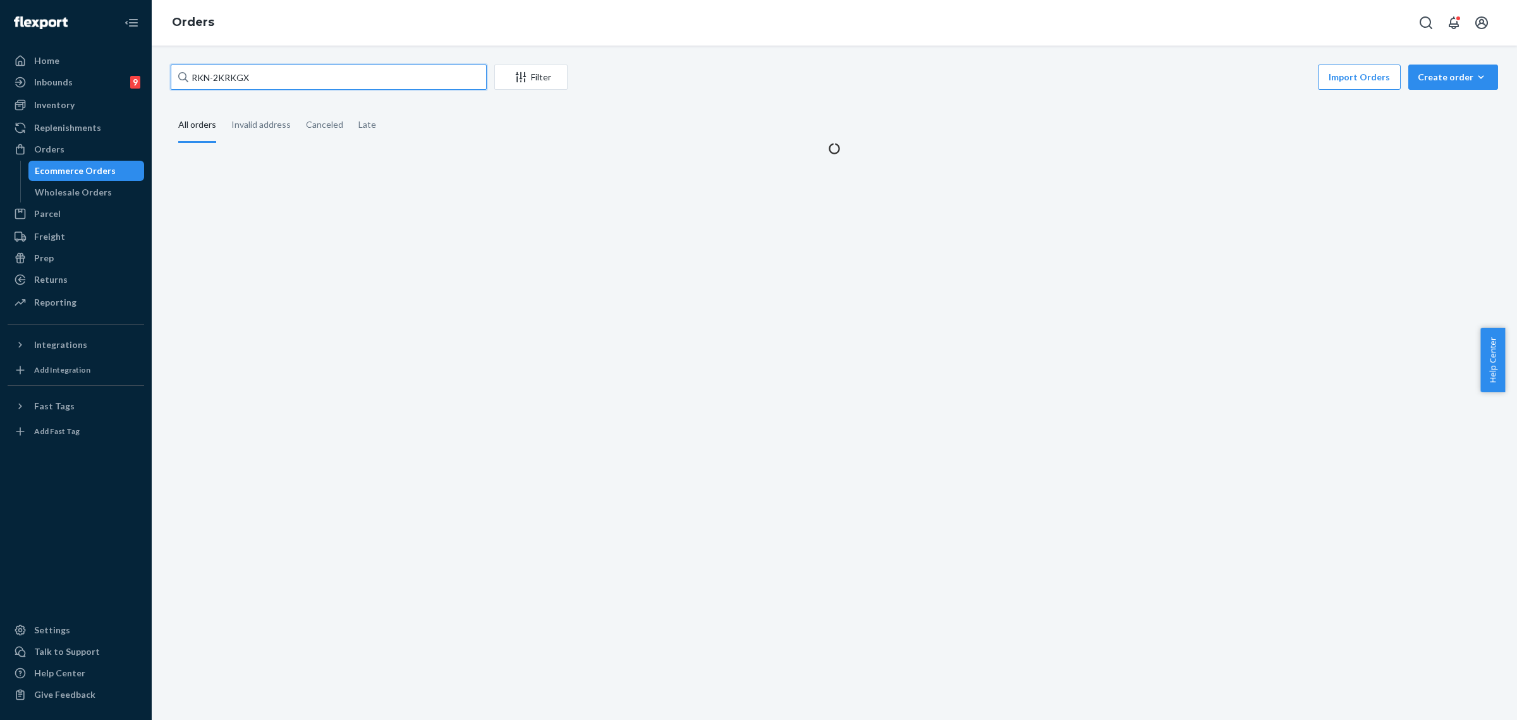
click at [228, 84] on input "RKN-2KRKGX" at bounding box center [329, 76] width 316 height 25
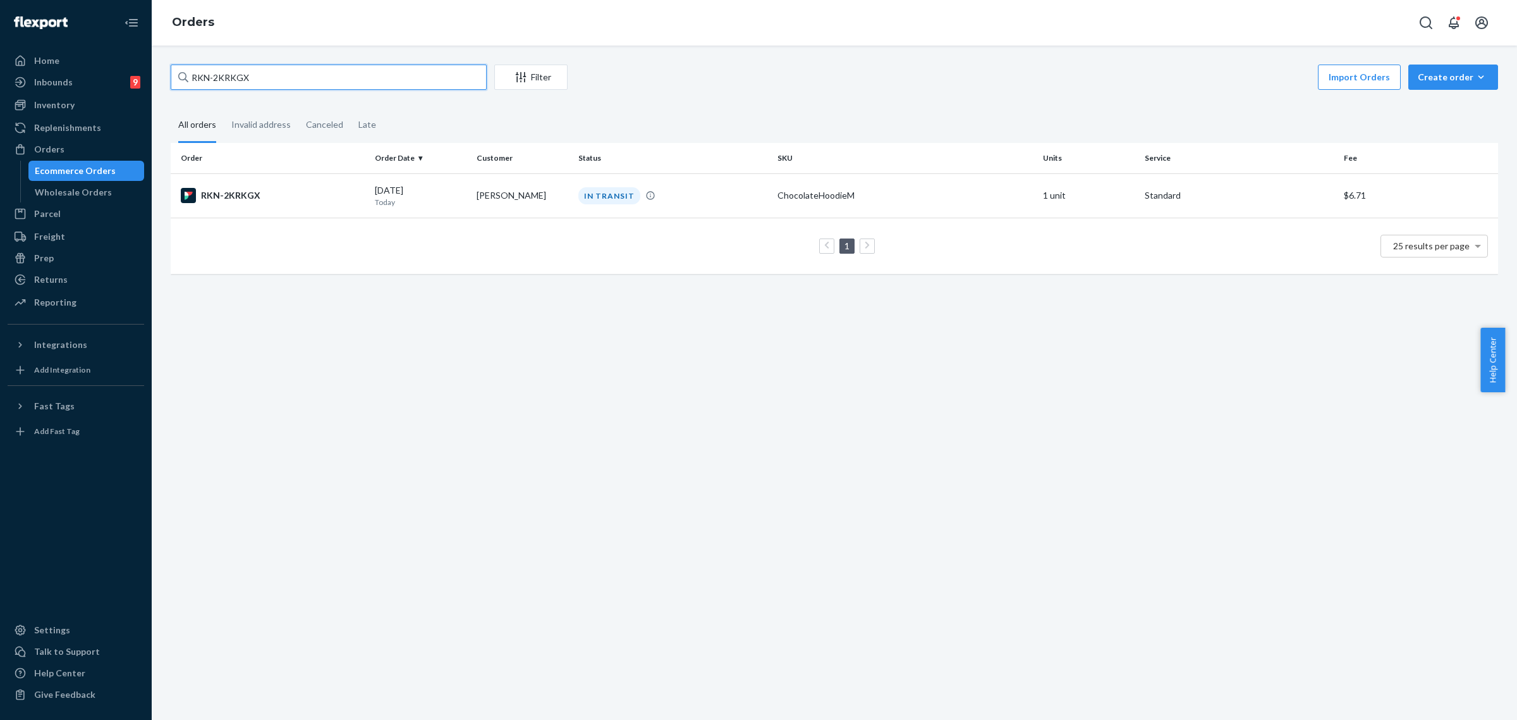
paste input "BJM60YHTL"
type input "BJM60YHTLX"
click at [595, 201] on div "IN TRANSIT" at bounding box center [610, 195] width 62 height 17
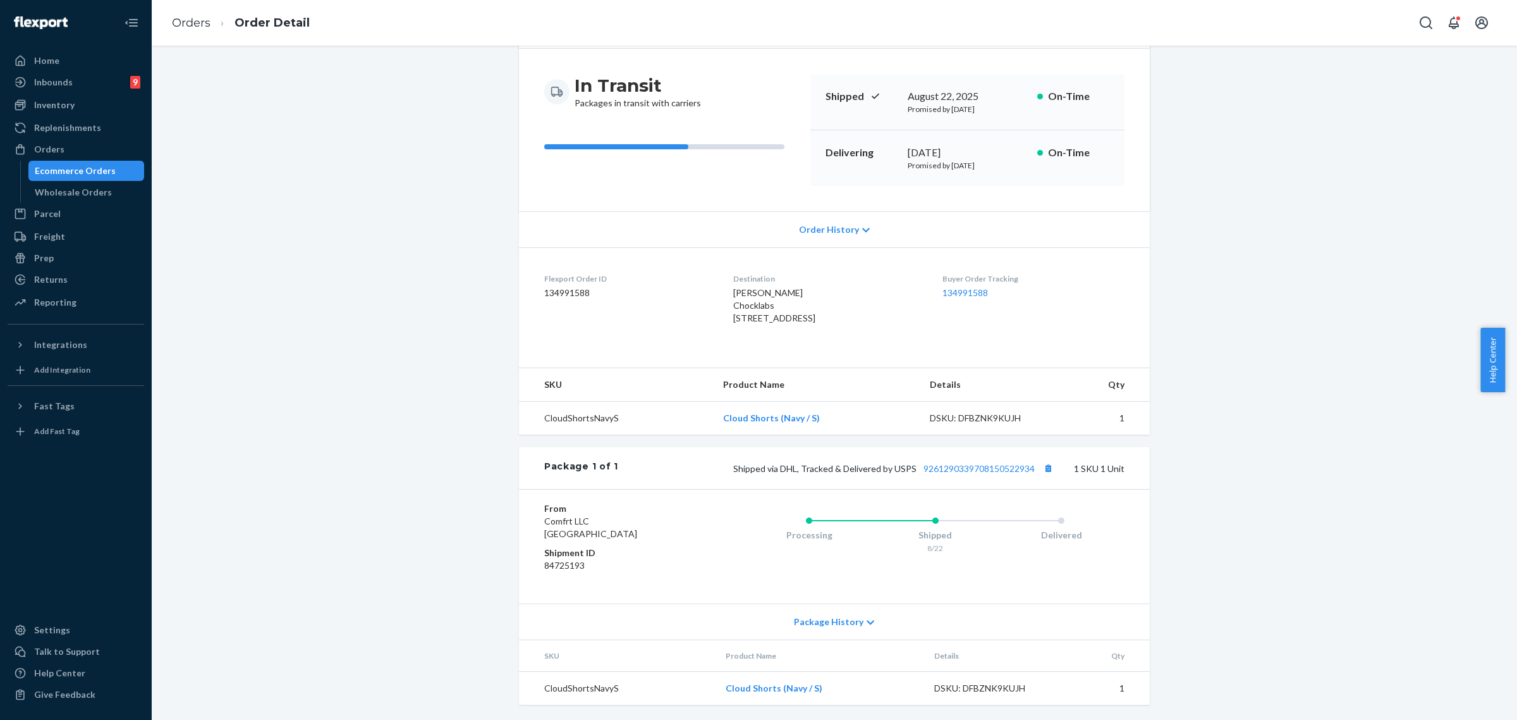
scroll to position [133, 0]
click at [1003, 469] on link "9261290339708150522934" at bounding box center [979, 468] width 111 height 11
drag, startPoint x: 778, startPoint y: 467, endPoint x: 1029, endPoint y: 462, distance: 250.4
click at [1029, 462] on div "Shipped via DHL, Tracked & Delivered by USPS 9261290339708150522934 1 SKU 1 Unit" at bounding box center [871, 468] width 506 height 16
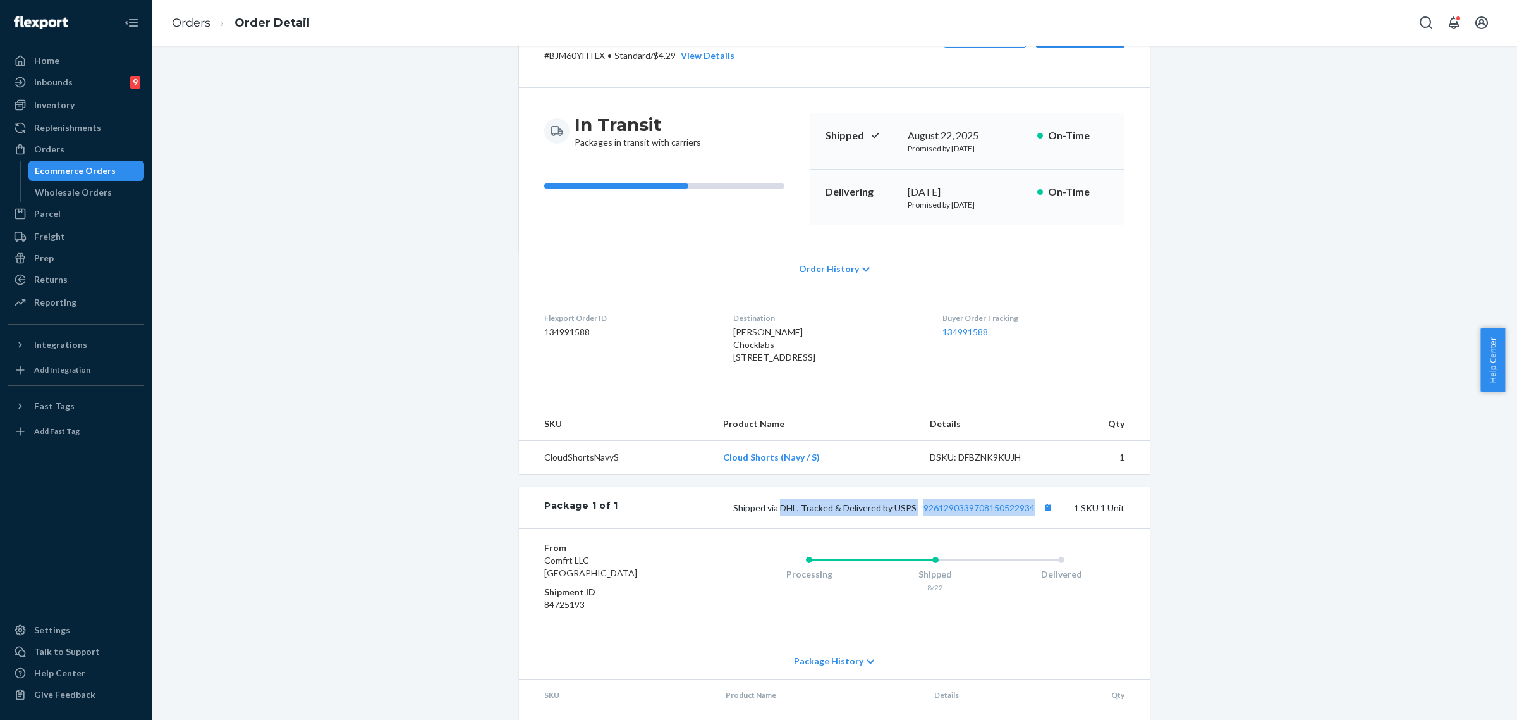
scroll to position [0, 0]
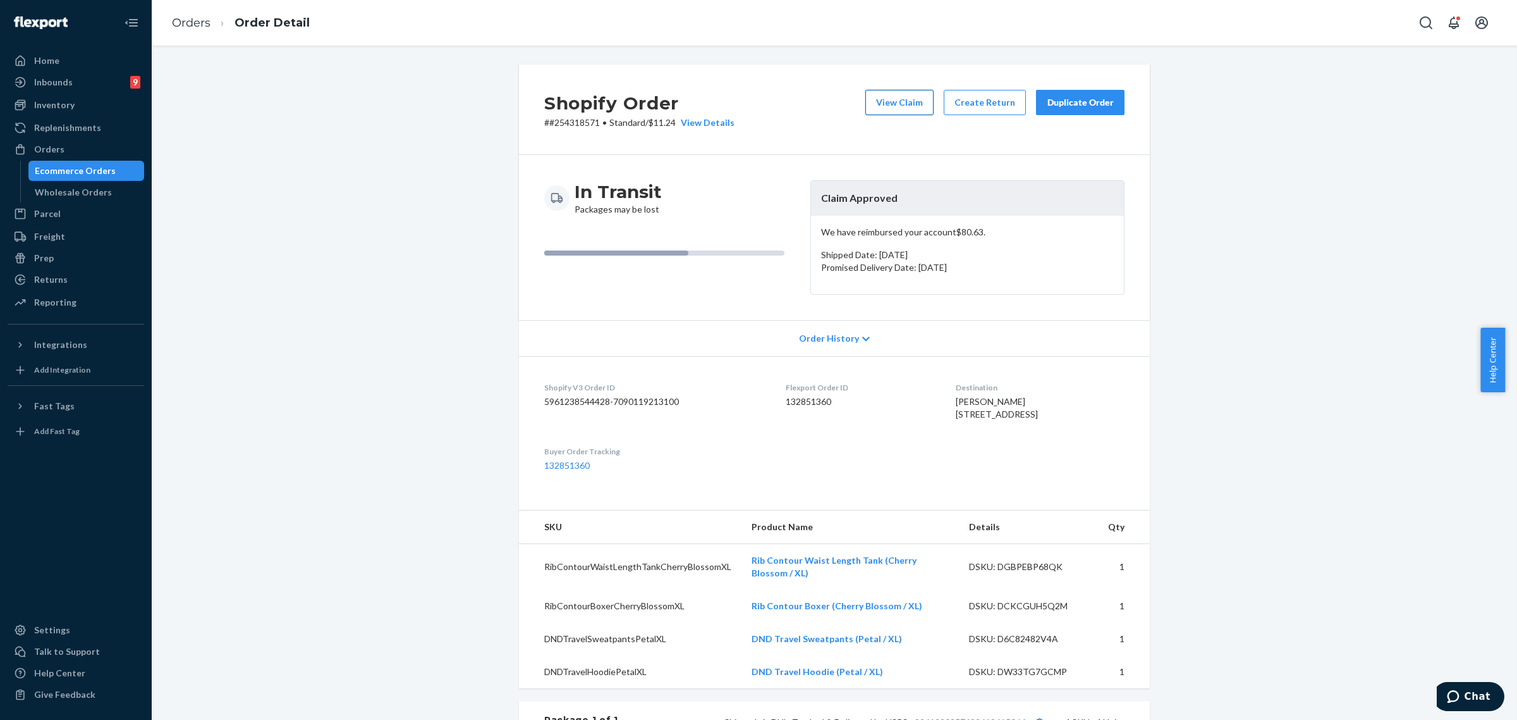
click at [900, 96] on button "View Claim" at bounding box center [900, 102] width 68 height 25
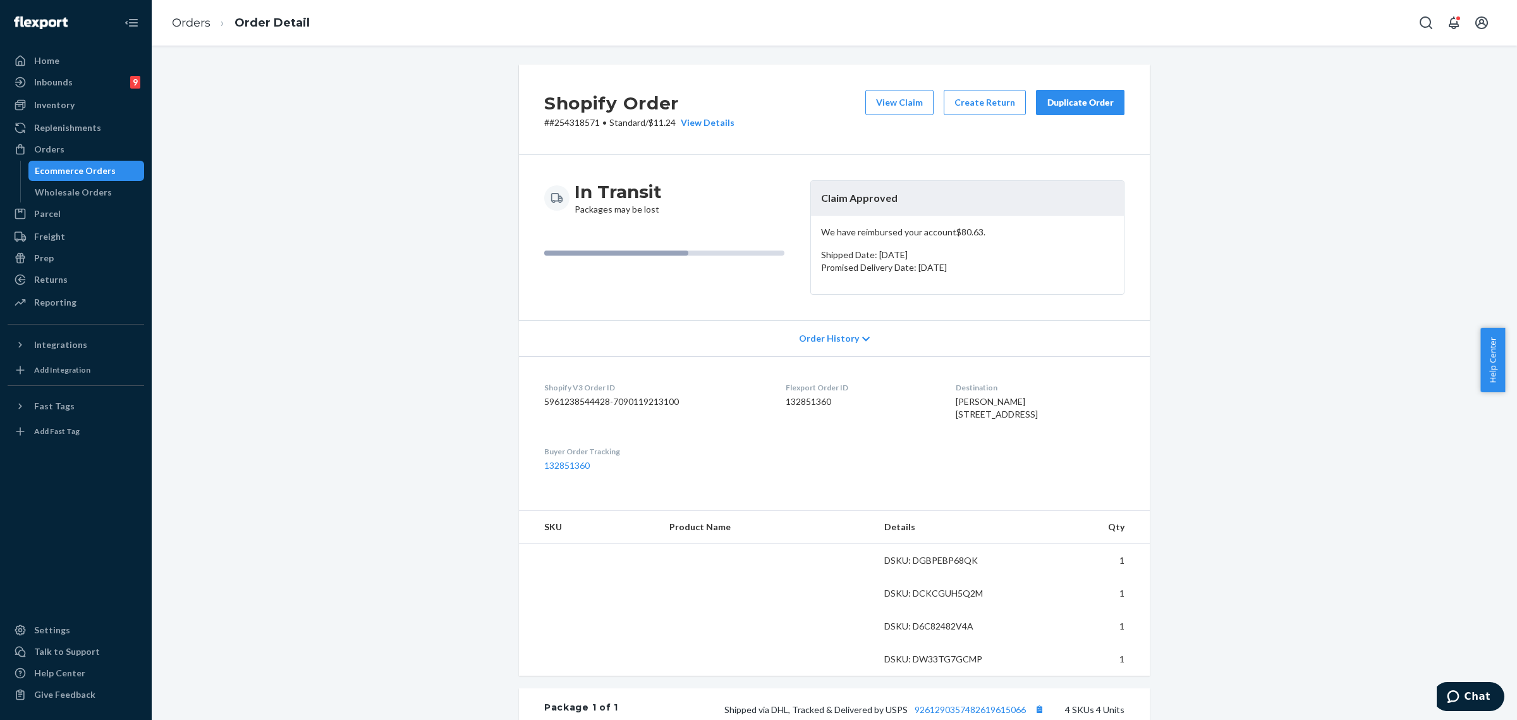
click at [568, 130] on div "Shopify Order # #254318571 • Standard / $11.24 View Details View Claim Create R…" at bounding box center [834, 109] width 631 height 90
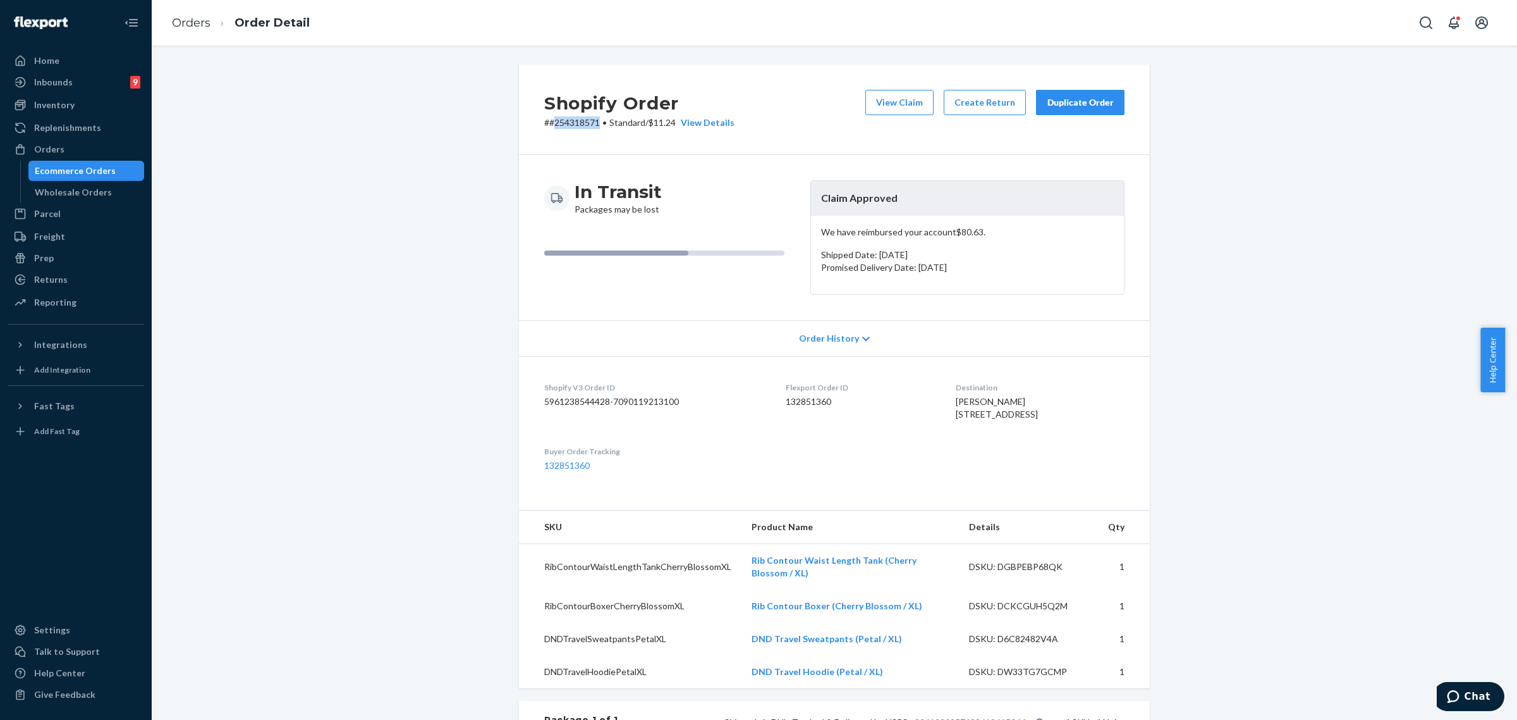
click at [568, 130] on div "Shopify Order # #254318571 • Standard / $11.24 View Details View Claim Create R…" at bounding box center [834, 109] width 631 height 90
copy p "254318571"
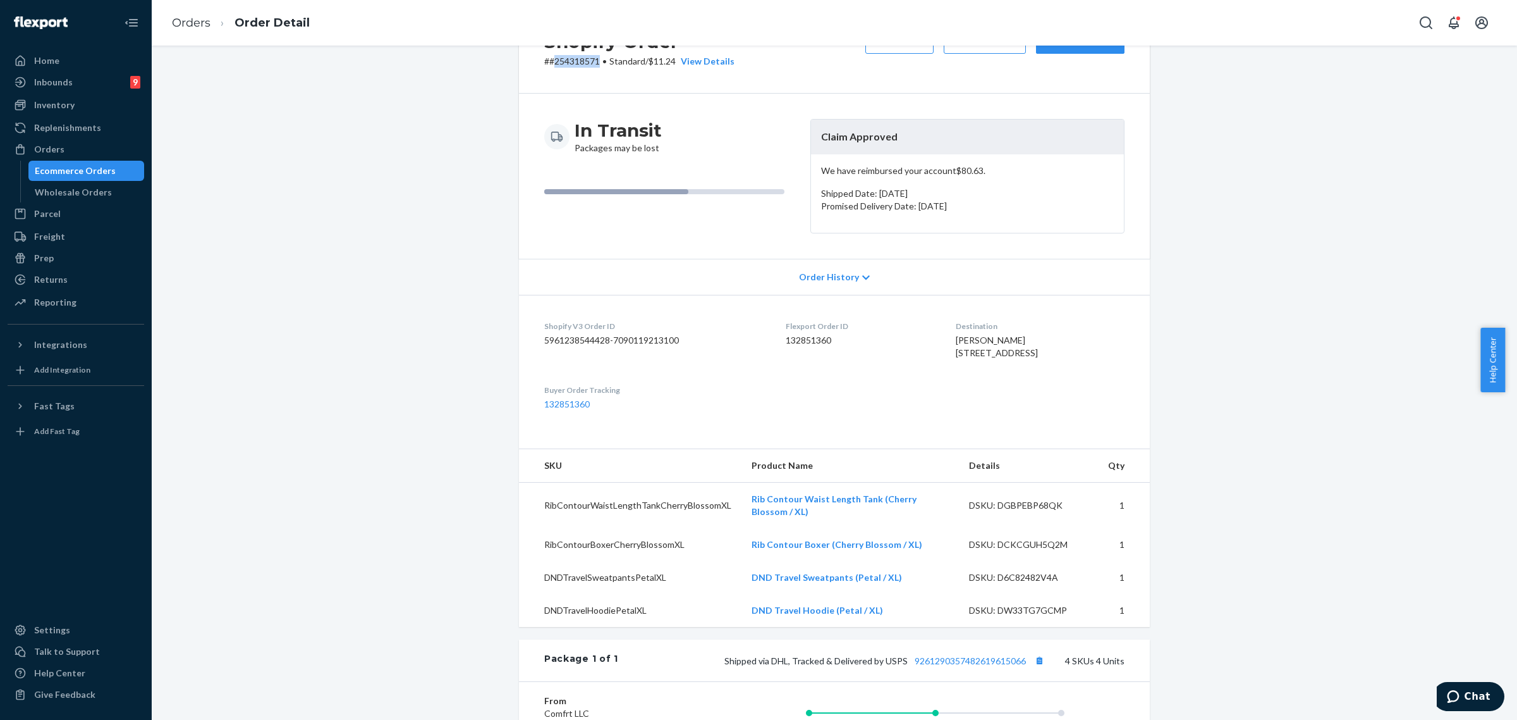
scroll to position [79, 0]
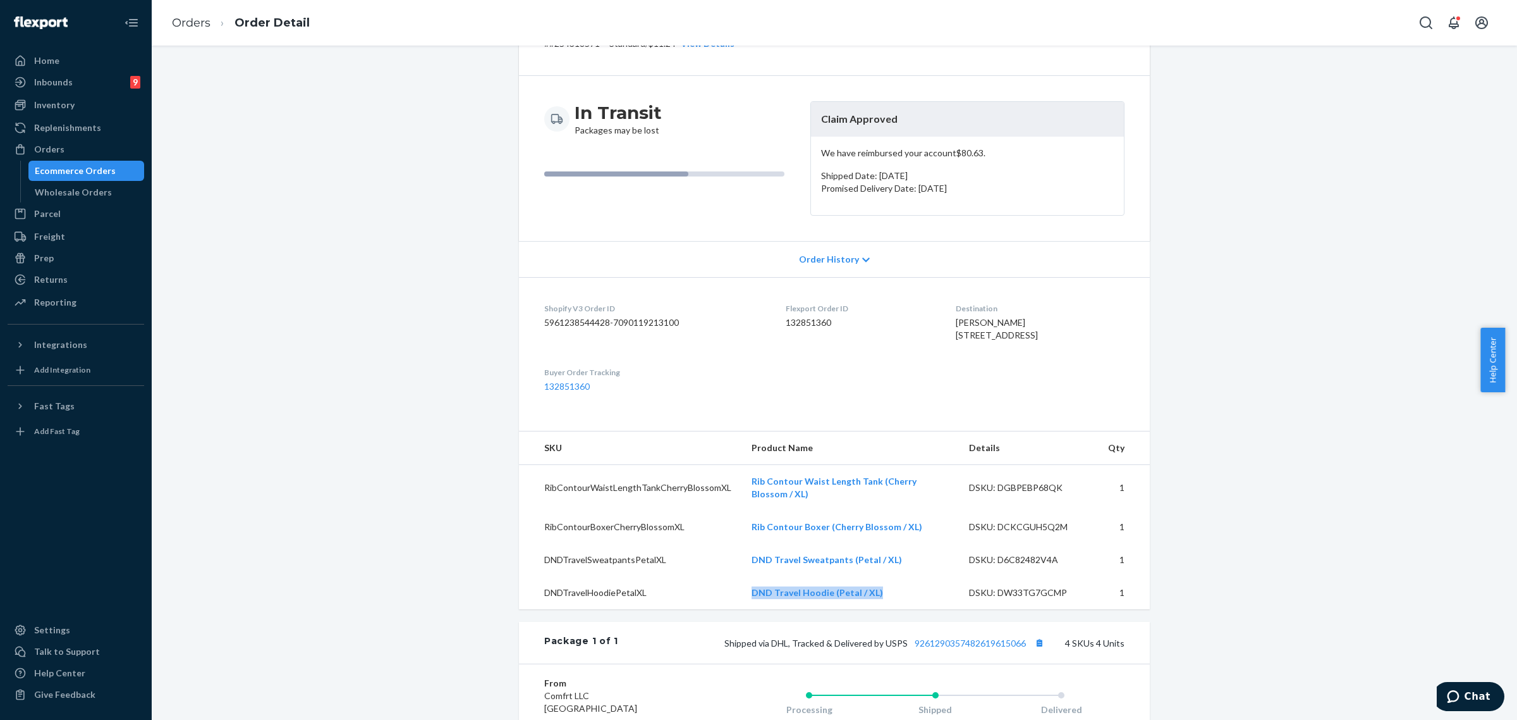
drag, startPoint x: 733, startPoint y: 620, endPoint x: 897, endPoint y: 618, distance: 163.1
click at [897, 609] on td "DND Travel Hoodie (Petal / XL)" at bounding box center [850, 592] width 217 height 33
copy link "DND Travel Hoodie (Petal / XL)"
drag, startPoint x: 734, startPoint y: 542, endPoint x: 902, endPoint y: 541, distance: 168.2
click at [902, 541] on td "Rib Contour Boxer (Cherry Blossom / XL)" at bounding box center [850, 526] width 217 height 33
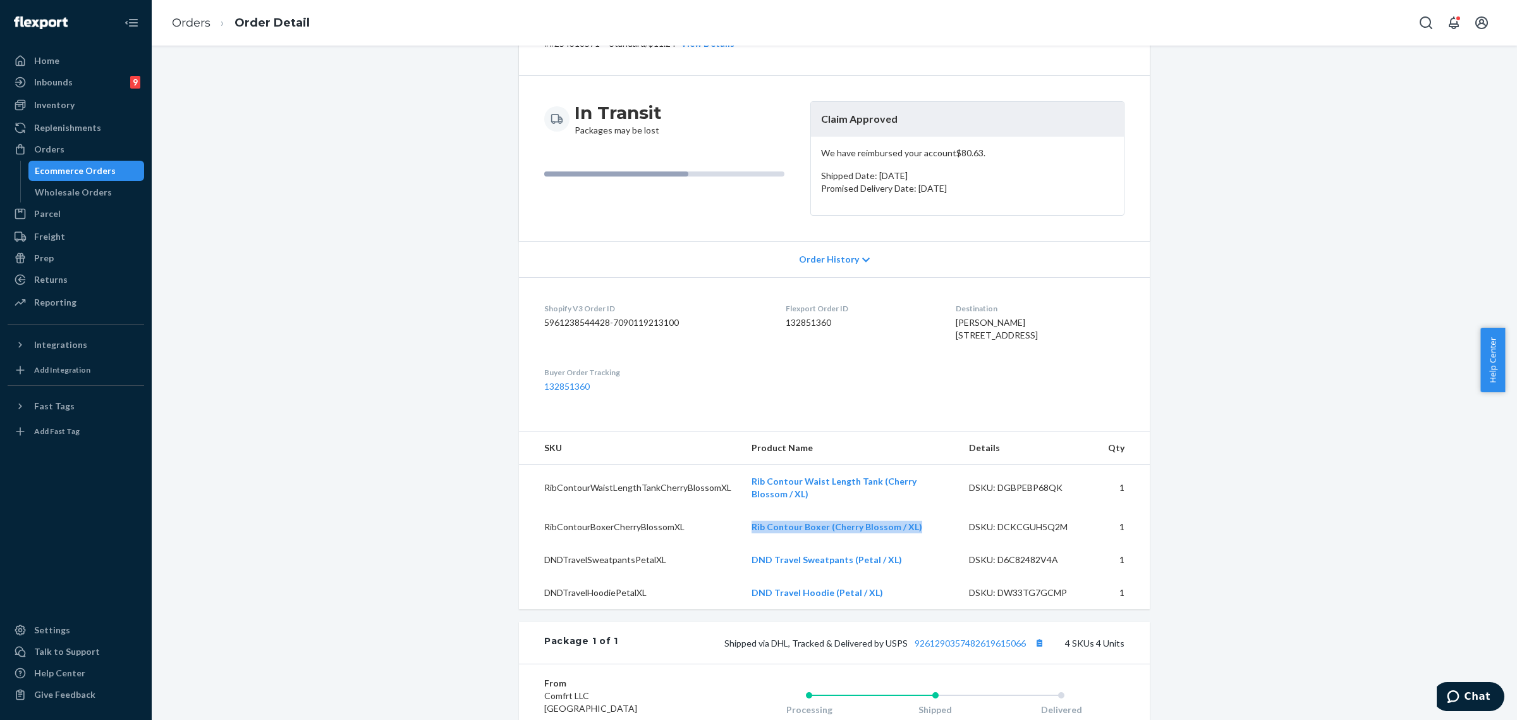
copy link "Rib Contour Boxer (Cherry Blossom / XL)"
drag, startPoint x: 732, startPoint y: 504, endPoint x: 769, endPoint y: 516, distance: 38.6
click at [769, 511] on tr "RibContourWaistLengthTankCherryBlossomXL Rib Contour Waist Length Tank (Cherry …" at bounding box center [834, 488] width 631 height 46
copy tr "Rib Contour Waist Length Tank (Cherry Blossom / XL)"
drag, startPoint x: 734, startPoint y: 547, endPoint x: 914, endPoint y: 549, distance: 179.6
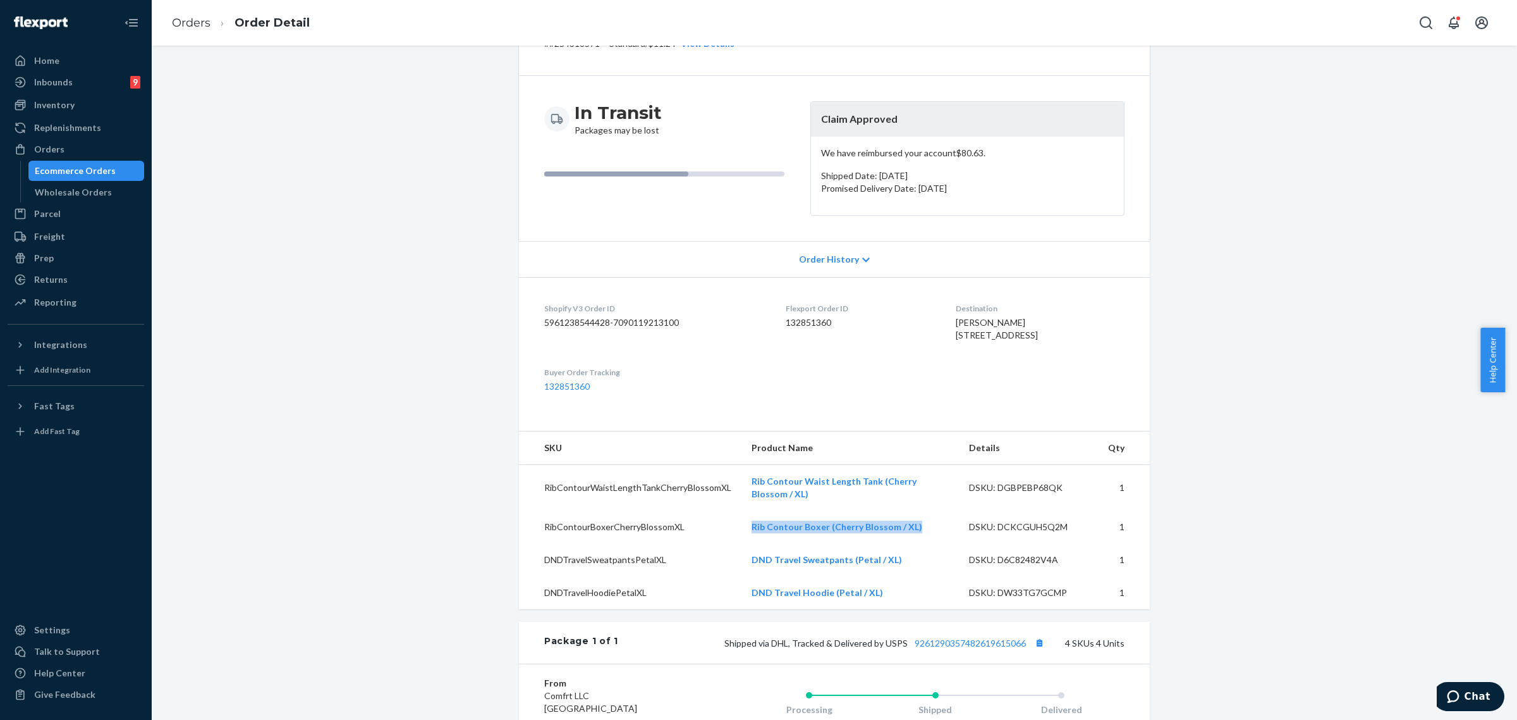
click at [914, 543] on td "Rib Contour Boxer (Cherry Blossom / XL)" at bounding box center [850, 526] width 217 height 33
copy link "Rib Contour Boxer (Cherry Blossom / XL)"
drag, startPoint x: 732, startPoint y: 583, endPoint x: 893, endPoint y: 585, distance: 161.2
click at [893, 576] on td "DND Travel Sweatpants (Petal / XL)" at bounding box center [850, 559] width 217 height 33
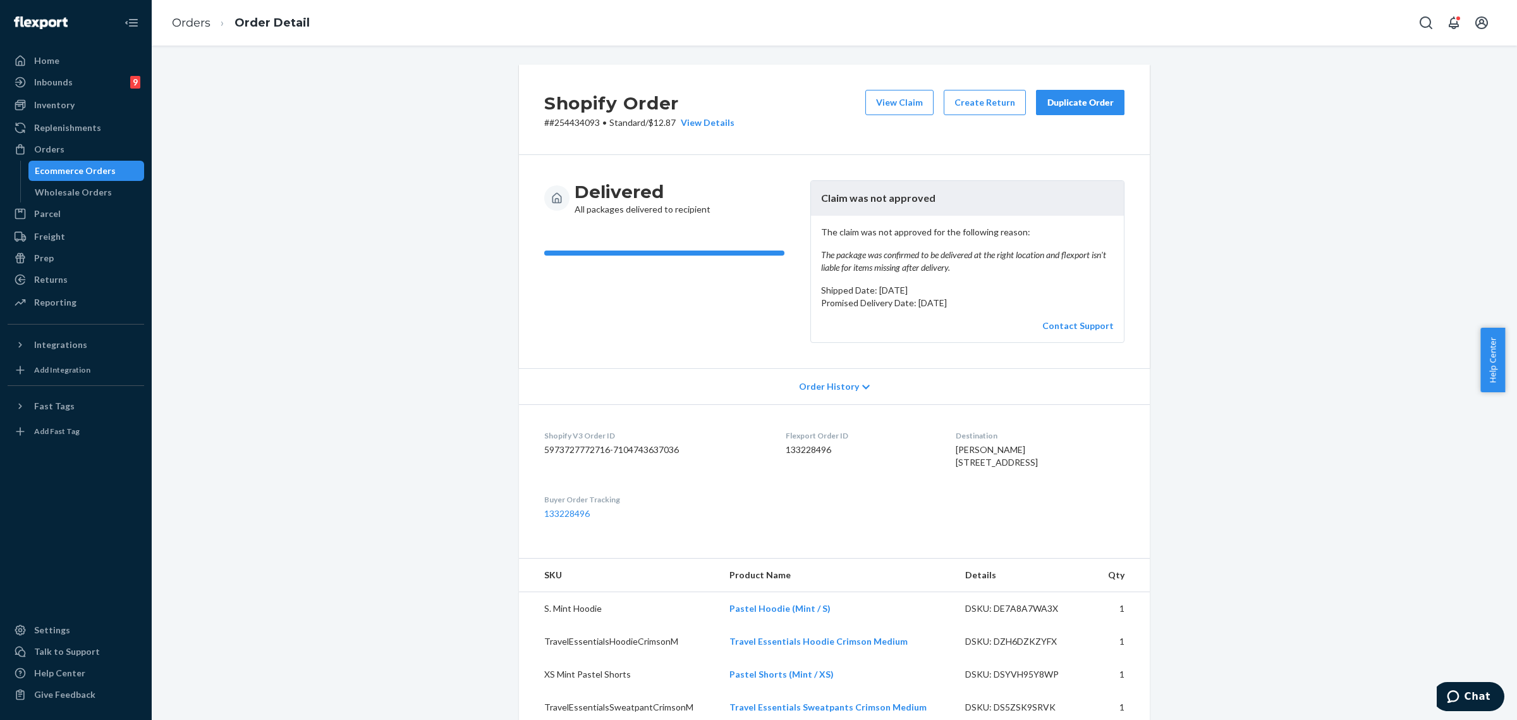
click at [582, 122] on p "# #254434093 • Standard / $12.87 View Details" at bounding box center [639, 122] width 190 height 13
copy p "254434093"
